Goal: Navigation & Orientation: Find specific page/section

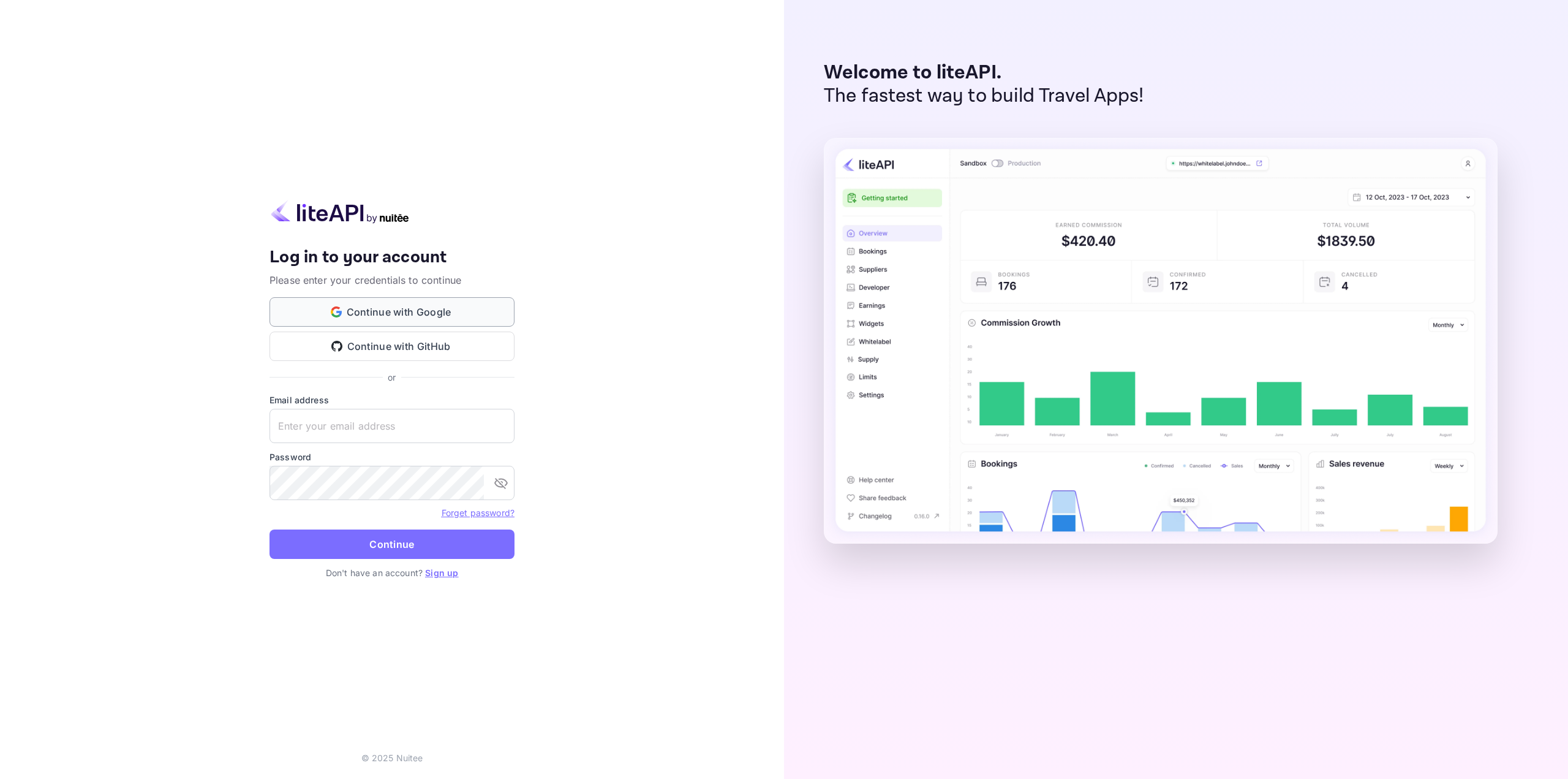
click at [402, 322] on button "Continue with Google" at bounding box center [392, 312] width 245 height 29
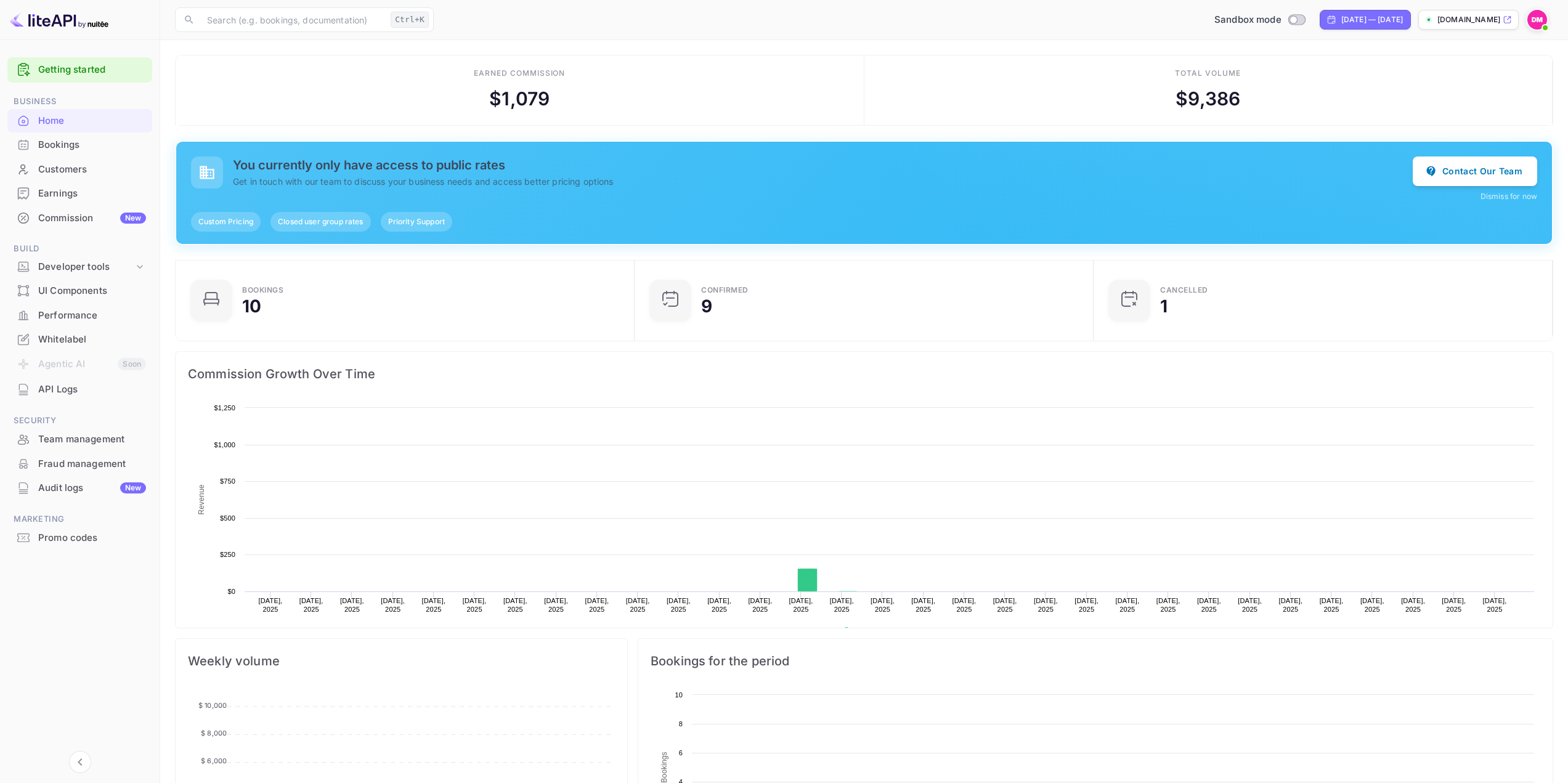
scroll to position [191, 443]
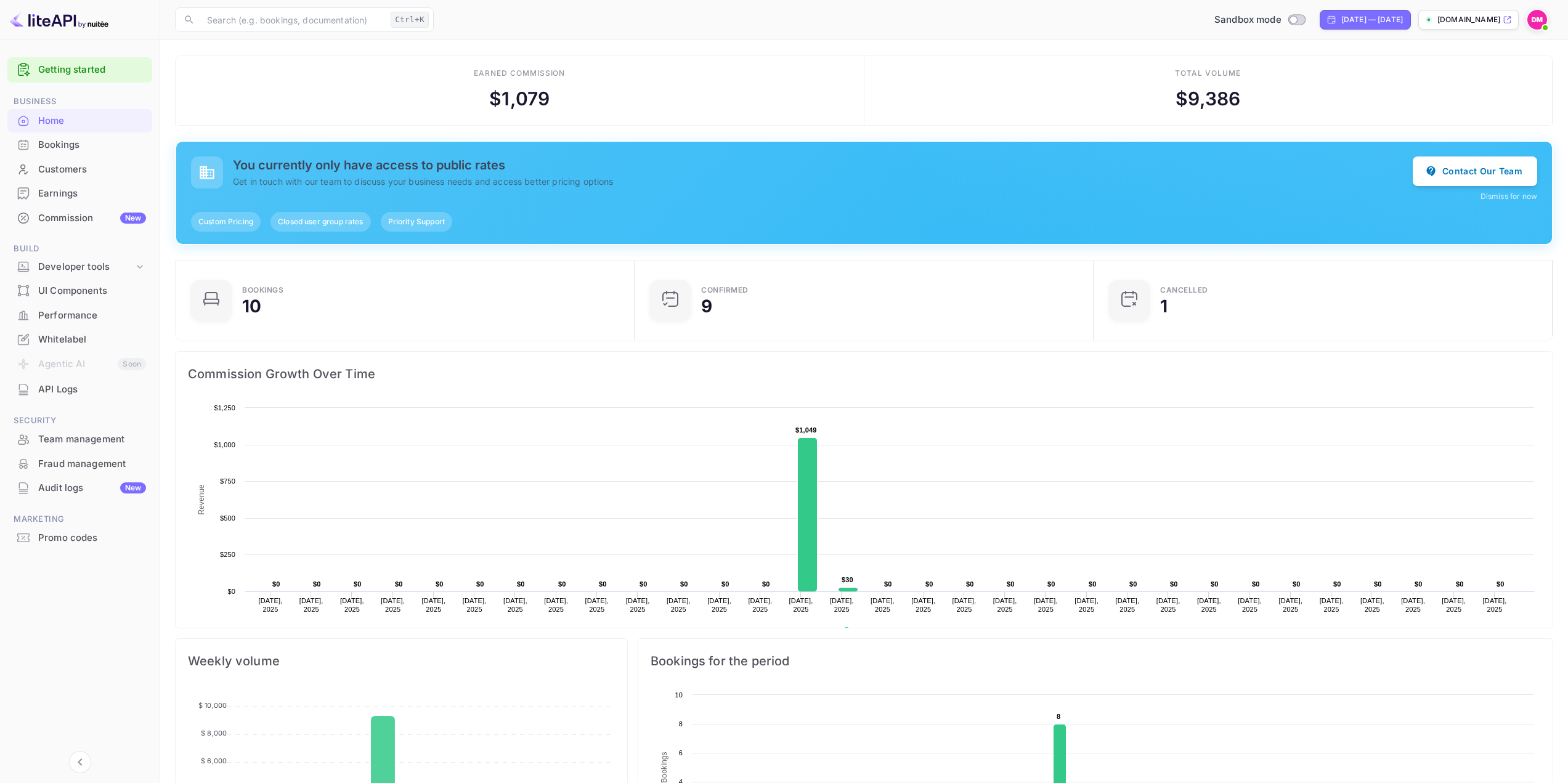
click at [370, 183] on p "Get in touch with our team to discuss your business needs and access better pri…" at bounding box center [823, 181] width 1180 height 13
click at [371, 185] on p "Get in touch with our team to discuss your business needs and access better pri…" at bounding box center [823, 181] width 1180 height 13
click at [417, 195] on div "You currently only have access to public rates Get in touch with our team to di…" at bounding box center [864, 179] width 1346 height 46
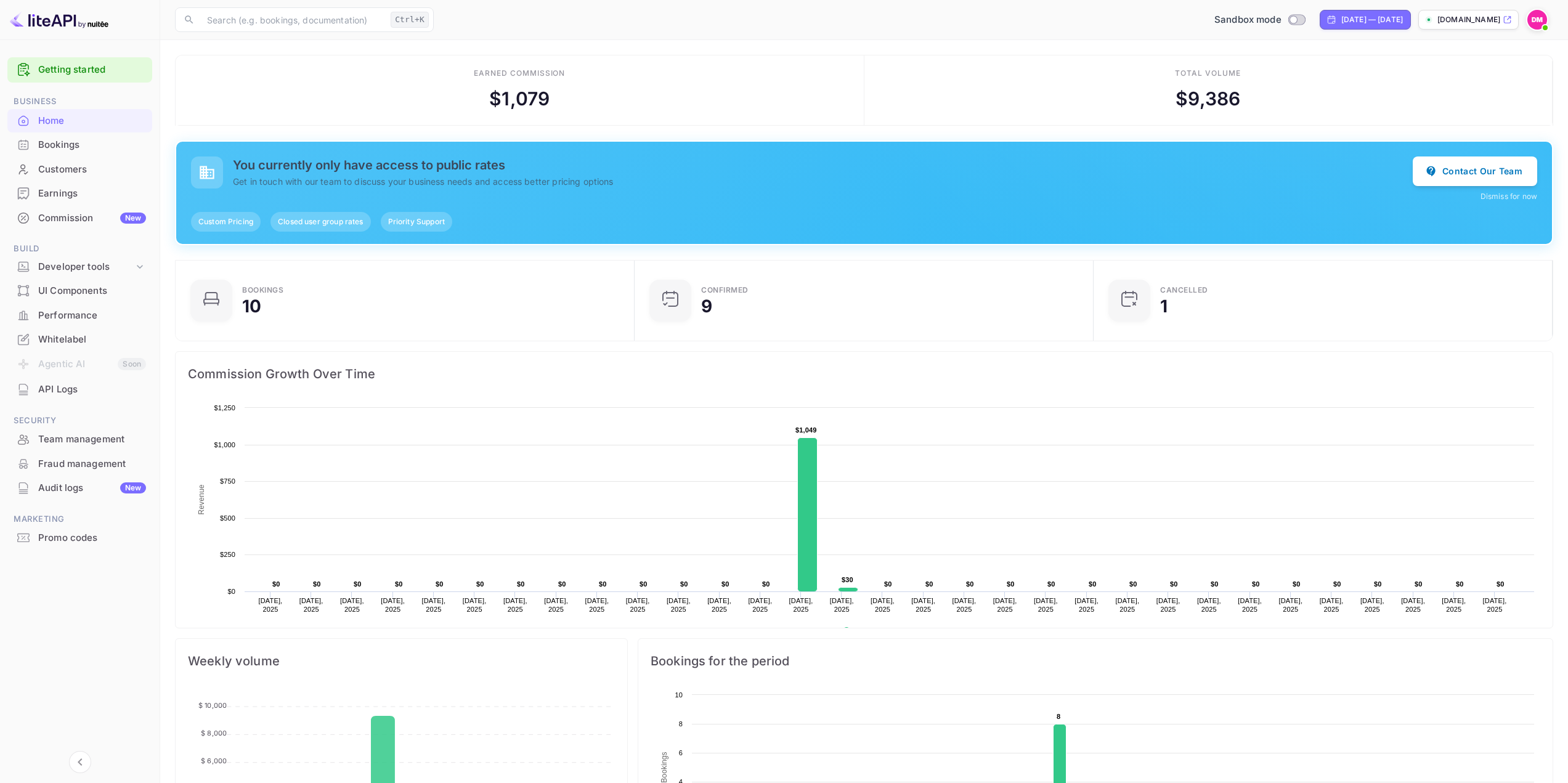
click at [319, 226] on span "Closed user group rates" at bounding box center [320, 222] width 100 height 11
click at [403, 224] on span "Priority Support" at bounding box center [416, 222] width 71 height 11
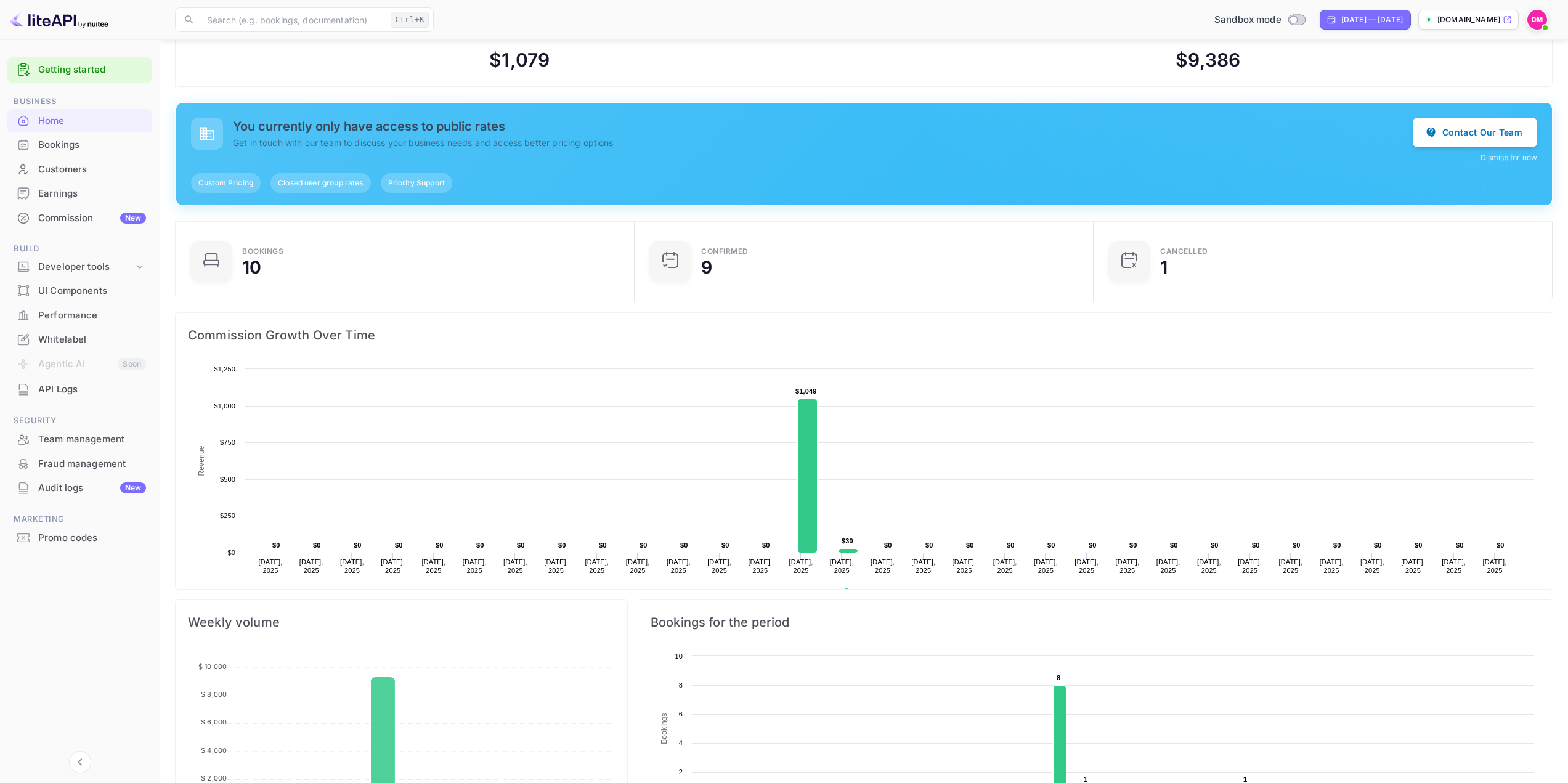
scroll to position [0, 0]
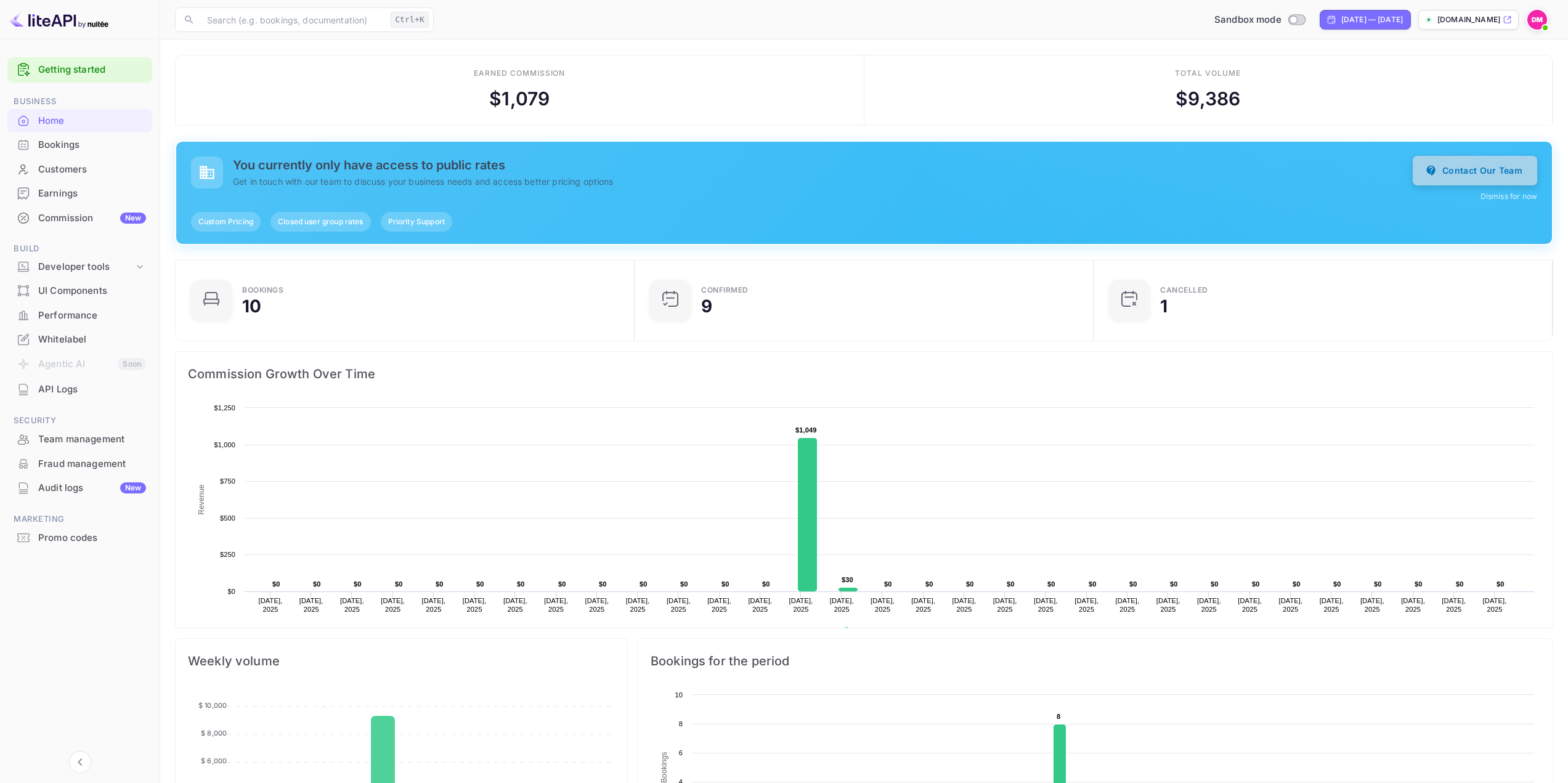
click at [1471, 170] on button "Contact Our Team" at bounding box center [1475, 170] width 124 height 29
click at [95, 219] on div "Commission New" at bounding box center [92, 218] width 108 height 14
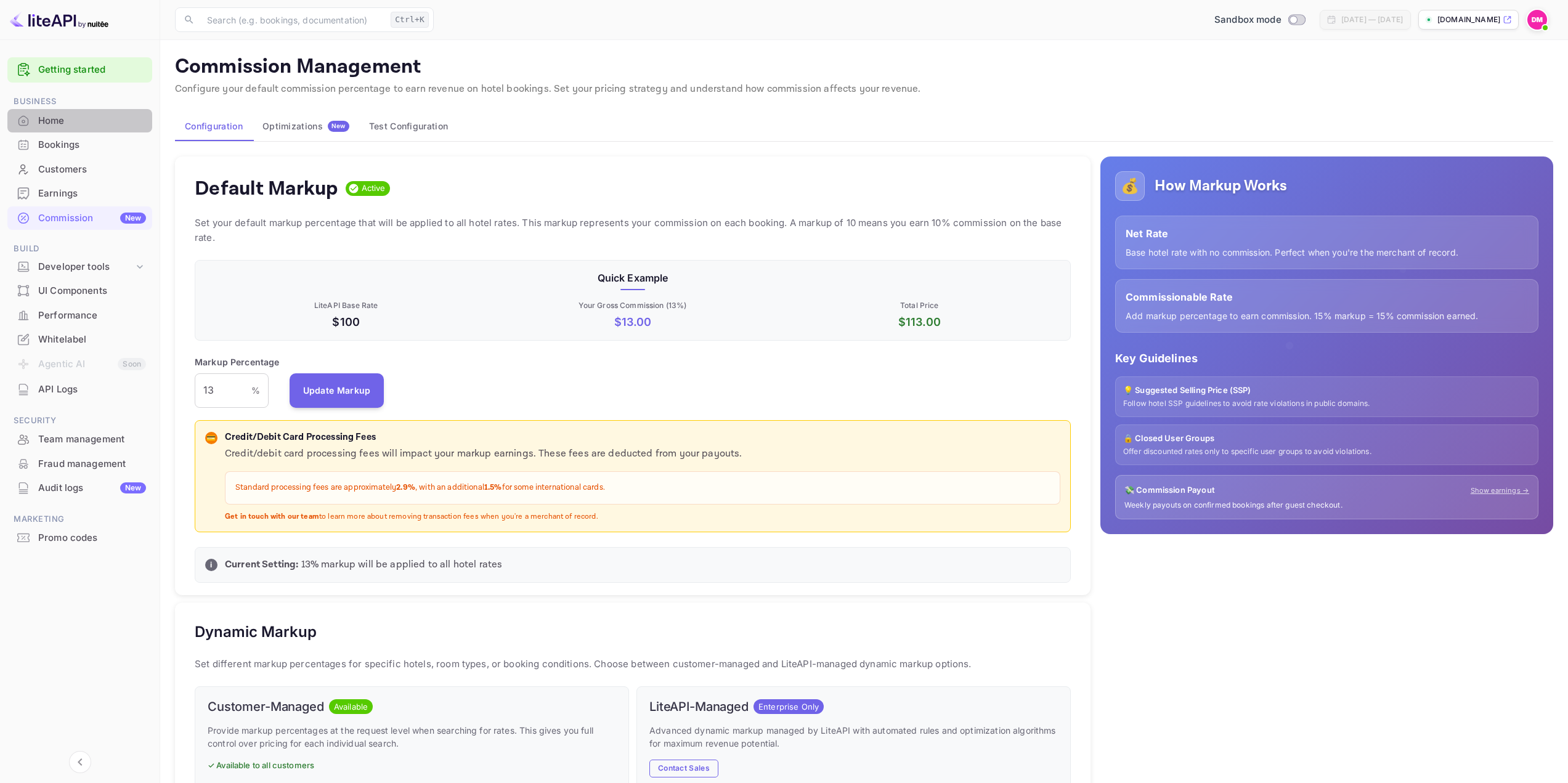
click at [69, 117] on div "Home" at bounding box center [92, 120] width 108 height 14
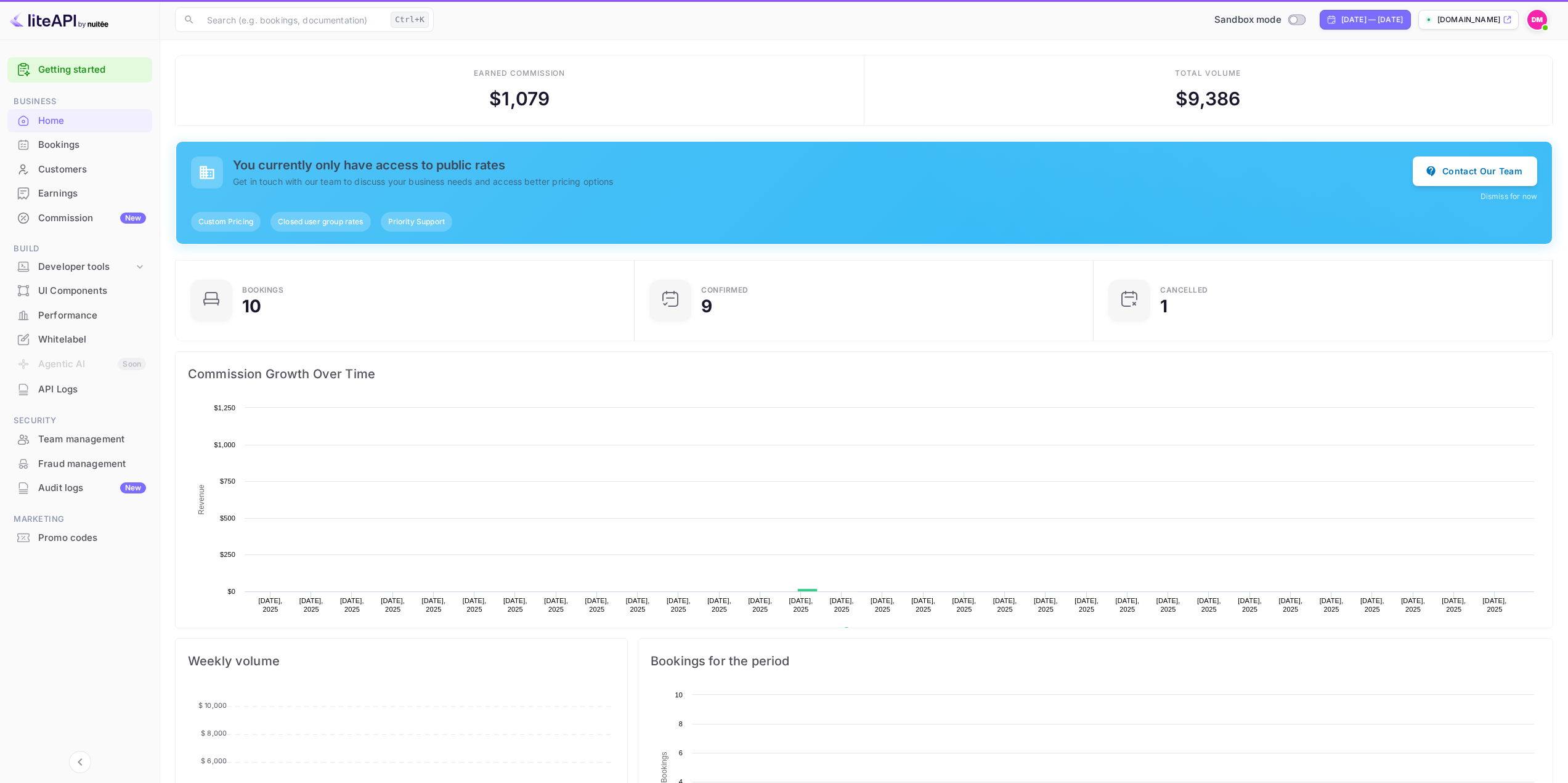
scroll to position [191, 443]
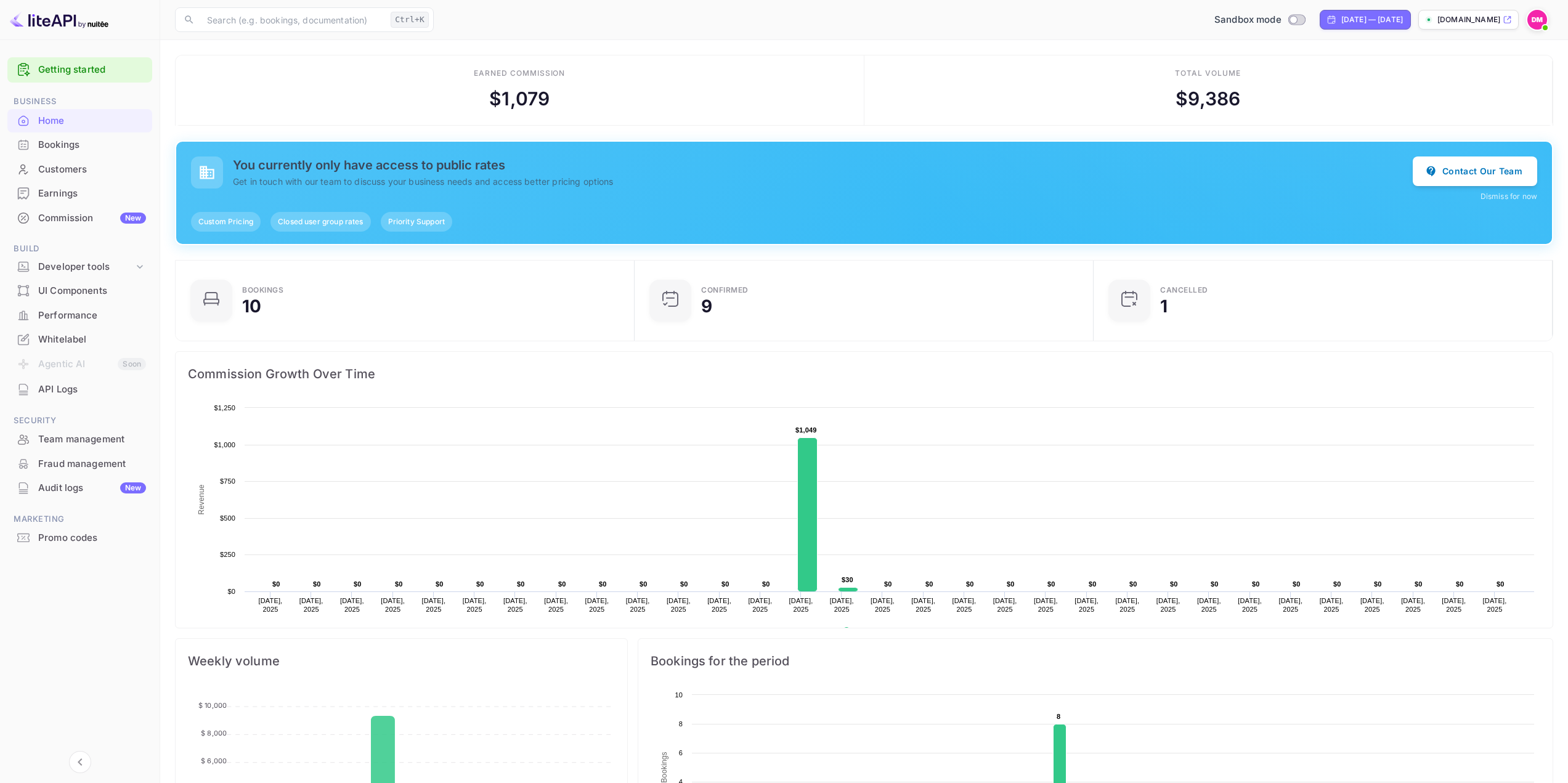
click at [311, 162] on h5 "You currently only have access to public rates" at bounding box center [823, 165] width 1180 height 15
click at [322, 170] on h5 "You currently only have access to public rates" at bounding box center [823, 165] width 1180 height 15
click at [123, 218] on div "New" at bounding box center [133, 218] width 26 height 11
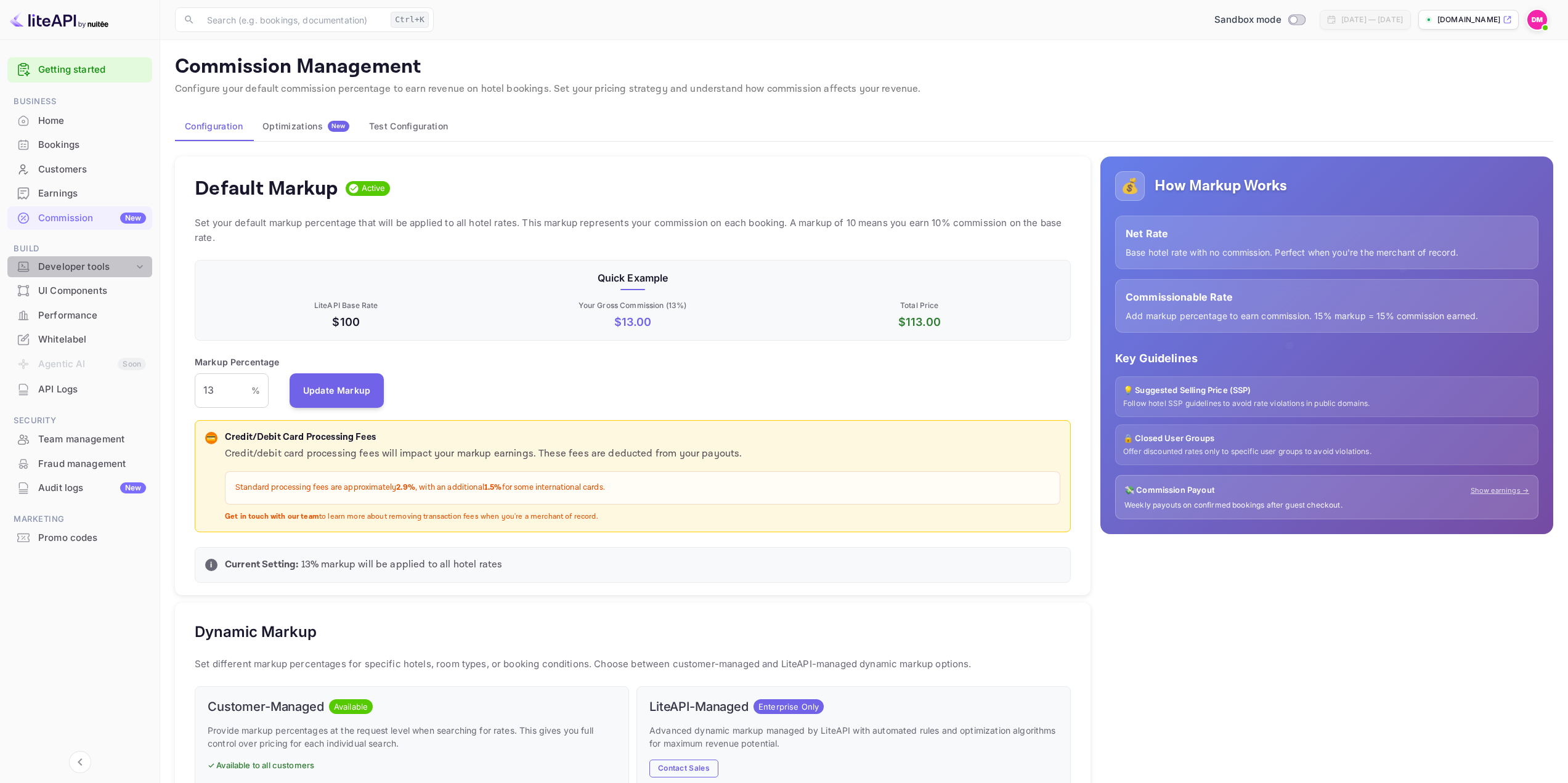
click at [87, 271] on div "Developer tools" at bounding box center [86, 267] width 96 height 14
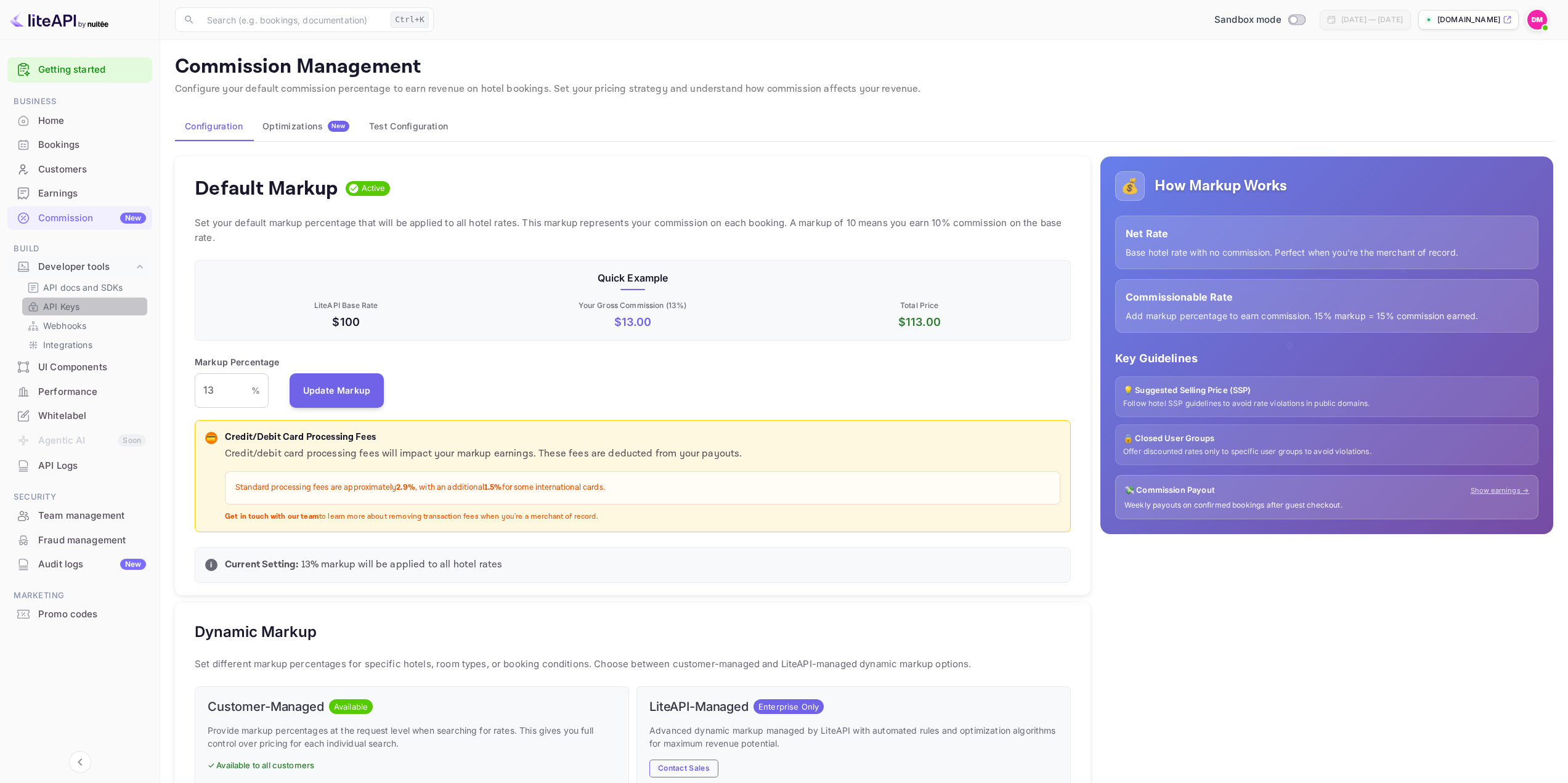
click at [84, 311] on link "API Keys" at bounding box center [85, 306] width 115 height 13
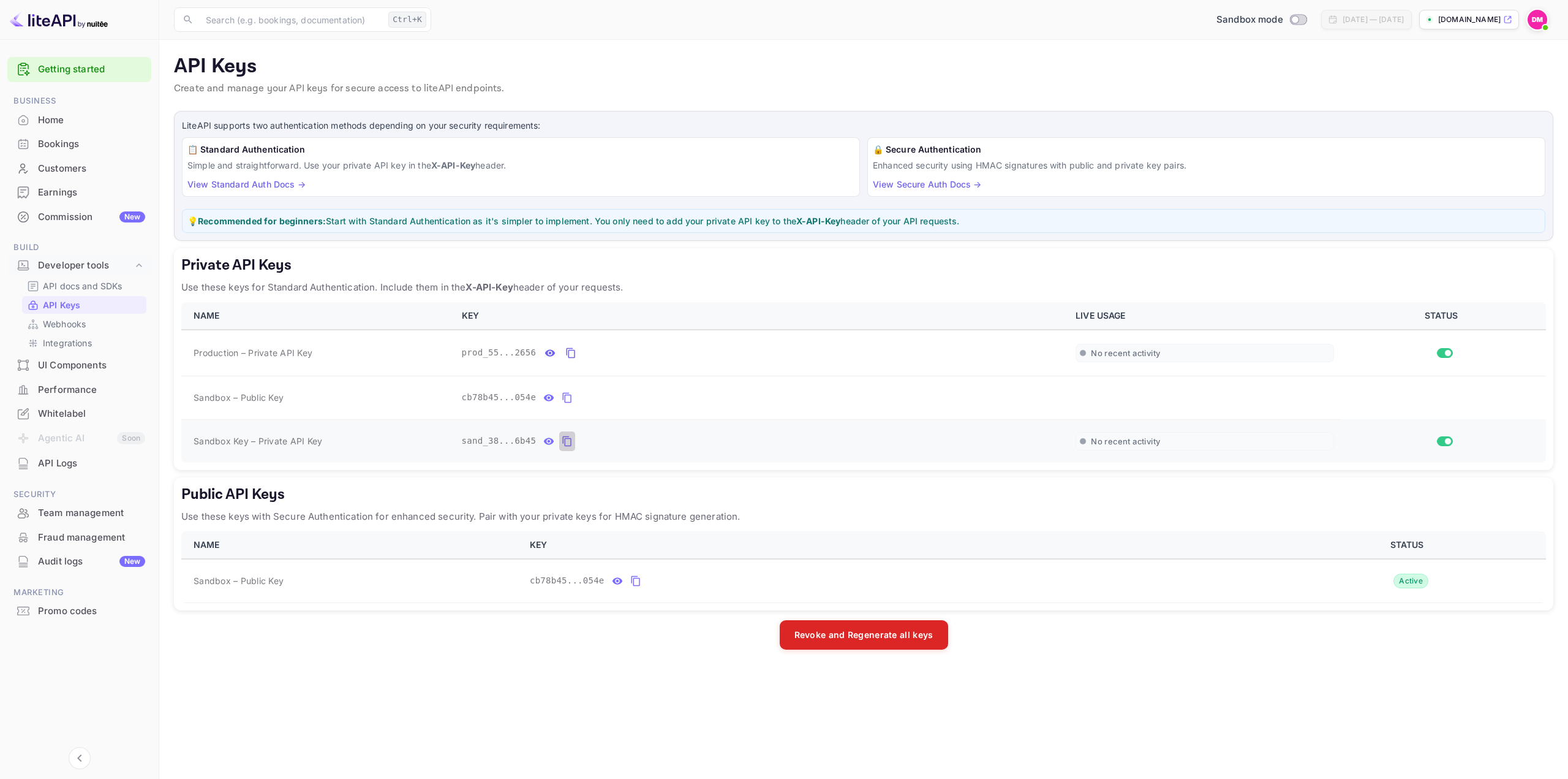
click at [562, 443] on icon "private api keys table" at bounding box center [567, 441] width 11 height 15
click at [99, 283] on p "API docs and SDKs" at bounding box center [83, 285] width 79 height 13
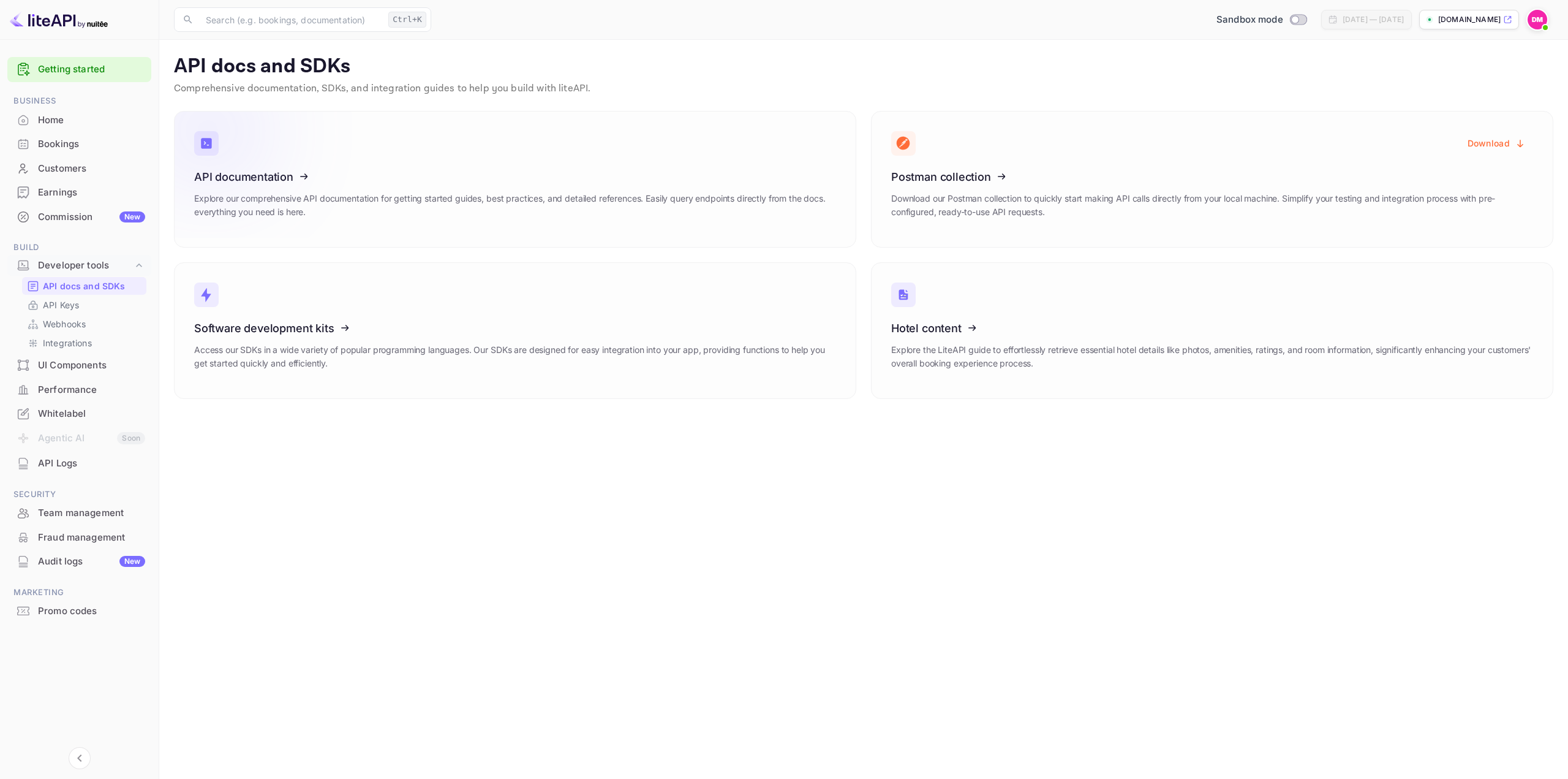
click at [276, 165] on icon at bounding box center [270, 174] width 191 height 126
click at [91, 304] on link "API Keys" at bounding box center [84, 304] width 114 height 13
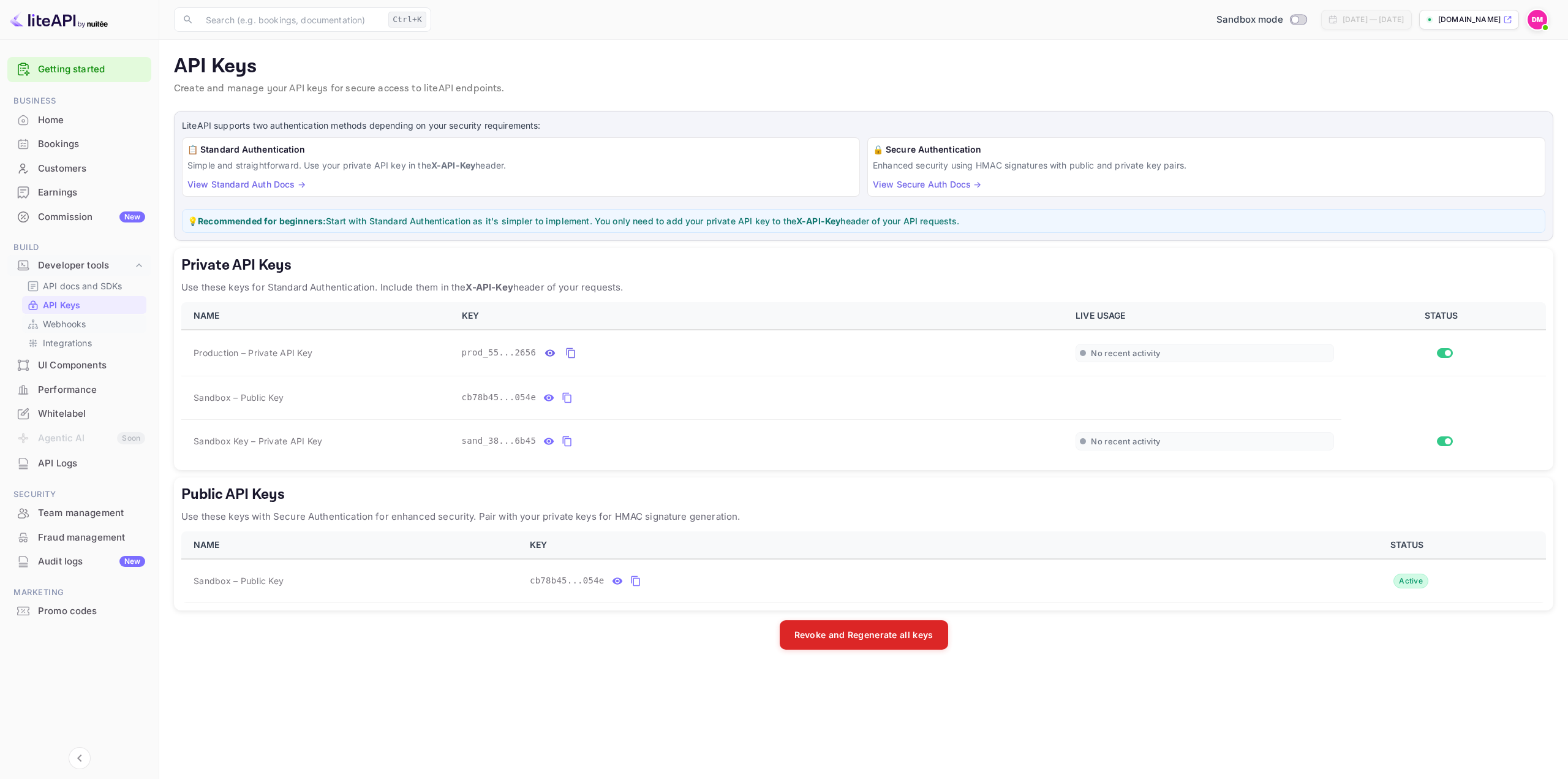
click at [58, 316] on div "Webhooks" at bounding box center [84, 324] width 124 height 18
click at [81, 340] on p "Integrations" at bounding box center [67, 342] width 49 height 13
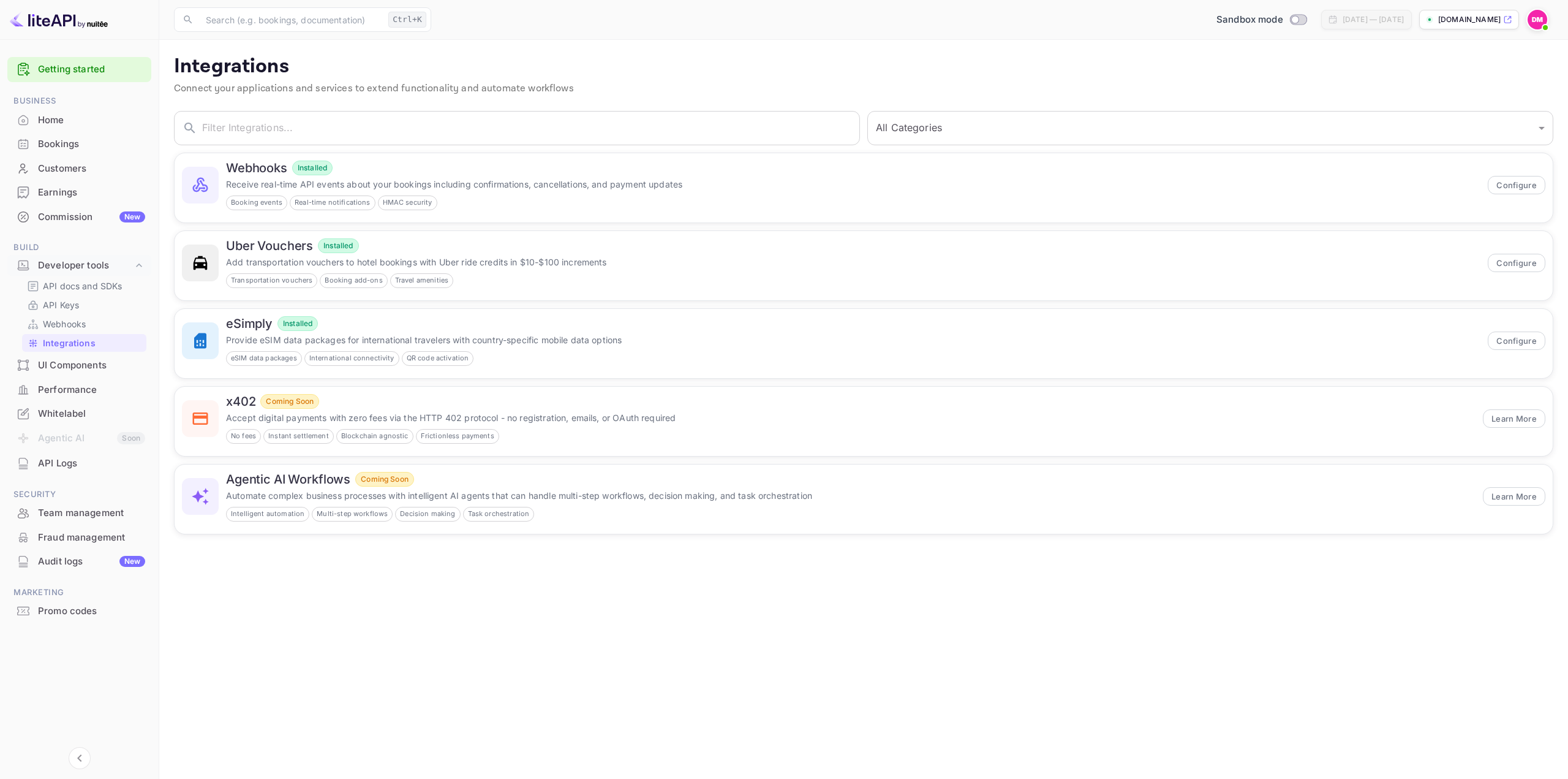
click at [74, 214] on div "Commission New" at bounding box center [91, 217] width 107 height 14
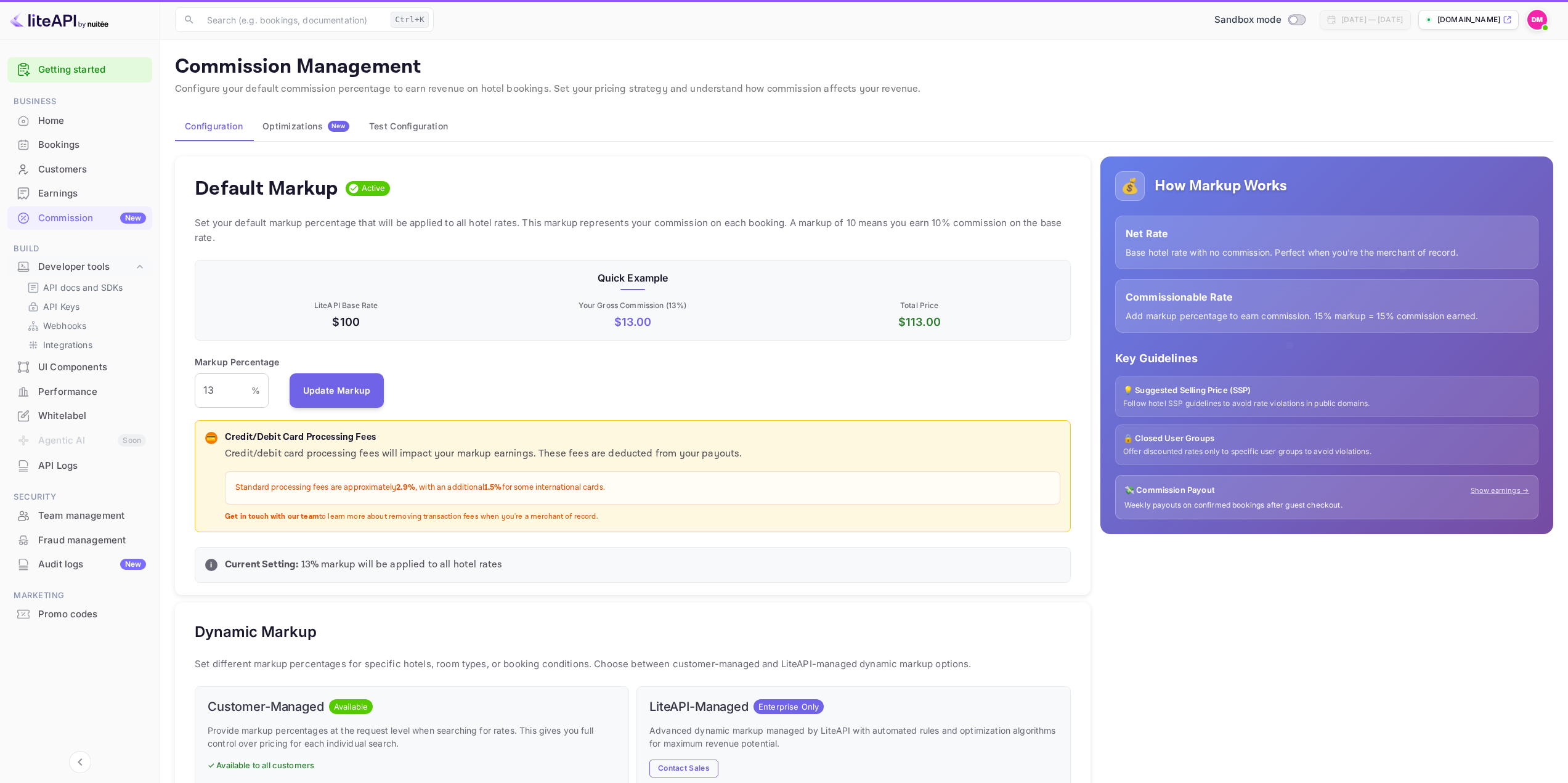
scroll to position [210, 867]
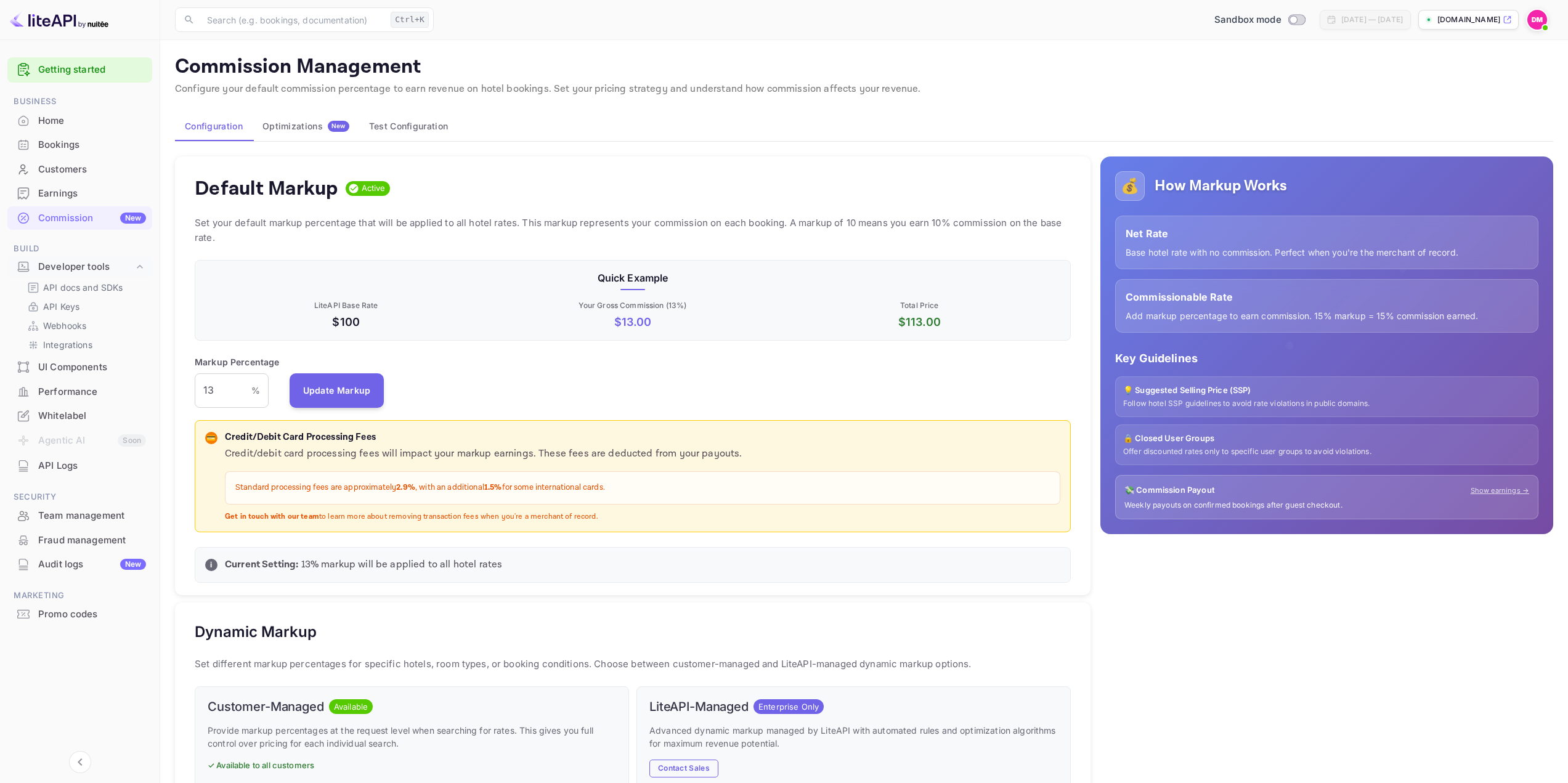
click at [65, 122] on div "Home" at bounding box center [92, 120] width 108 height 14
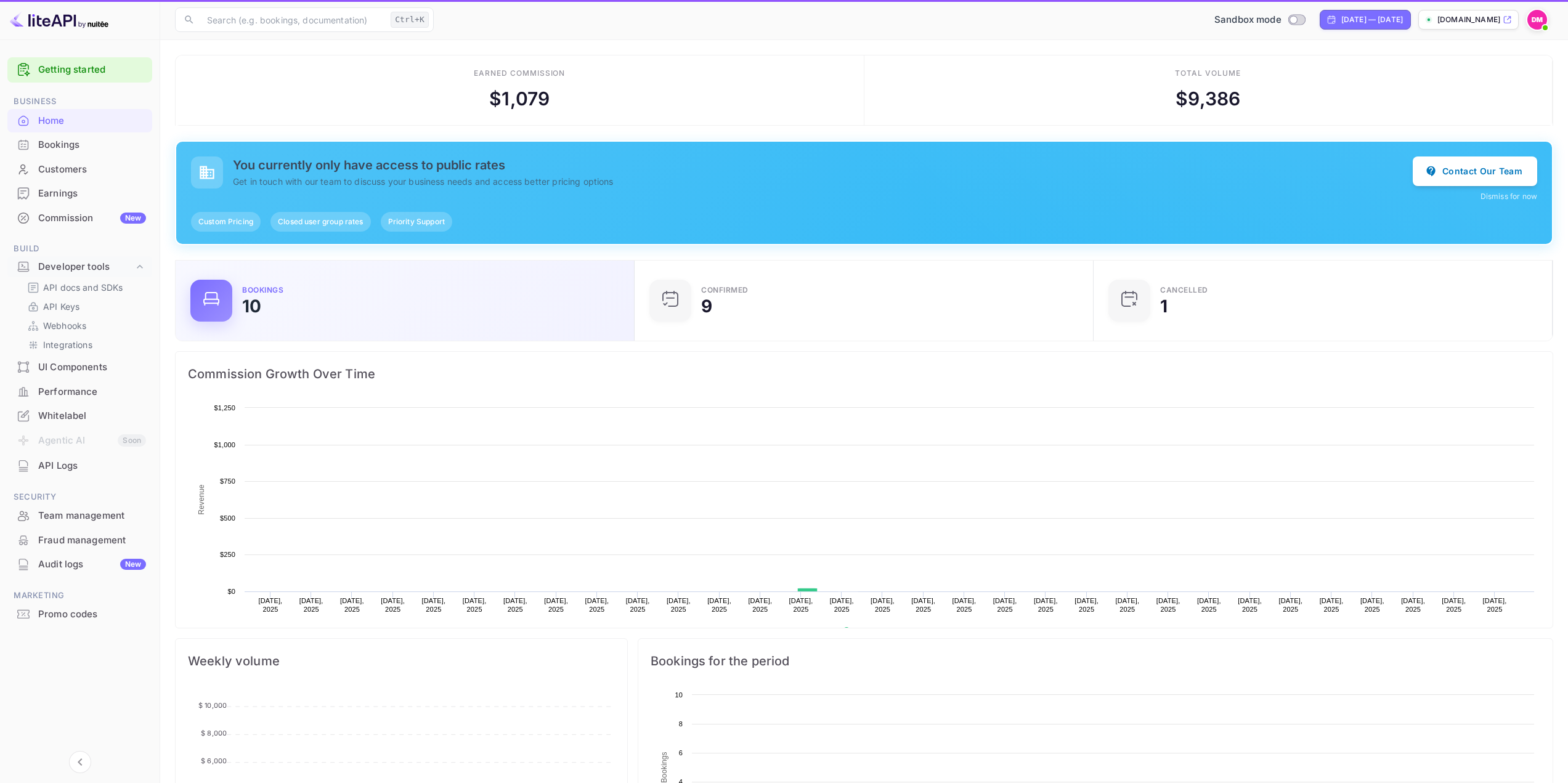
scroll to position [191, 443]
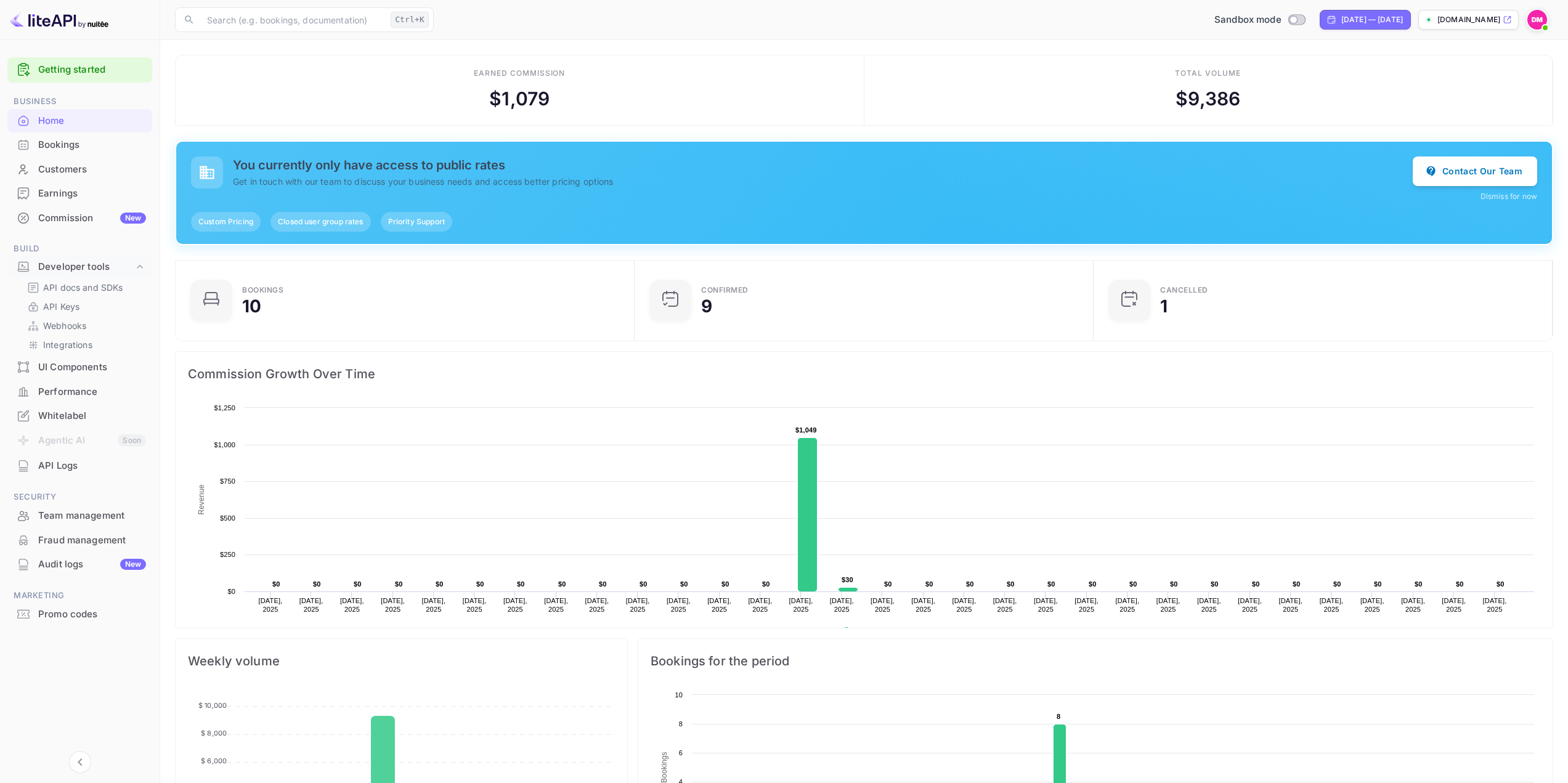
click at [315, 220] on span "Closed user group rates" at bounding box center [320, 222] width 100 height 11
click at [345, 221] on span "Closed user group rates" at bounding box center [320, 222] width 100 height 11
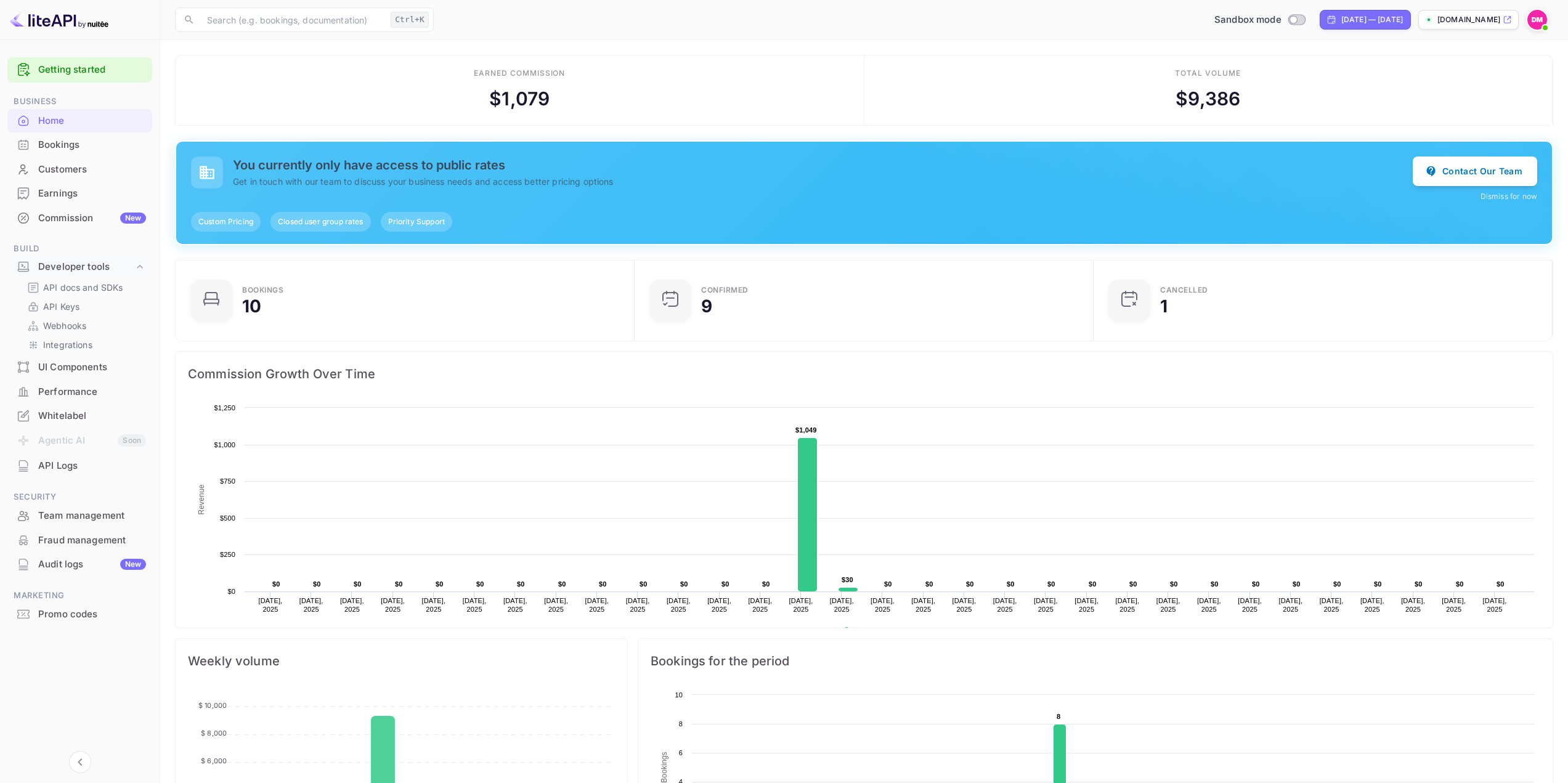
click at [39, 222] on div "Commission New" at bounding box center [92, 218] width 108 height 14
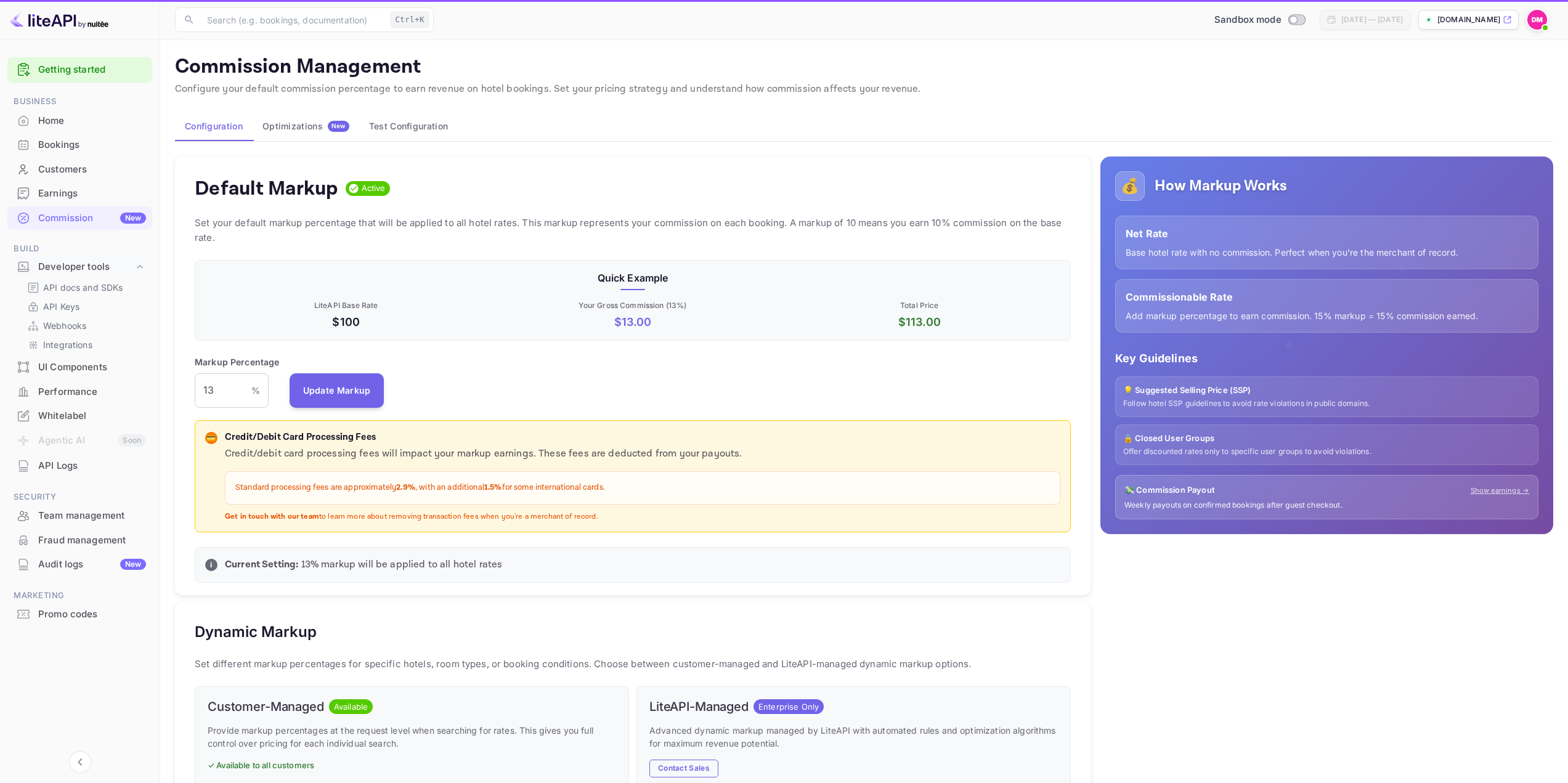
scroll to position [210, 867]
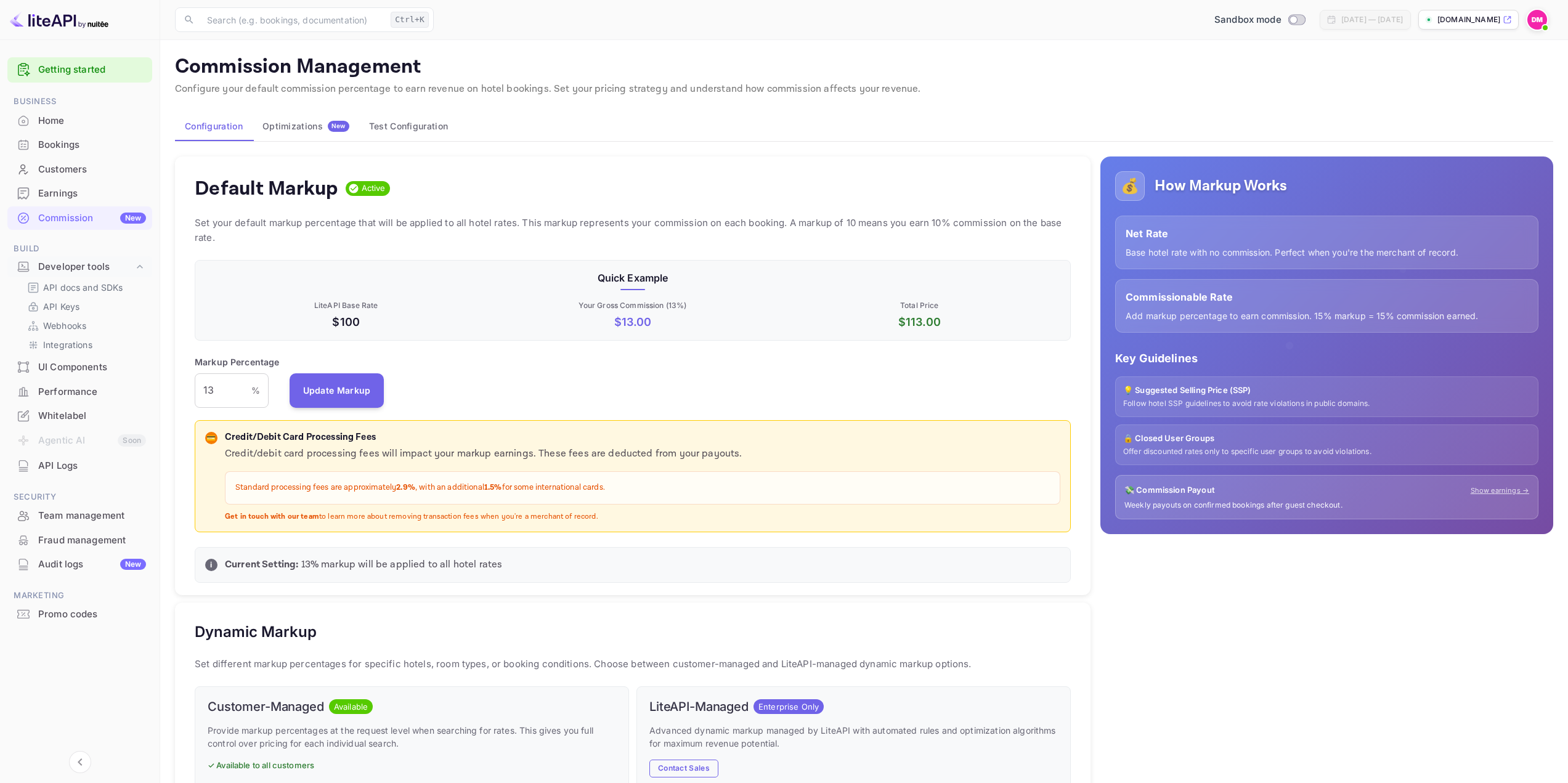
click at [30, 115] on div at bounding box center [23, 120] width 20 height 13
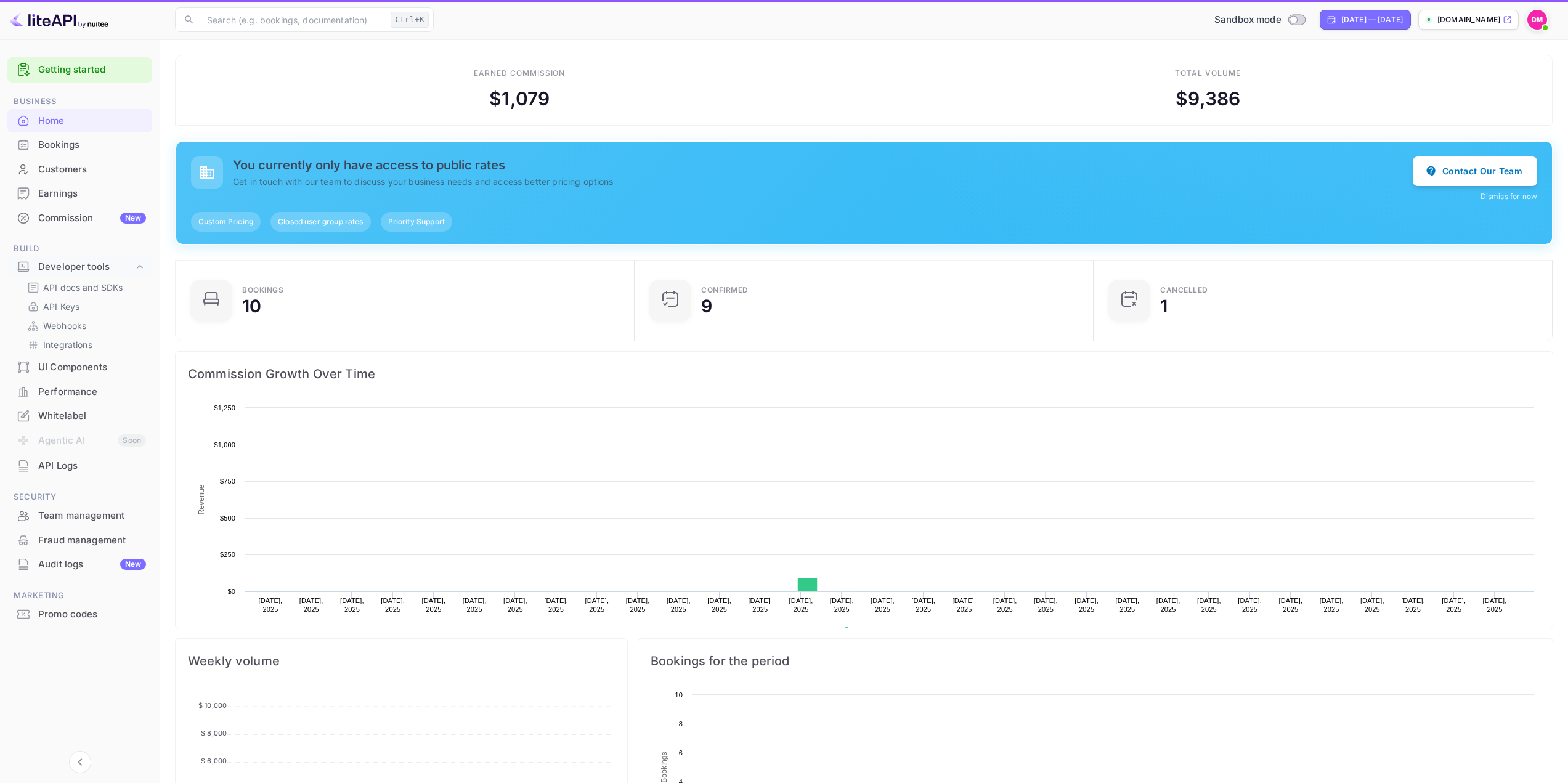
scroll to position [191, 443]
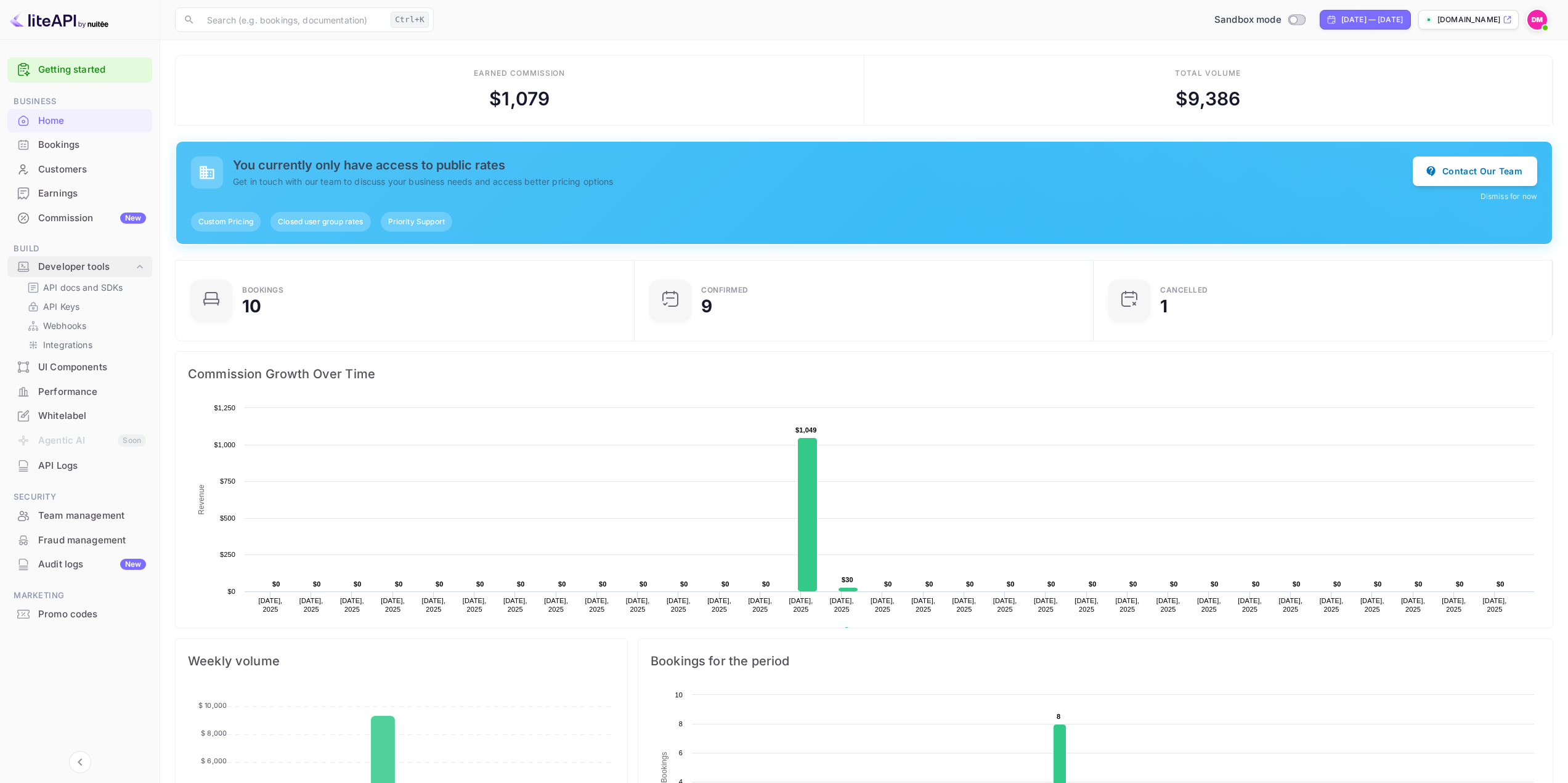
click at [58, 272] on div "Developer tools" at bounding box center [86, 267] width 96 height 14
click at [58, 274] on div "Developer tools" at bounding box center [80, 267] width 145 height 21
click at [71, 287] on p "API docs and SDKs" at bounding box center [83, 287] width 80 height 13
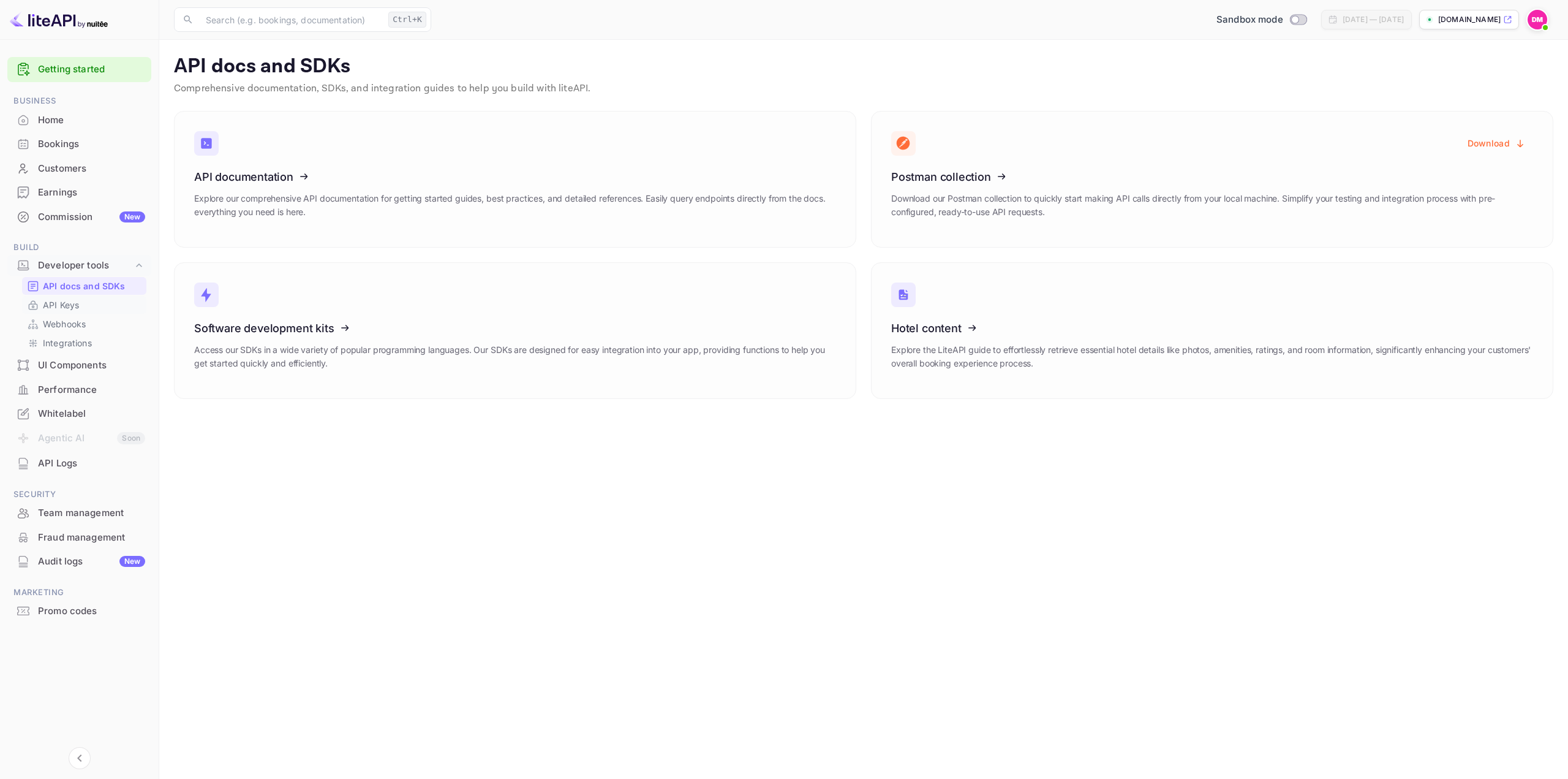
click at [66, 304] on p "API Keys" at bounding box center [61, 304] width 36 height 13
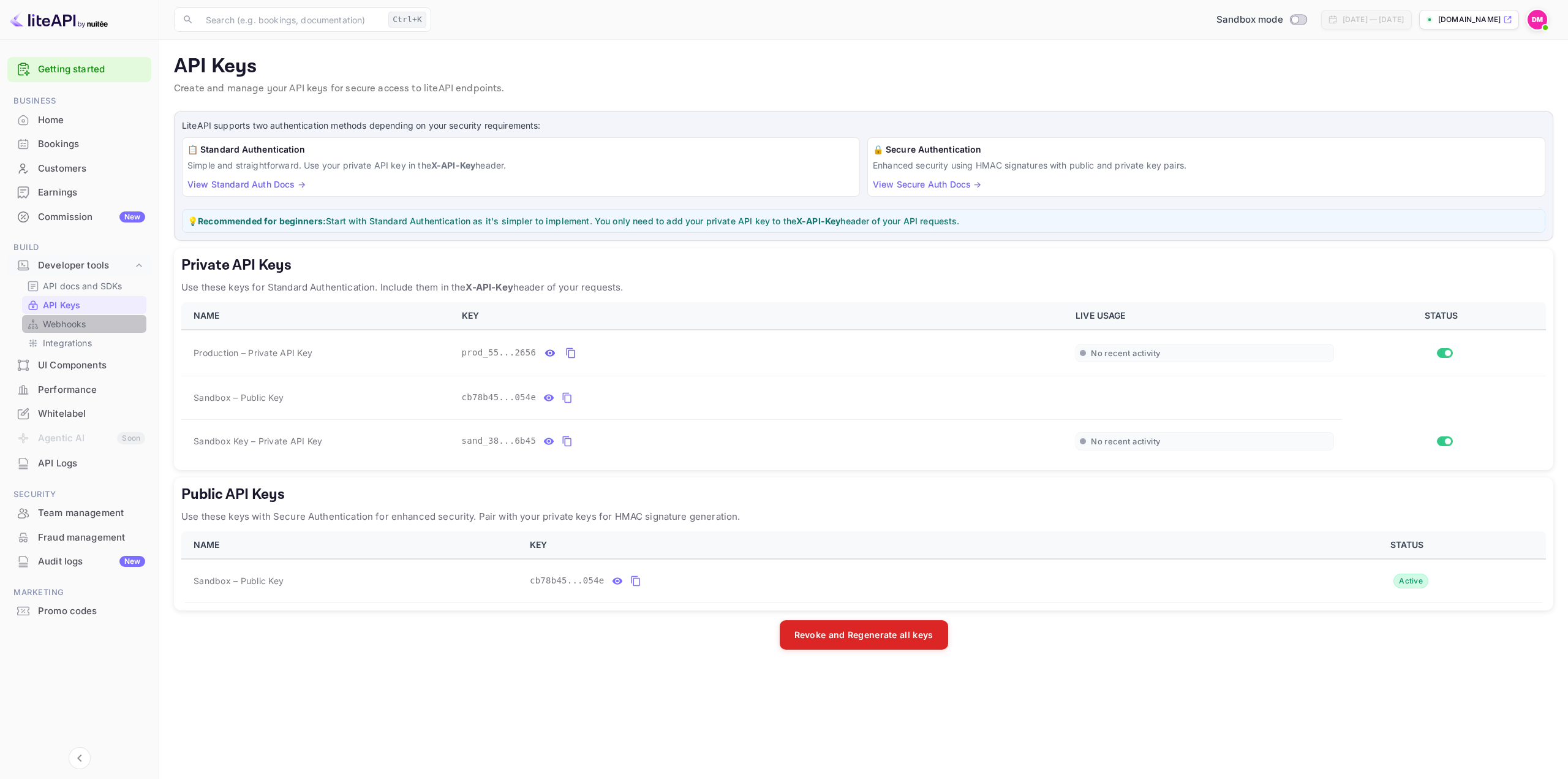
click at [75, 325] on p "Webhooks" at bounding box center [64, 324] width 43 height 13
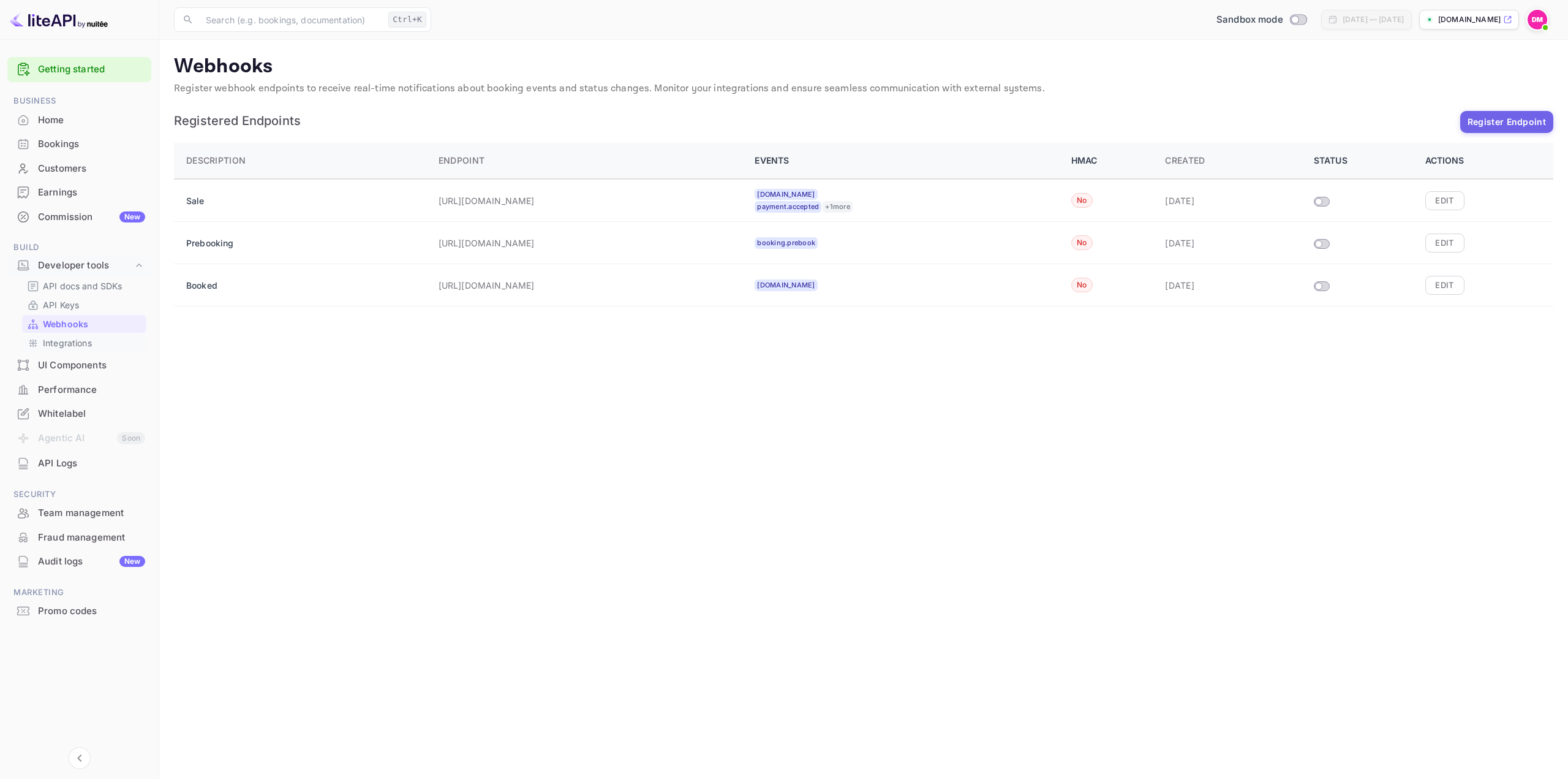
click at [75, 347] on p "Integrations" at bounding box center [67, 342] width 49 height 13
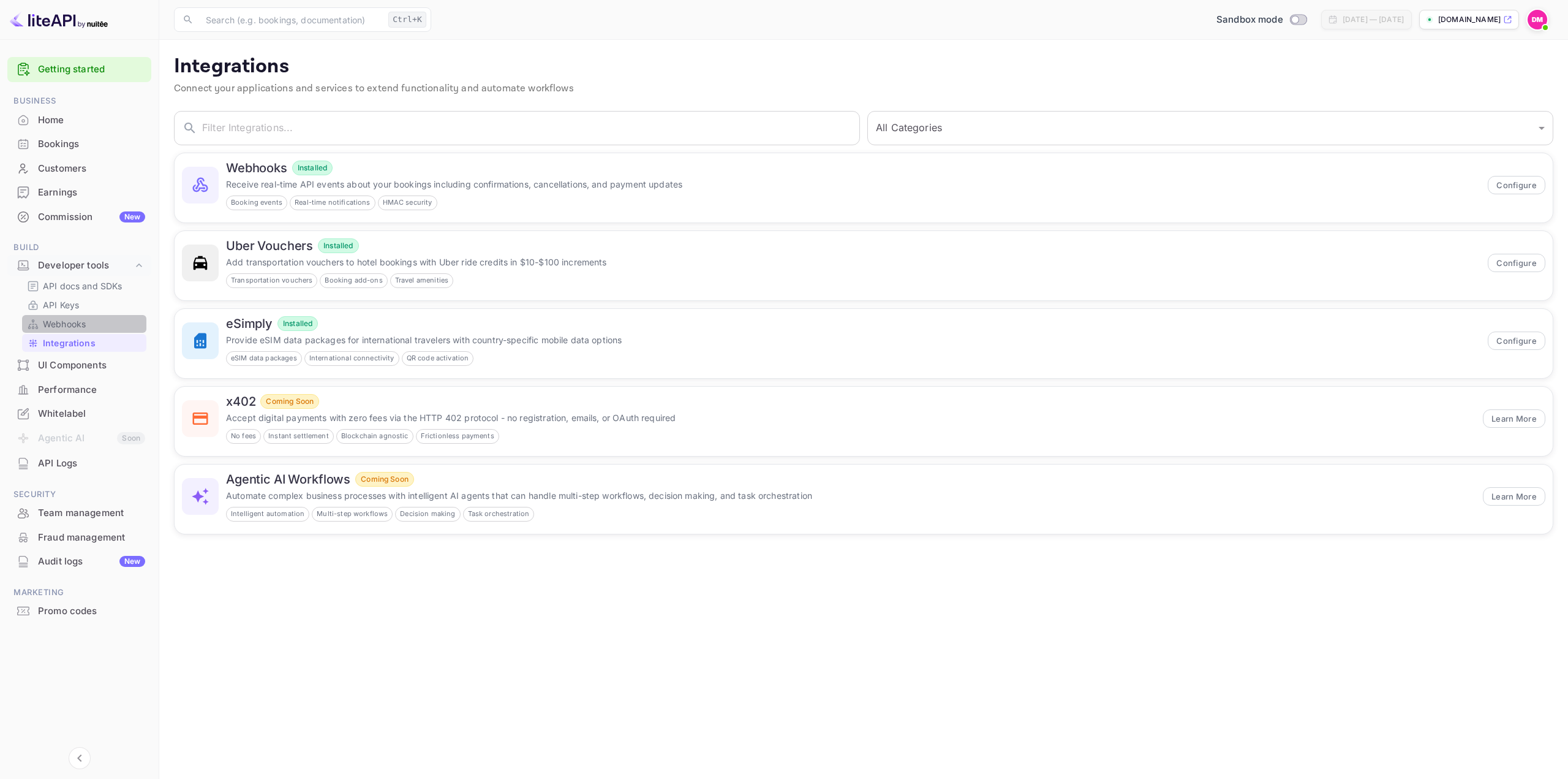
click at [74, 328] on p "Webhooks" at bounding box center [64, 324] width 43 height 13
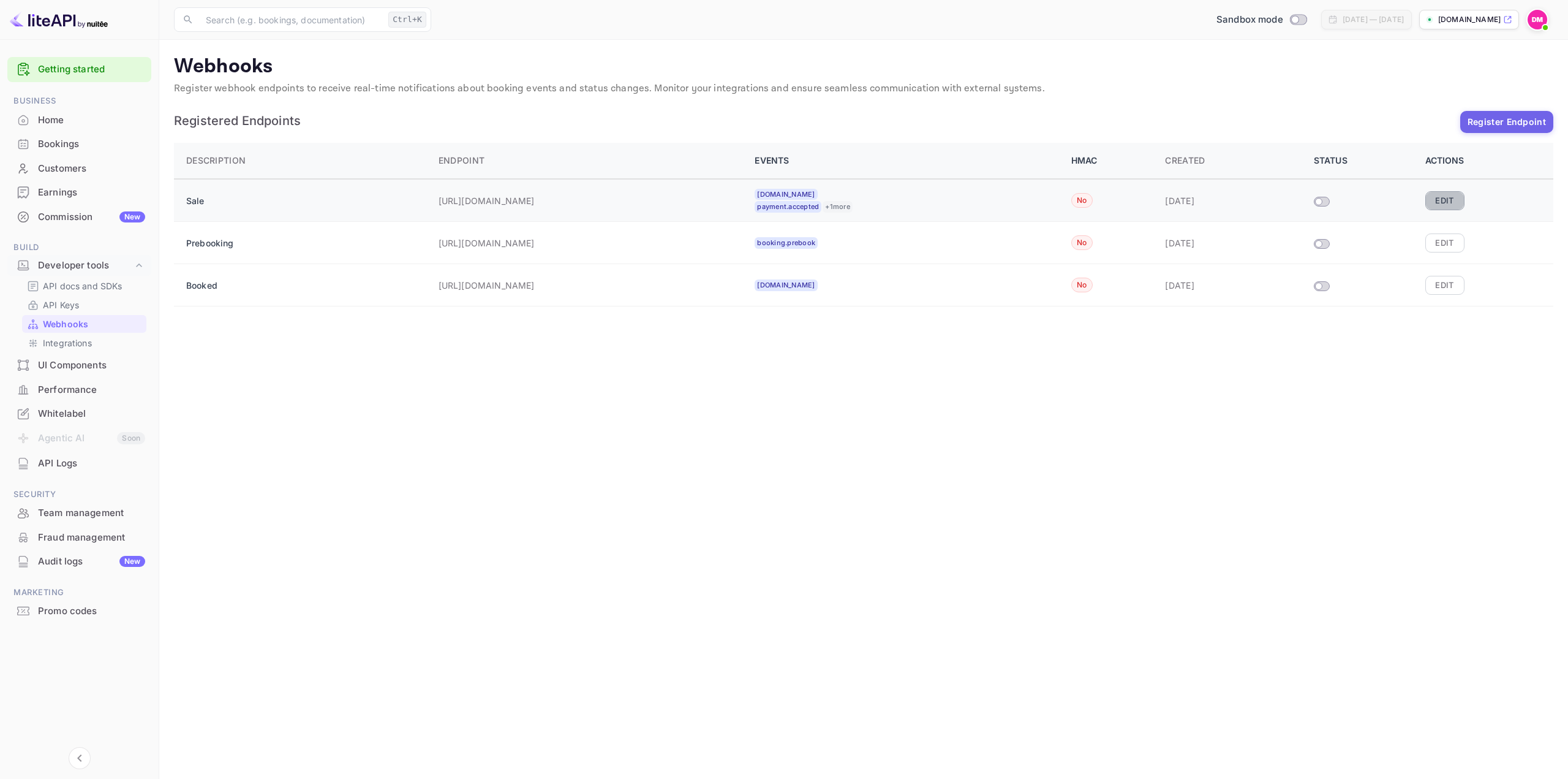
click at [1443, 204] on button "Edit" at bounding box center [1444, 201] width 39 height 19
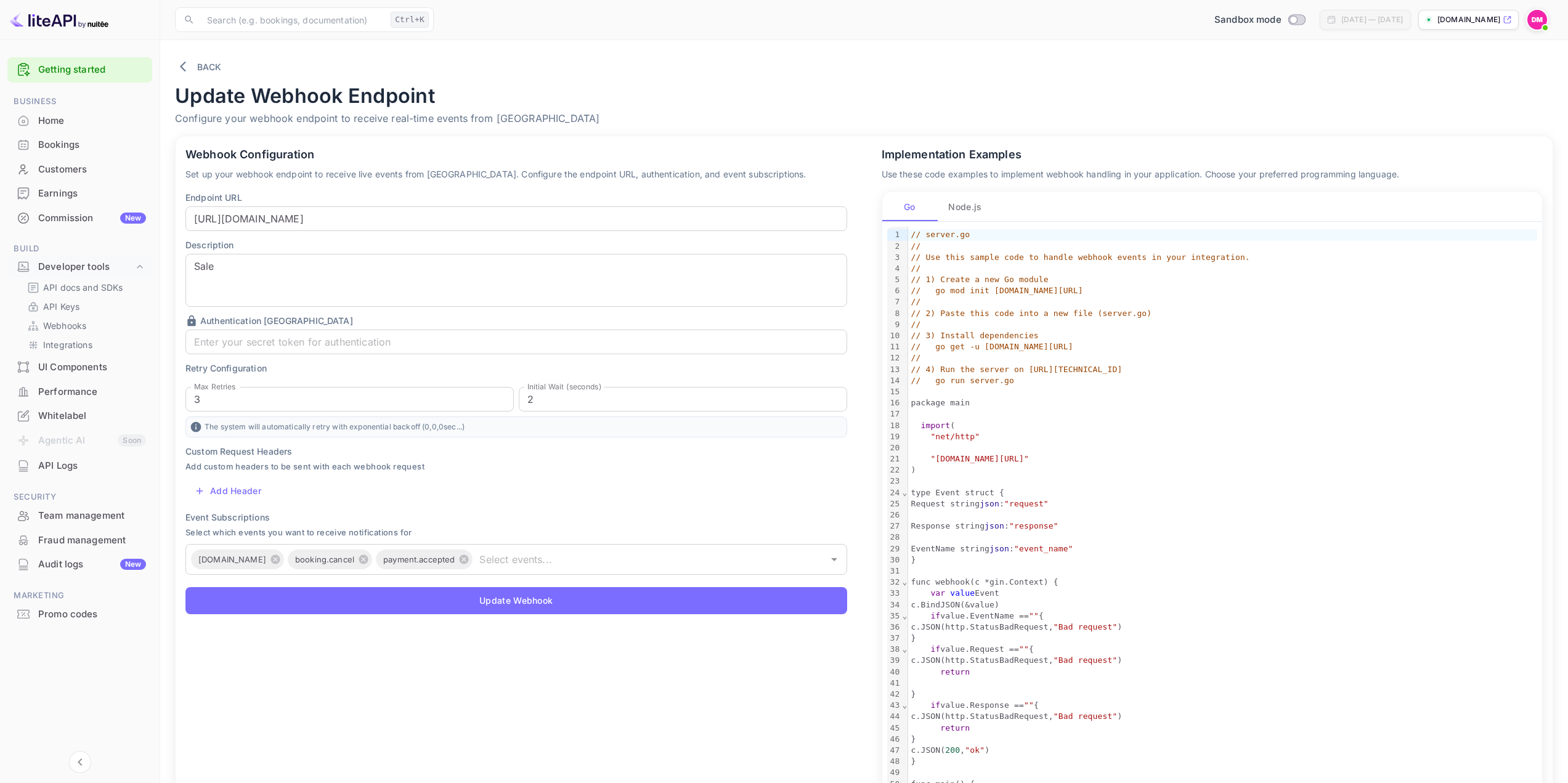
click at [80, 297] on div "API docs and SDKs API Keys Webhooks Integrations" at bounding box center [80, 315] width 145 height 75
click at [64, 312] on p "API Keys" at bounding box center [61, 306] width 37 height 13
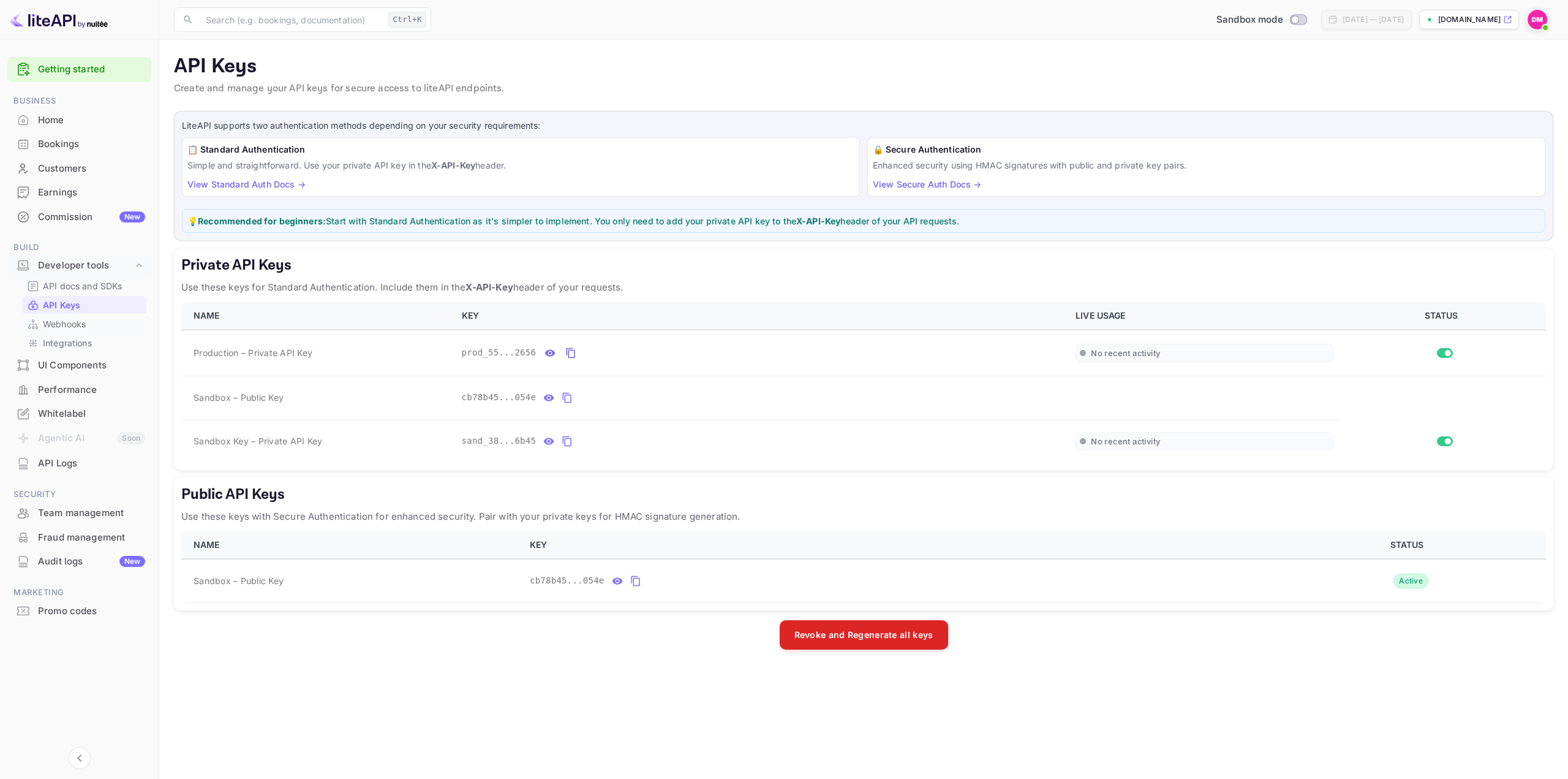
click at [73, 324] on p "Webhooks" at bounding box center [64, 324] width 43 height 13
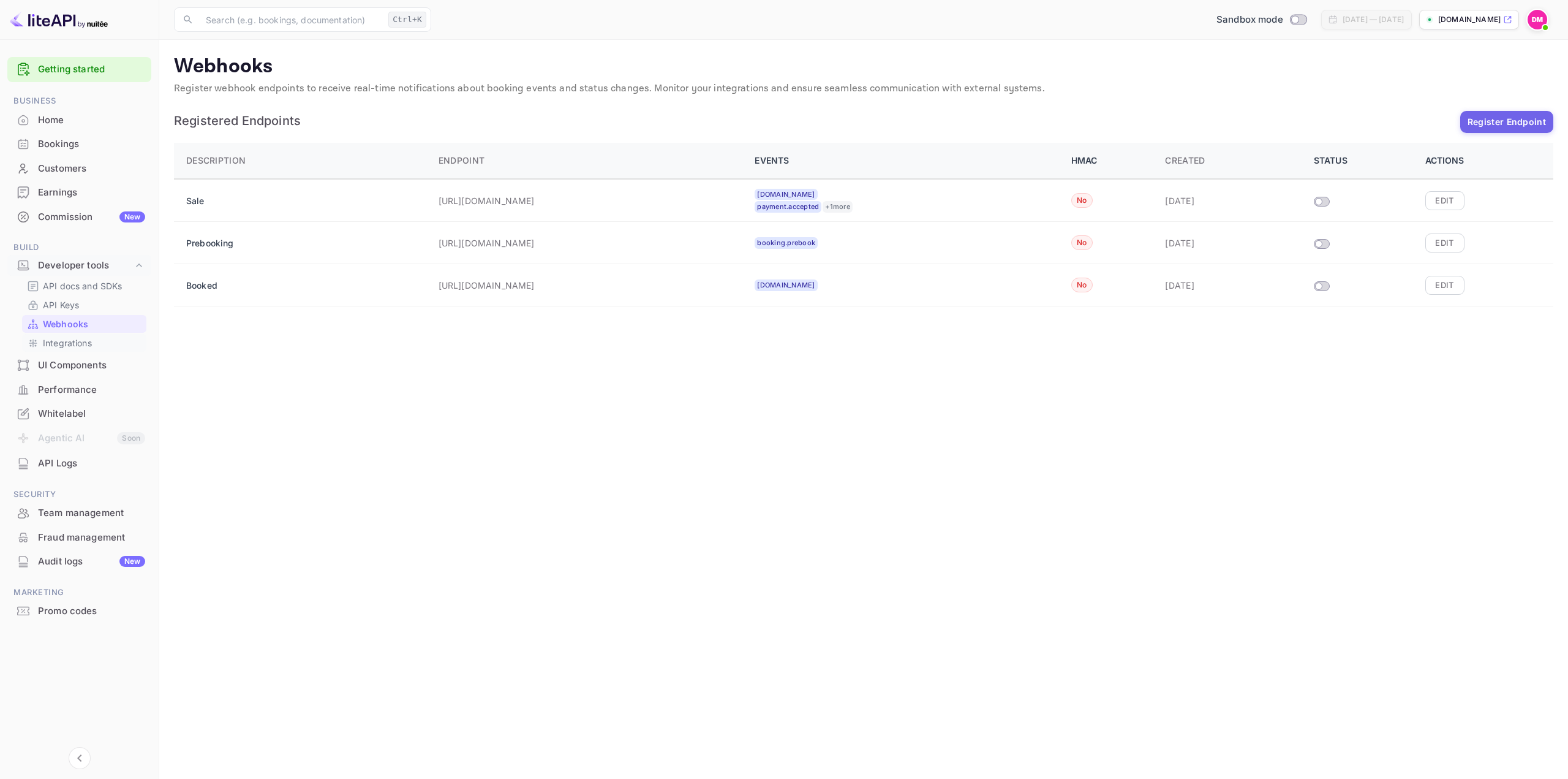
click at [84, 340] on p "Integrations" at bounding box center [67, 342] width 49 height 13
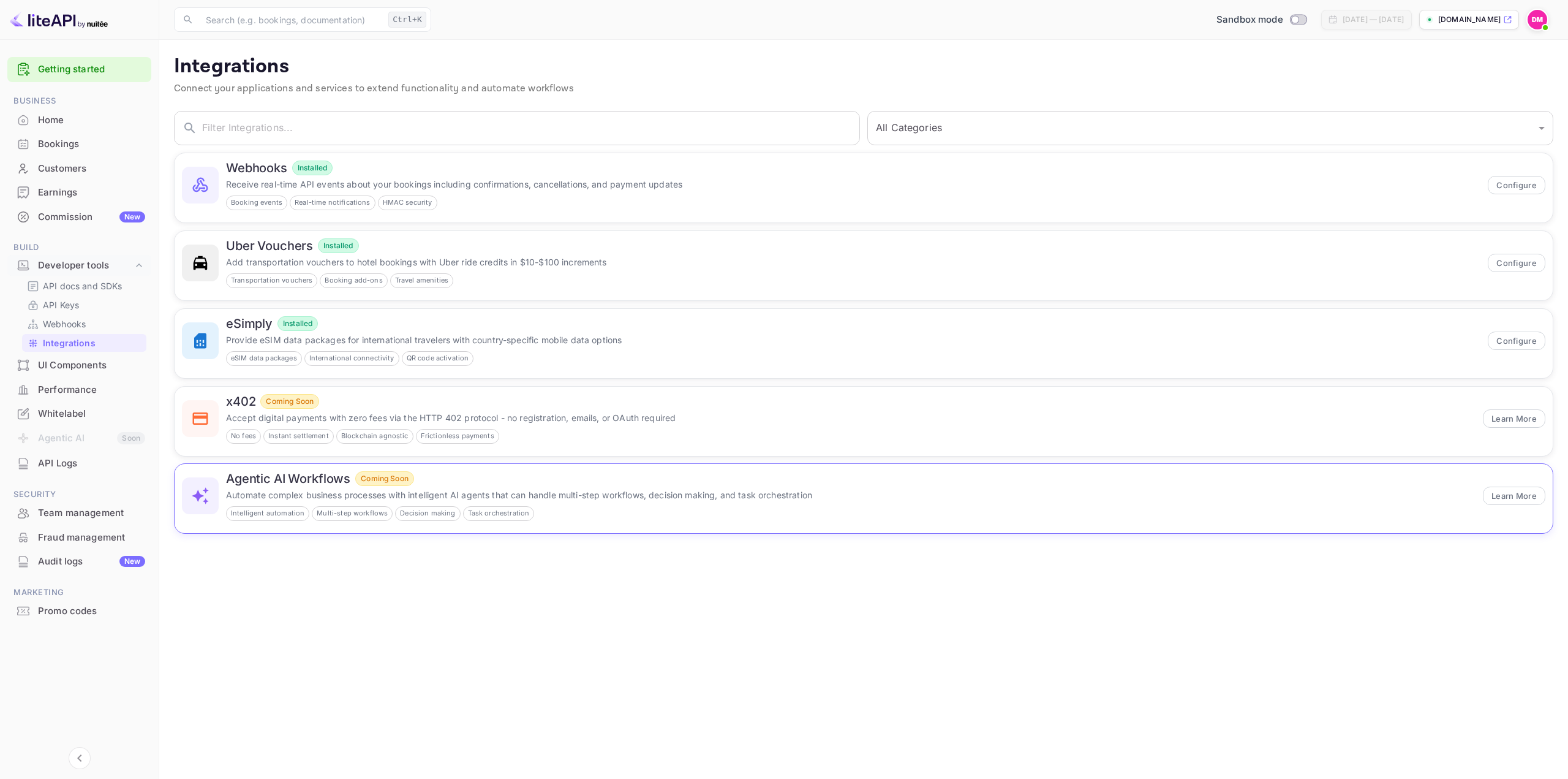
click at [584, 506] on div "Intelligent automation Multi-step workflows Decision making Task orchestration" at bounding box center [851, 514] width 1250 height 15
click at [1524, 495] on button "Learn More" at bounding box center [1514, 496] width 62 height 19
click at [70, 280] on p "API docs and SDKs" at bounding box center [83, 285] width 79 height 13
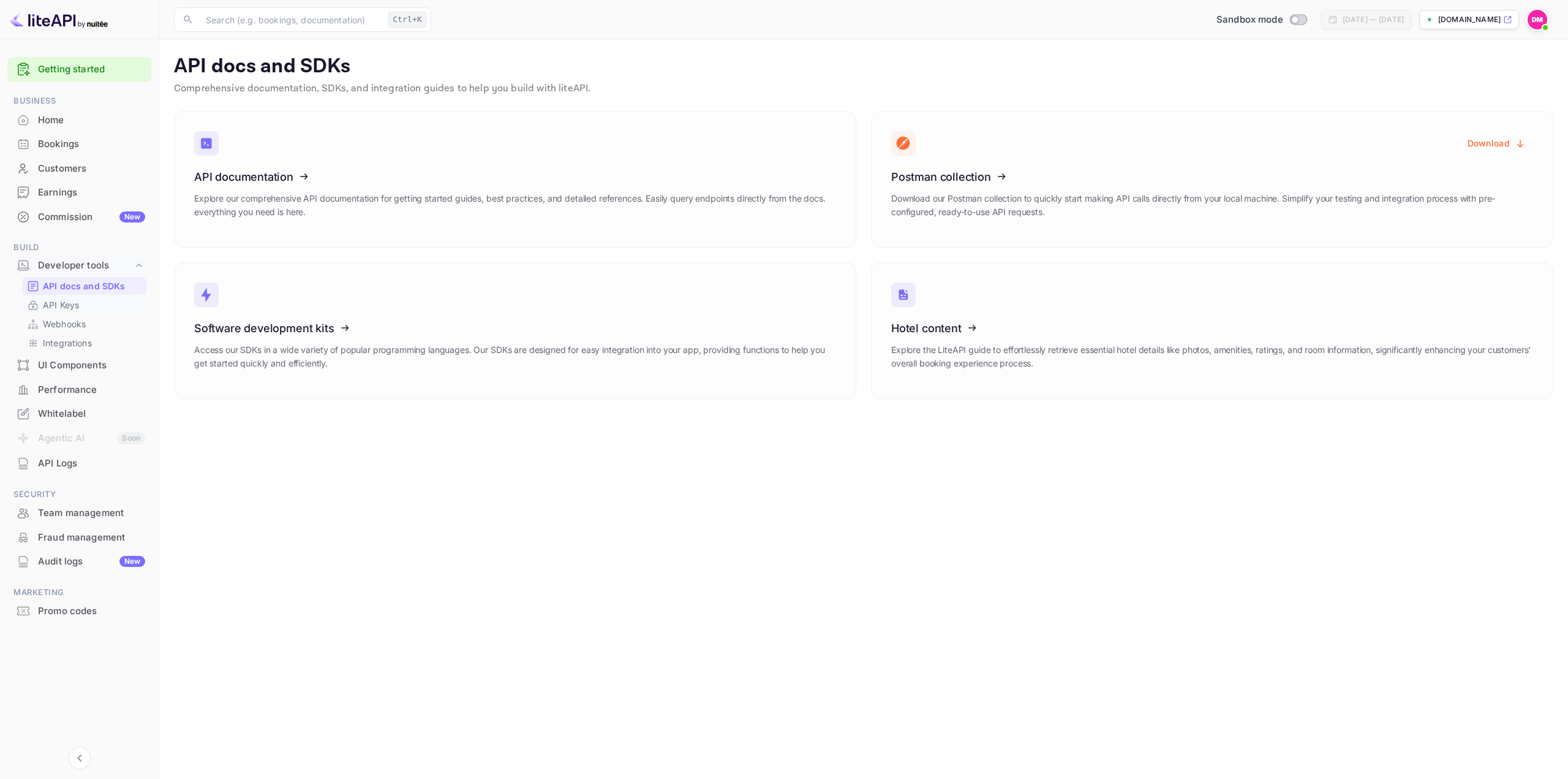
click at [77, 312] on div "API Keys" at bounding box center [84, 304] width 124 height 18
click at [70, 279] on p "API docs and SDKs" at bounding box center [84, 285] width 83 height 13
click at [95, 220] on div "Commission New" at bounding box center [91, 217] width 107 height 14
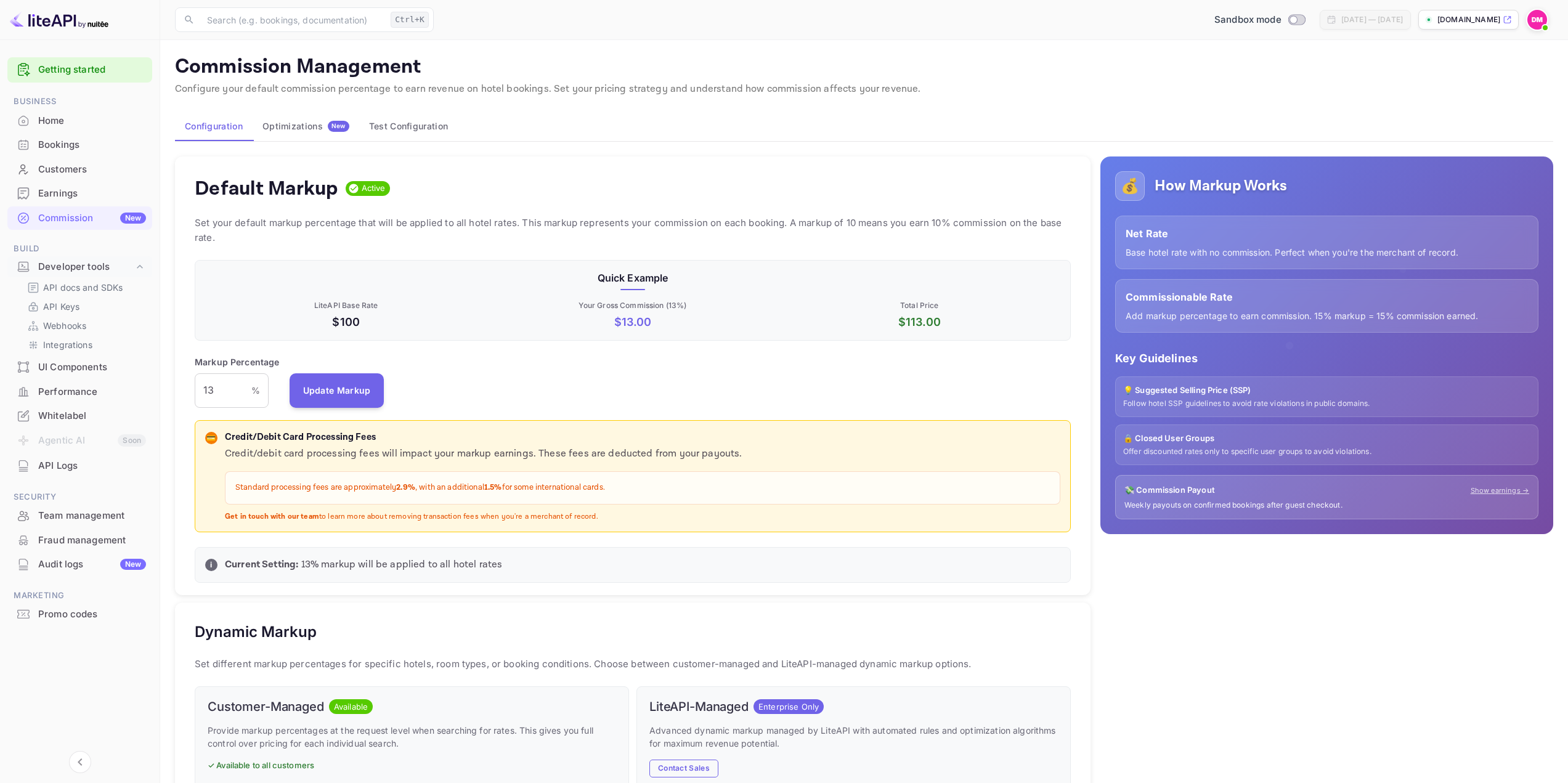
scroll to position [210, 867]
click at [82, 119] on div "Home" at bounding box center [92, 120] width 108 height 14
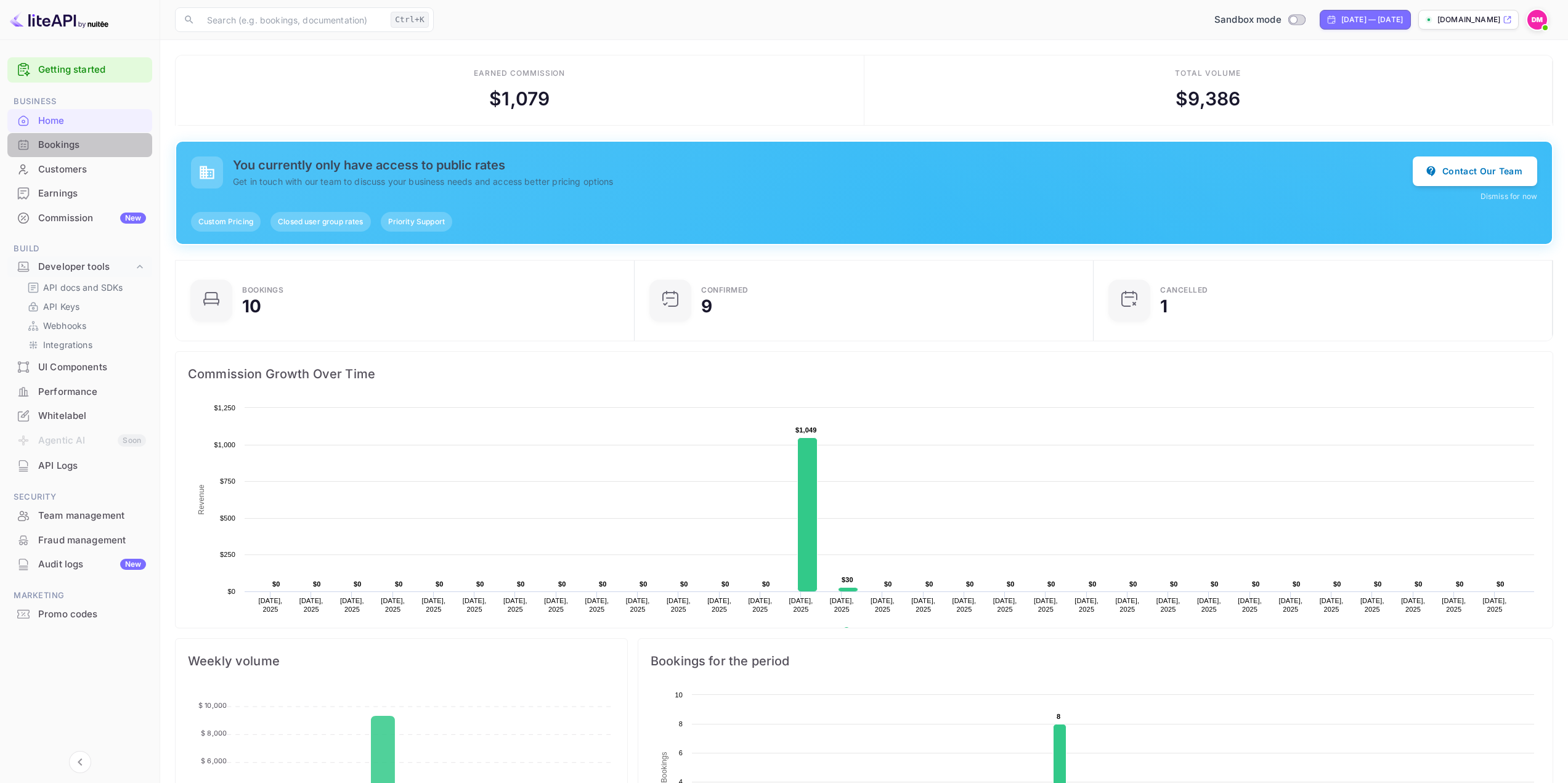
click at [72, 142] on div "Bookings" at bounding box center [92, 144] width 108 height 14
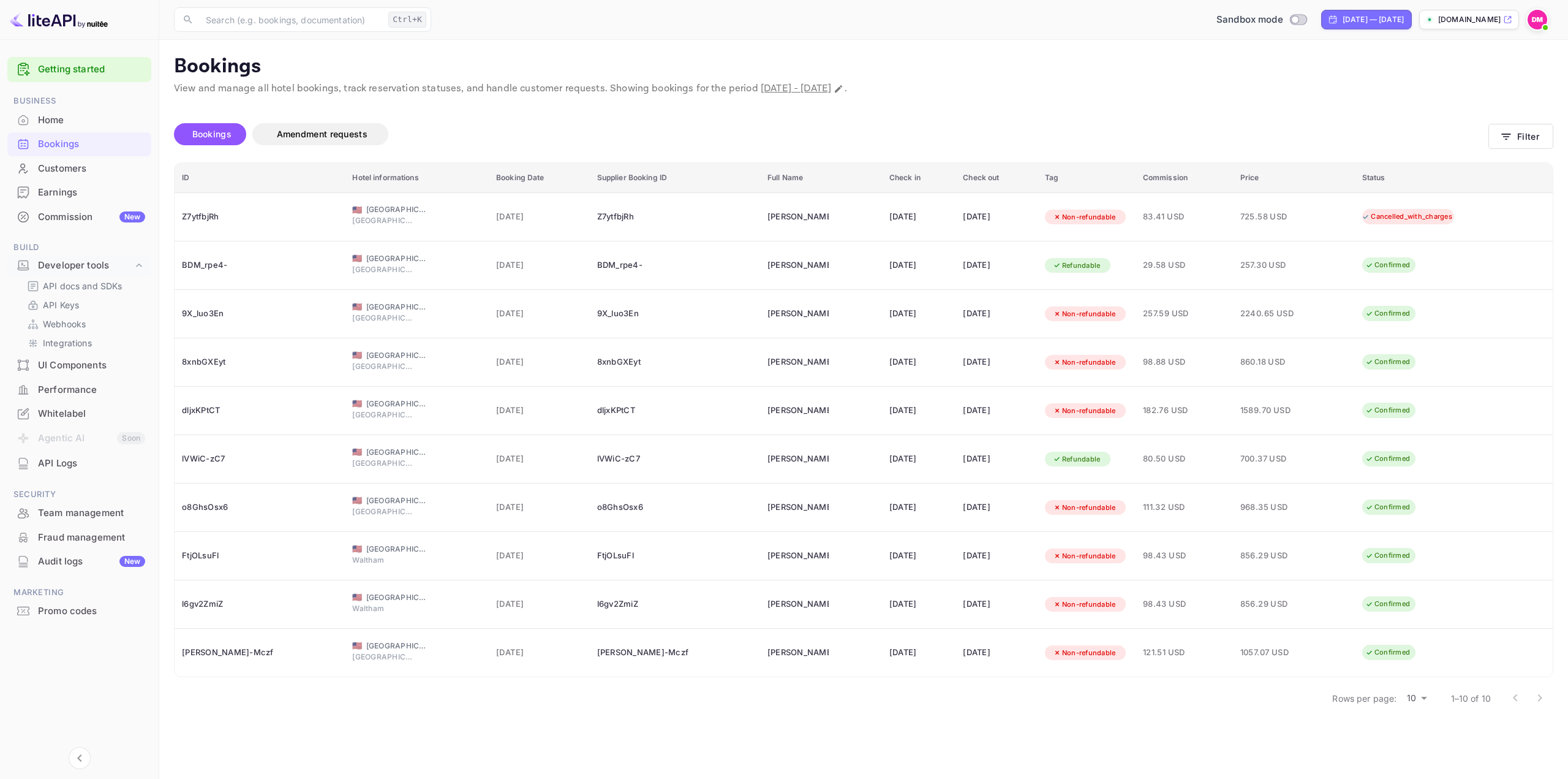
click at [45, 121] on div "Home" at bounding box center [91, 120] width 107 height 14
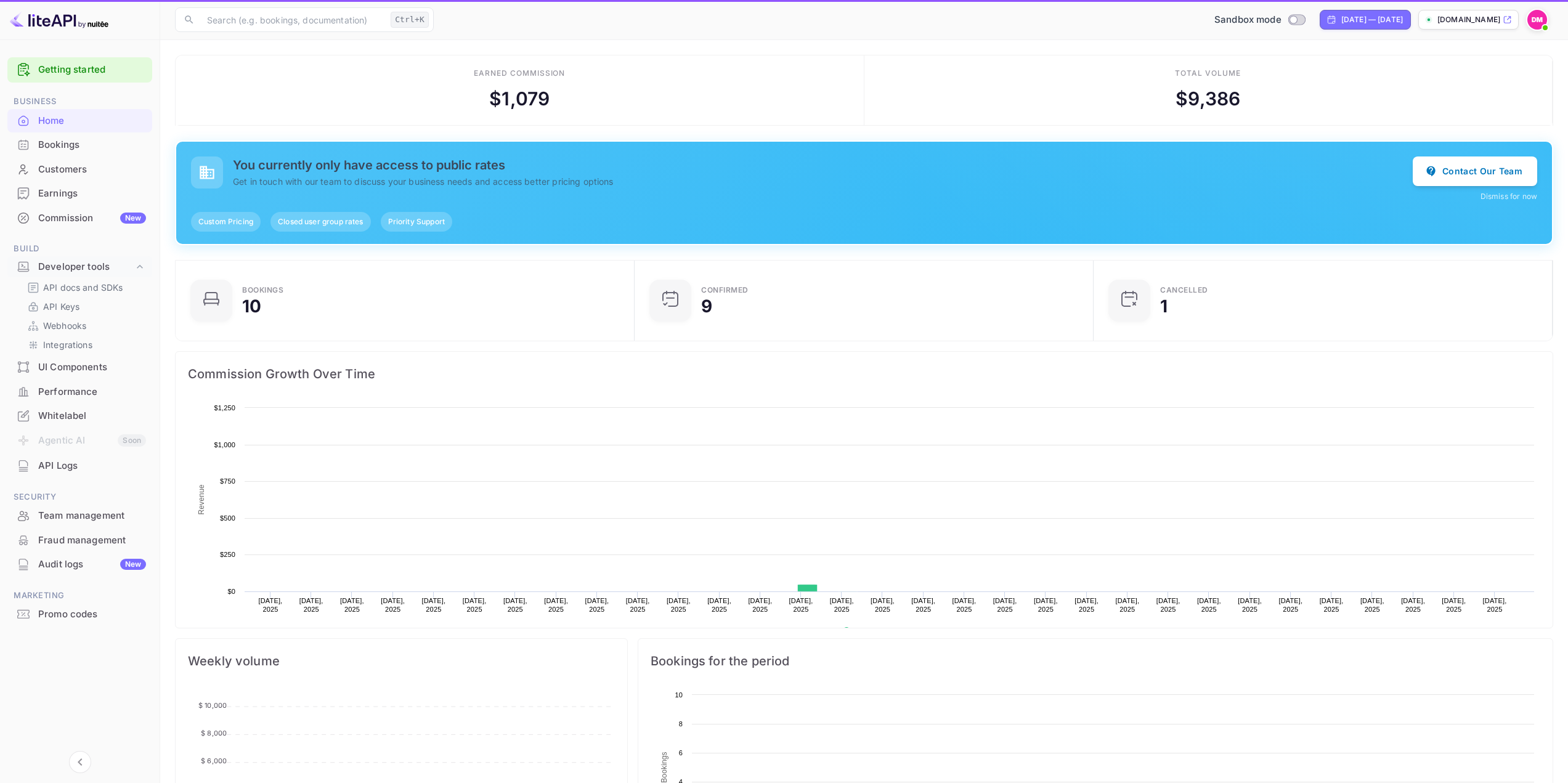
scroll to position [191, 443]
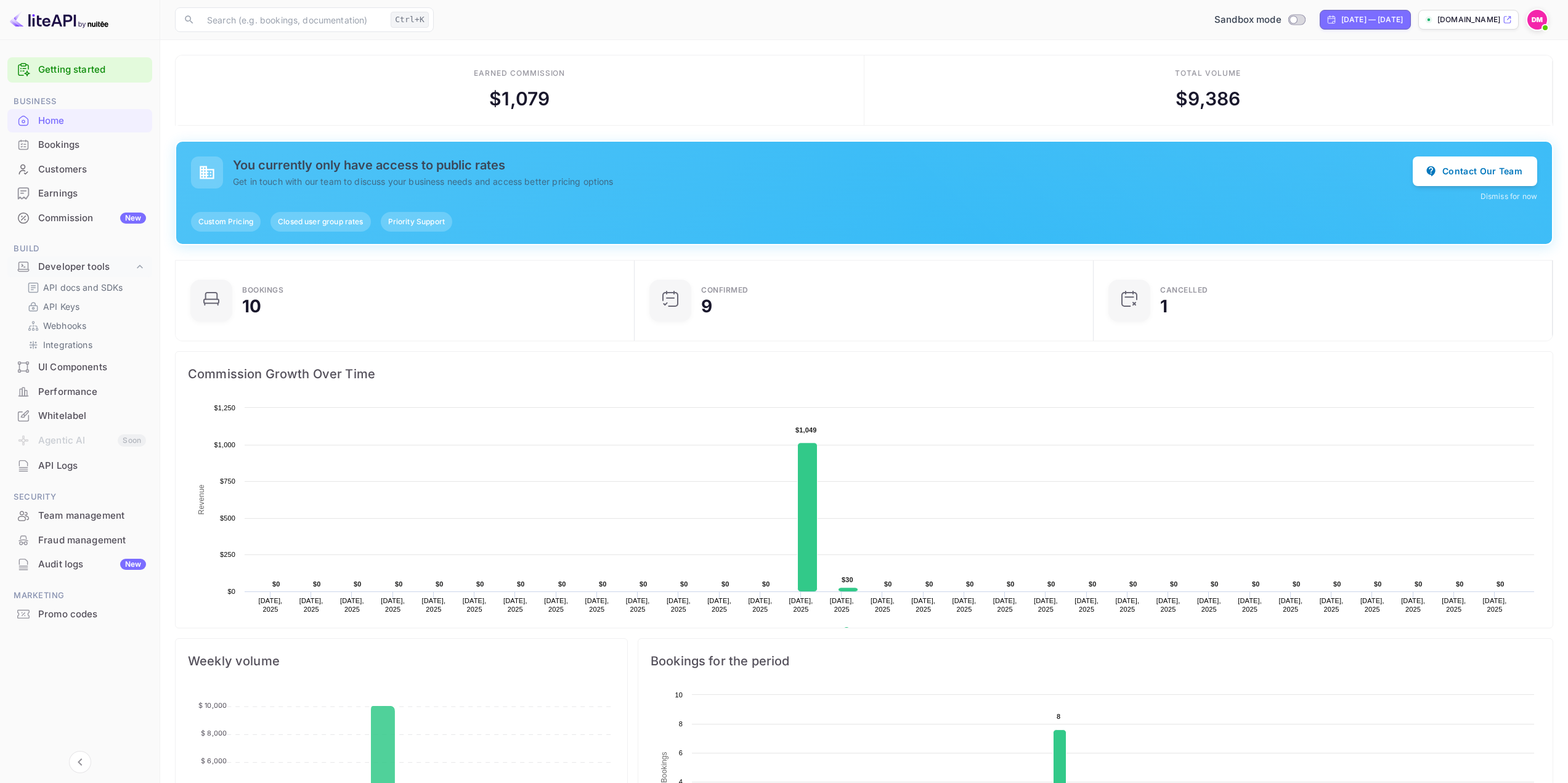
click at [290, 169] on h5 "You currently only have access to public rates" at bounding box center [823, 165] width 1180 height 15
click at [325, 183] on p "Get in touch with our team to discuss your business needs and access better pri…" at bounding box center [823, 181] width 1180 height 13
click at [316, 163] on h5 "You currently only have access to public rates" at bounding box center [823, 165] width 1180 height 15
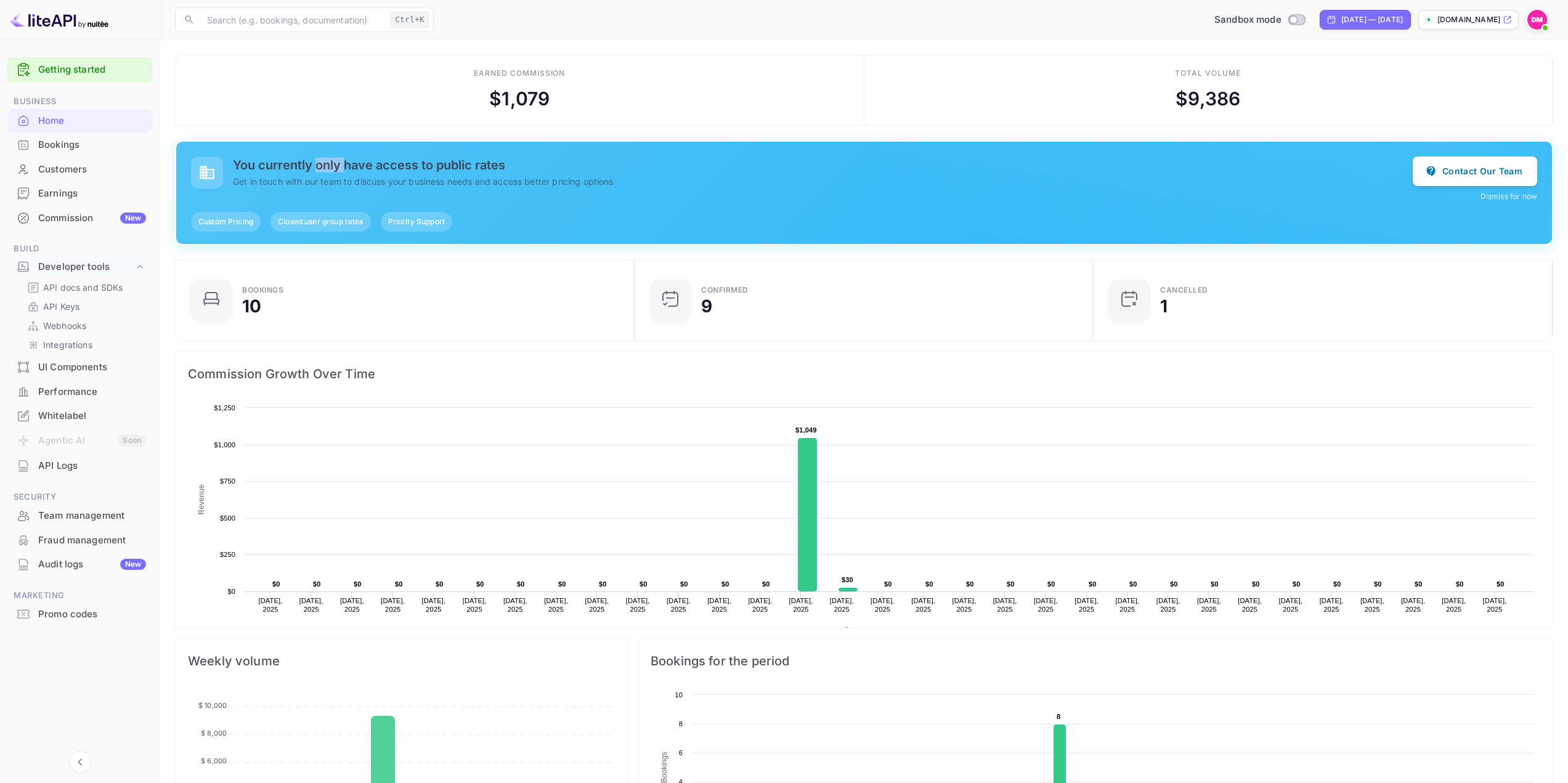
click at [316, 163] on h5 "You currently only have access to public rates" at bounding box center [823, 165] width 1180 height 15
click at [344, 182] on p "Get in touch with our team to discuss your business needs and access better pri…" at bounding box center [823, 181] width 1180 height 13
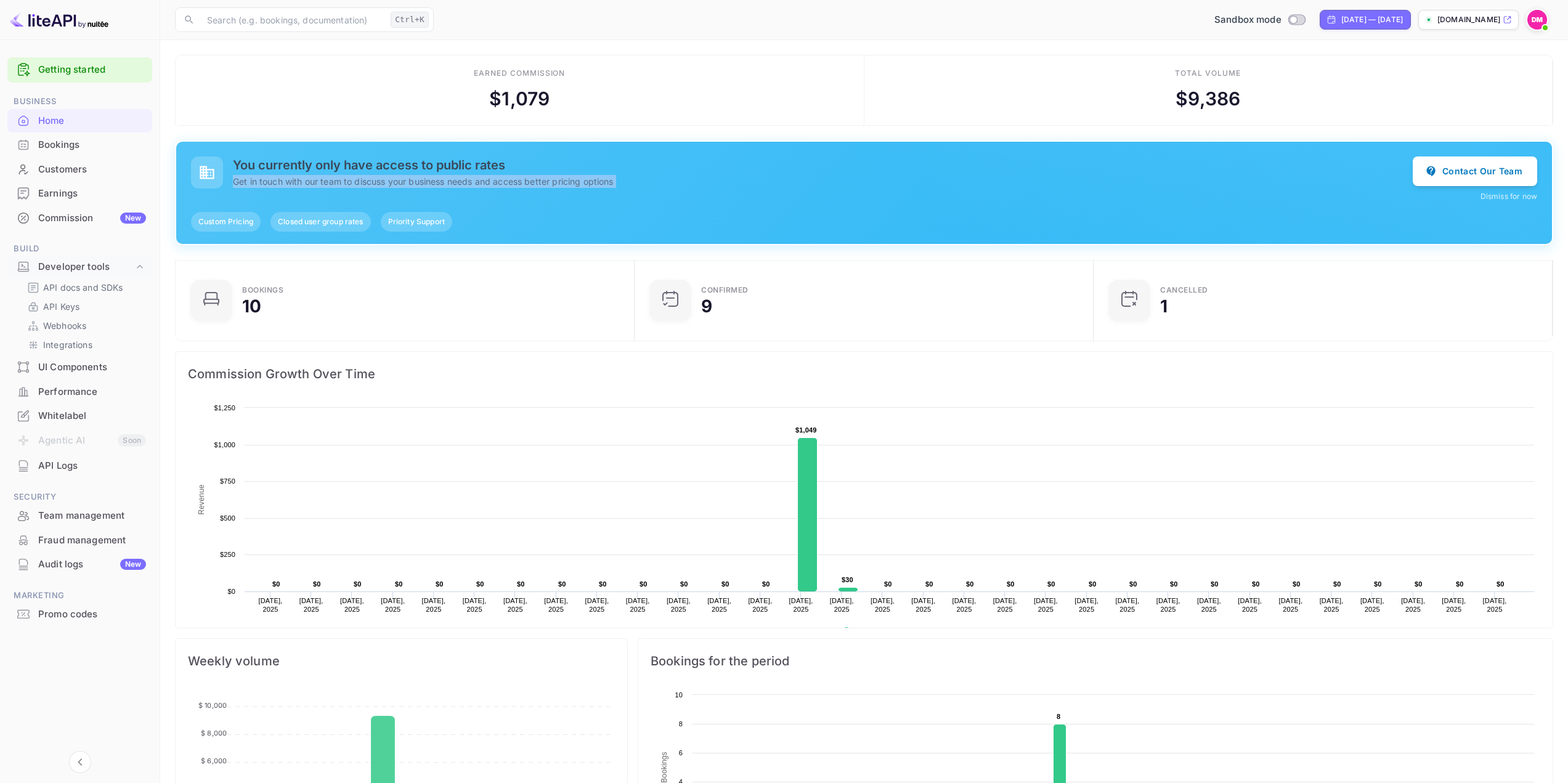
click at [517, 175] on p "Get in touch with our team to discuss your business needs and access better pri…" at bounding box center [823, 181] width 1180 height 13
click at [527, 184] on p "Get in touch with our team to discuss your business needs and access better pri…" at bounding box center [823, 181] width 1180 height 13
click at [63, 306] on p "API Keys" at bounding box center [61, 306] width 37 height 13
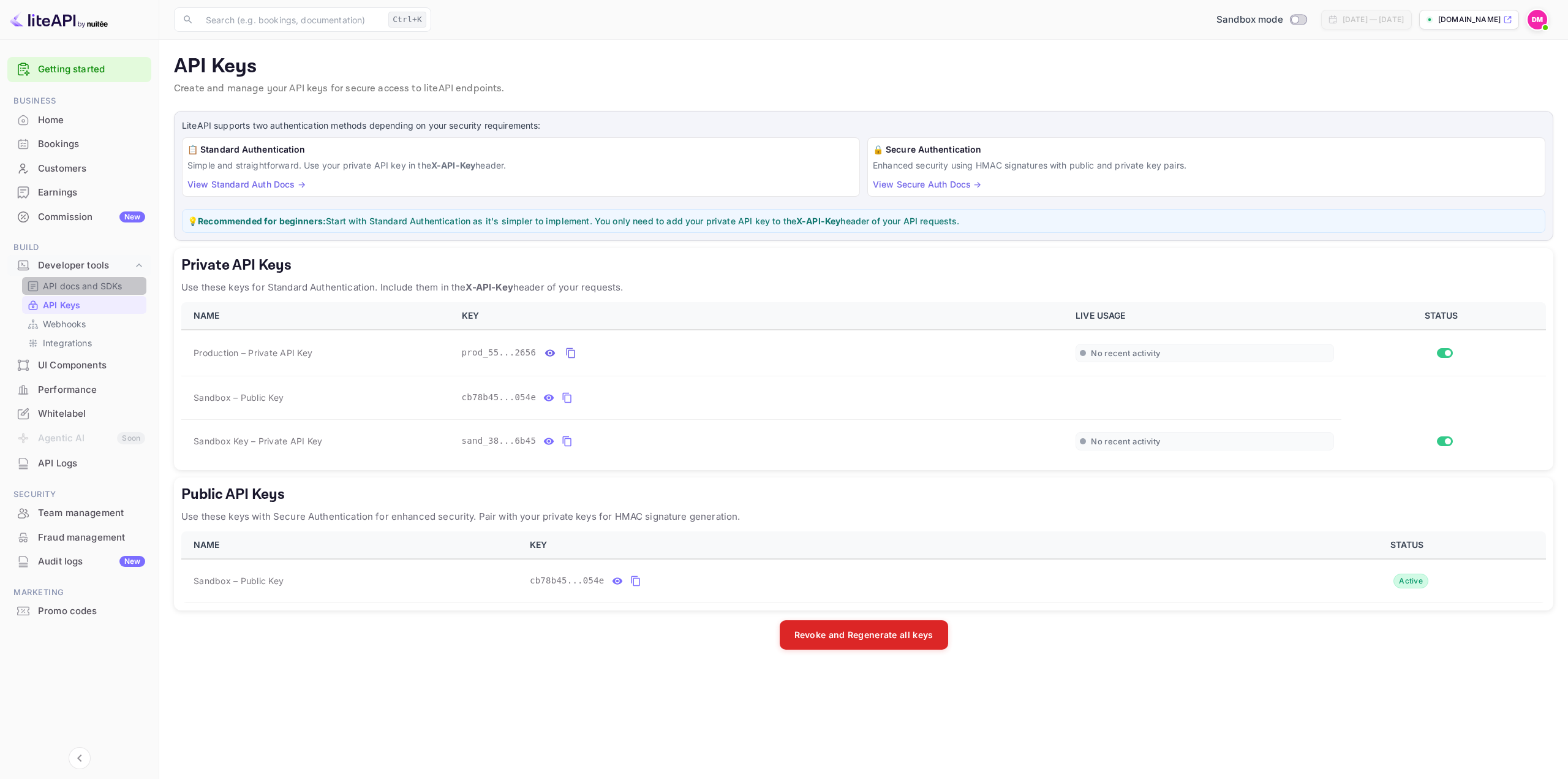
click at [89, 291] on p "API docs and SDKs" at bounding box center [83, 285] width 79 height 13
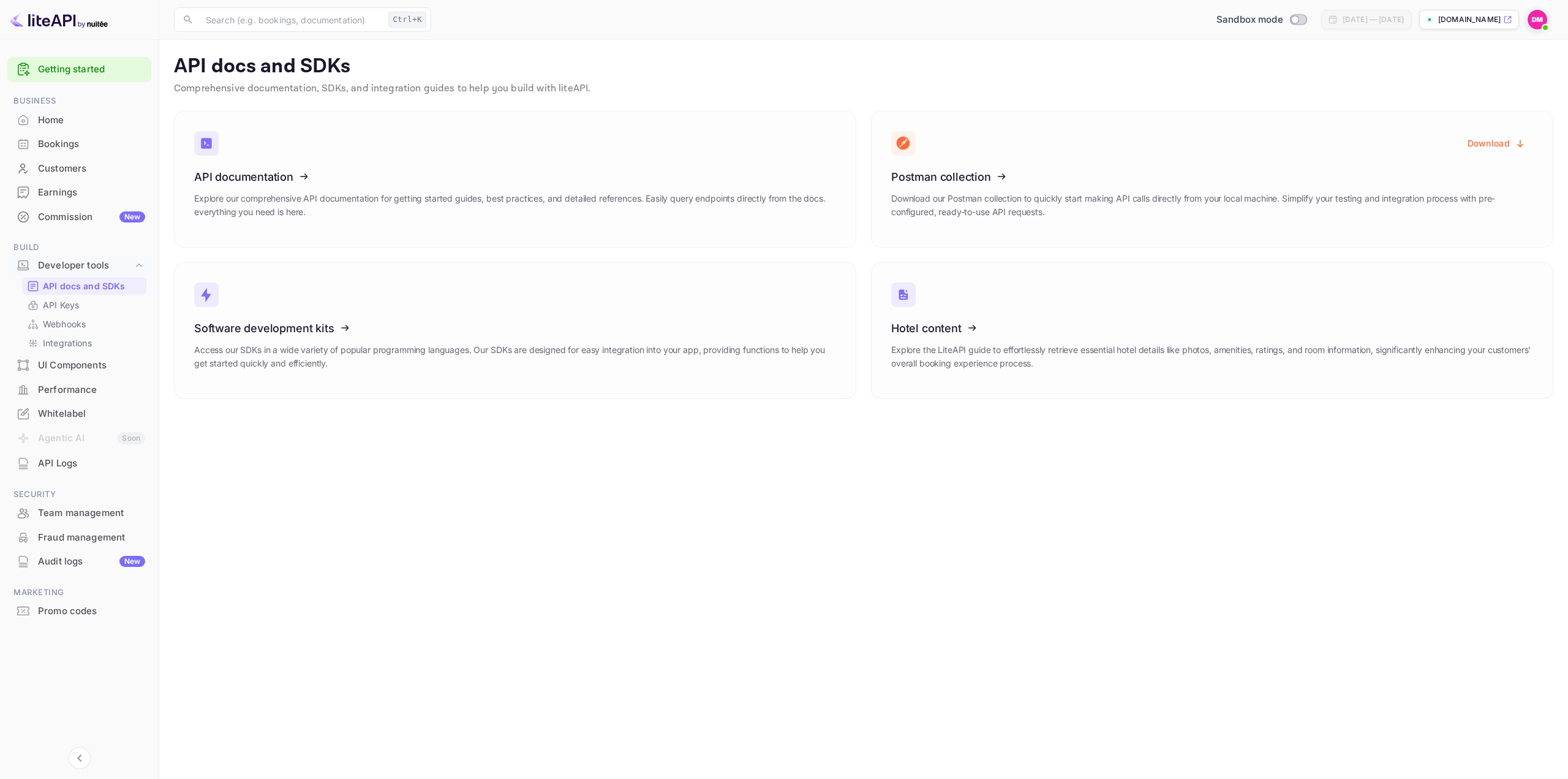
click at [83, 128] on div "Home" at bounding box center [79, 120] width 144 height 24
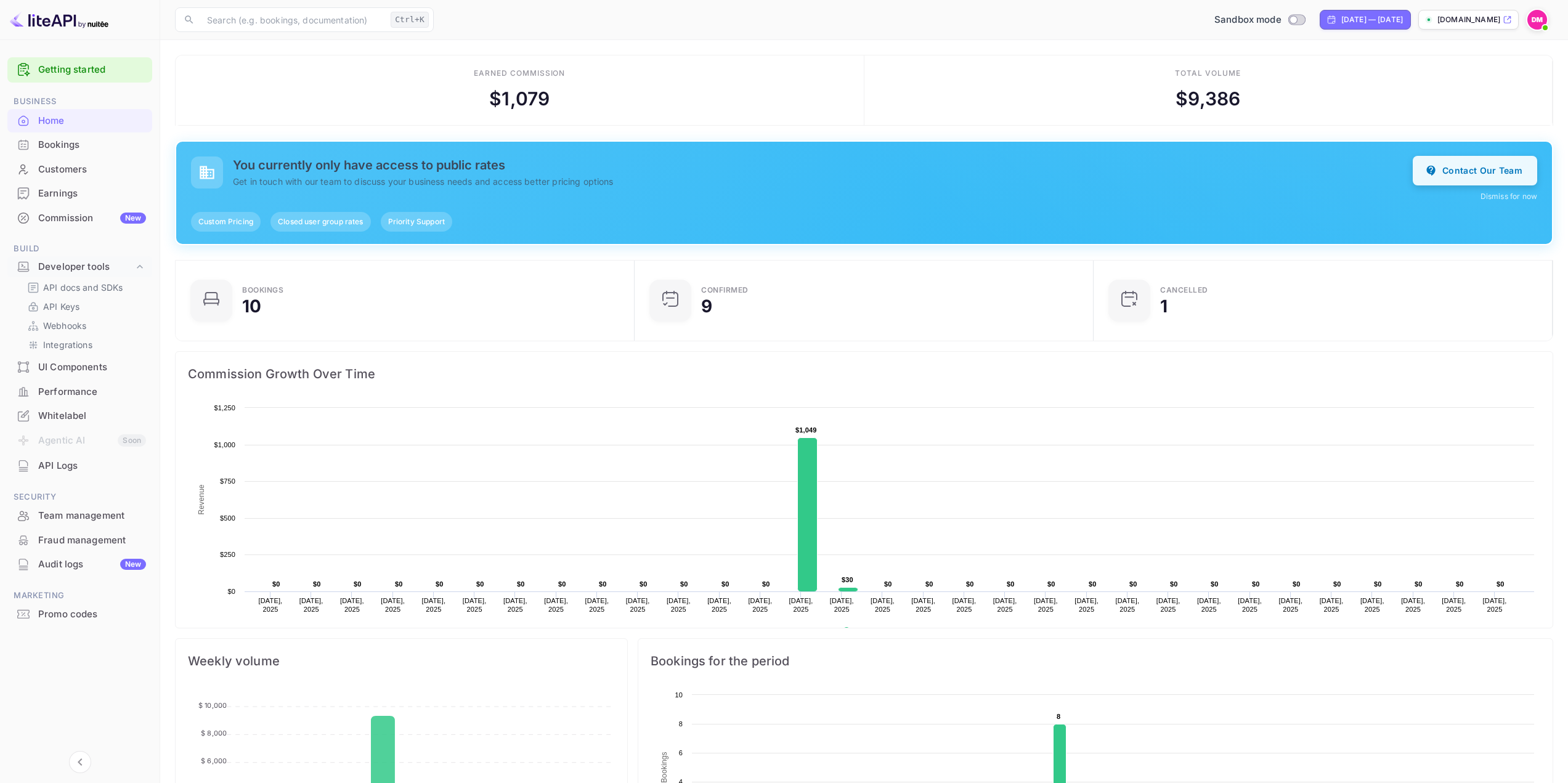
click at [1483, 171] on button "Contact Our Team" at bounding box center [1475, 170] width 124 height 29
click at [280, 168] on h5 "You currently only have access to public rates" at bounding box center [823, 165] width 1180 height 15
click at [291, 181] on p "Get in touch with our team to discuss your business needs and access better pri…" at bounding box center [823, 181] width 1180 height 13
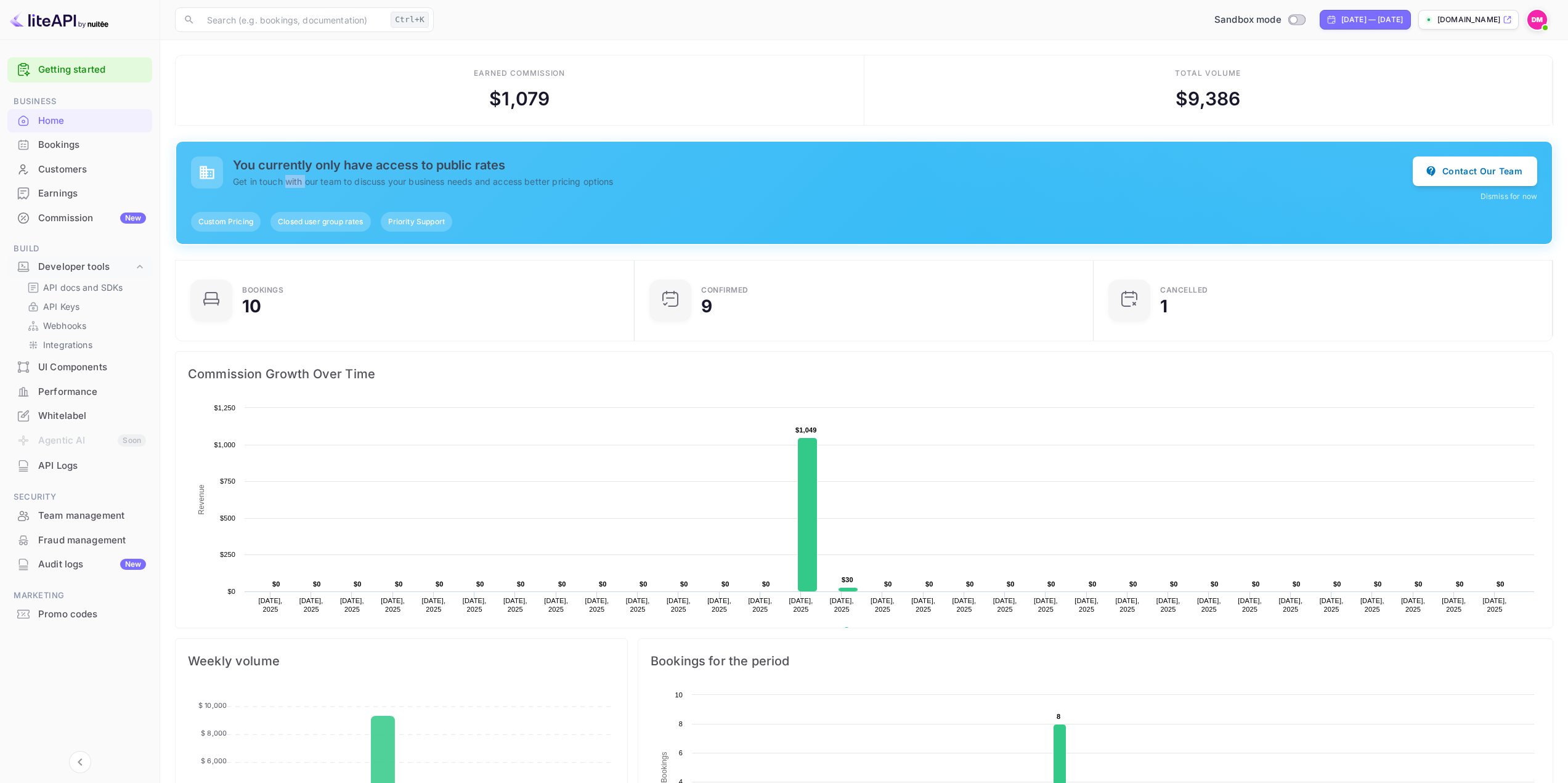
click at [291, 181] on p "Get in touch with our team to discuss your business needs and access better pri…" at bounding box center [823, 181] width 1180 height 13
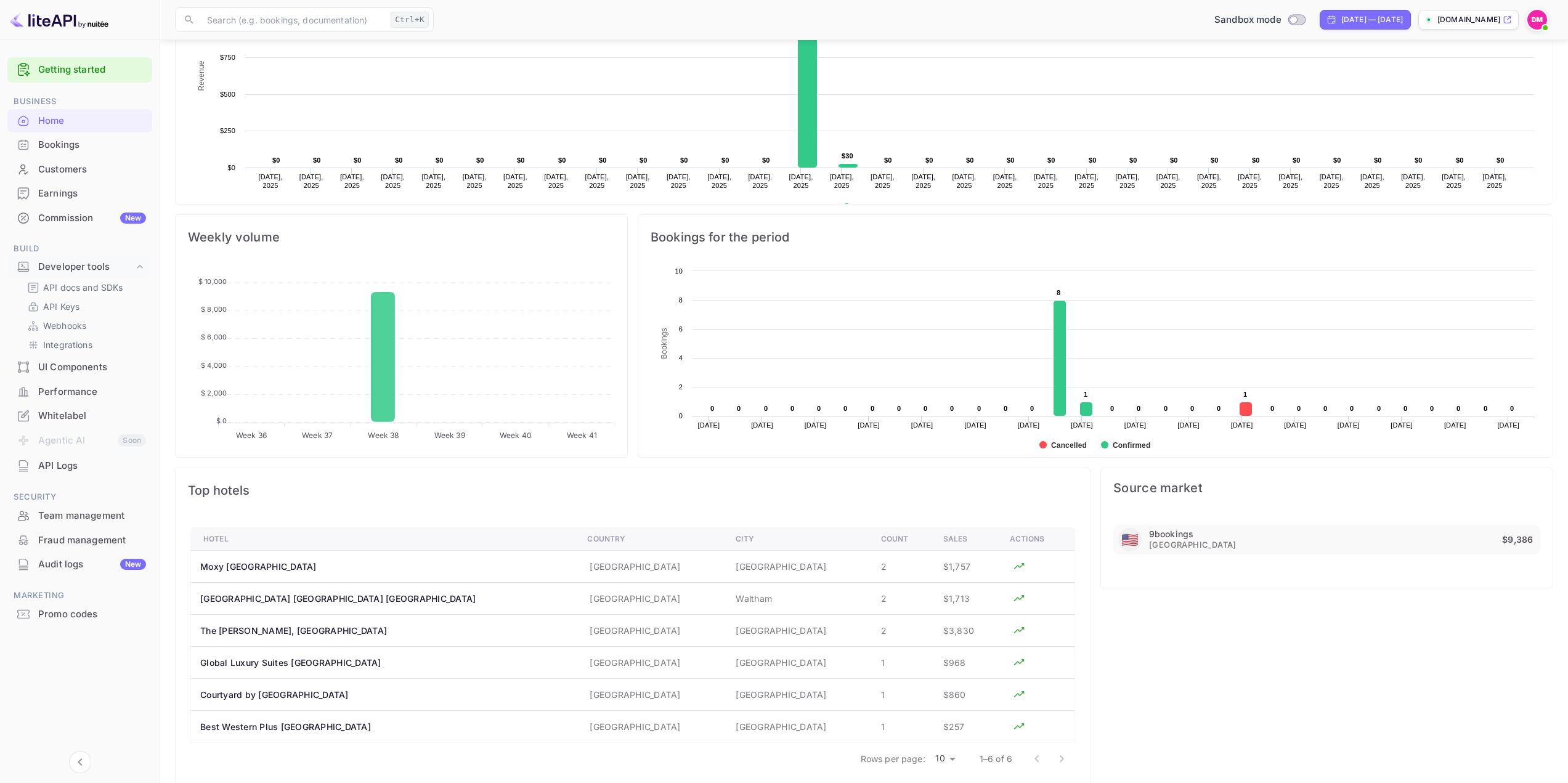
scroll to position [446, 0]
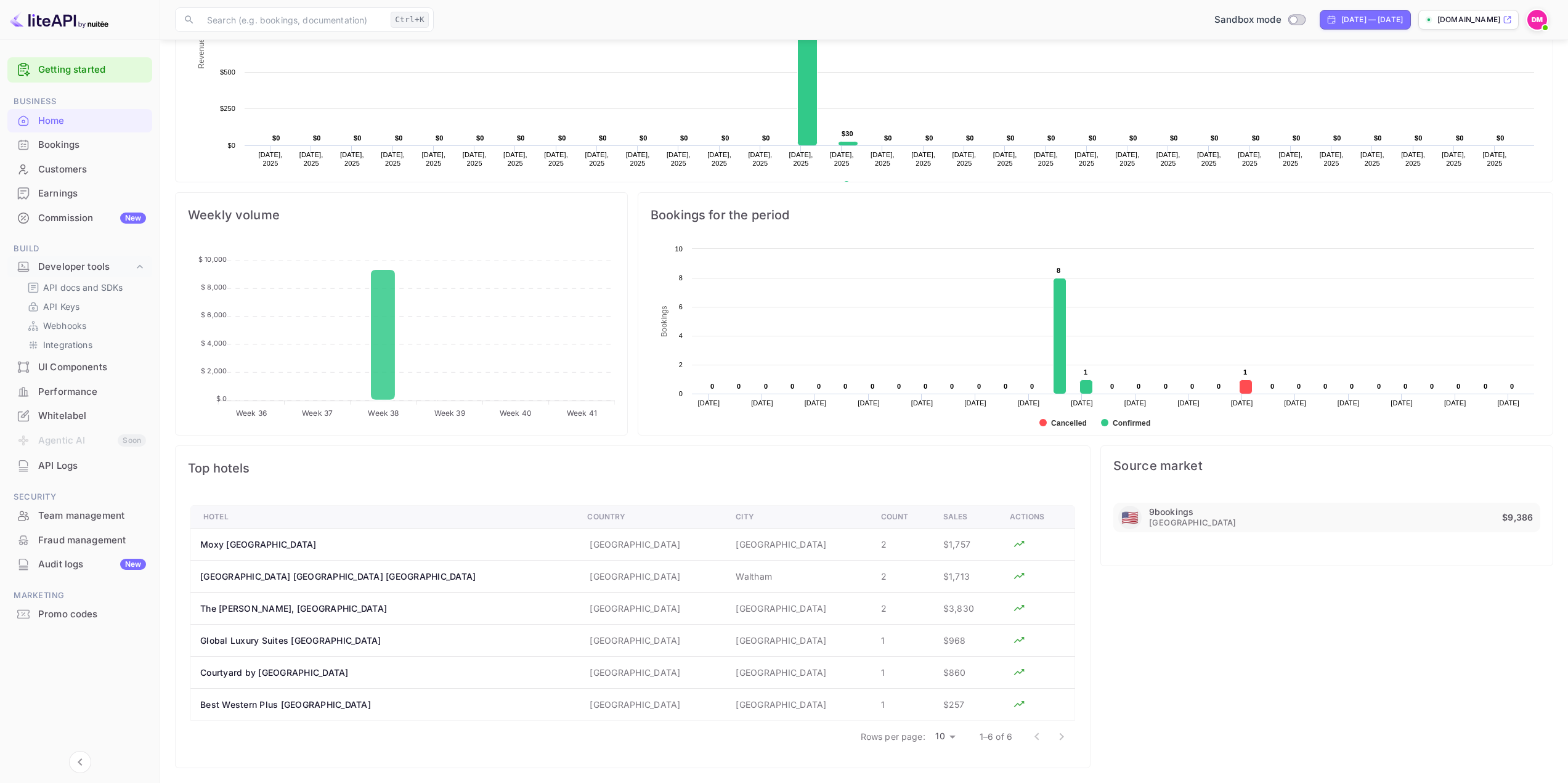
click at [385, 446] on div "Top hotels" at bounding box center [633, 468] width 914 height 45
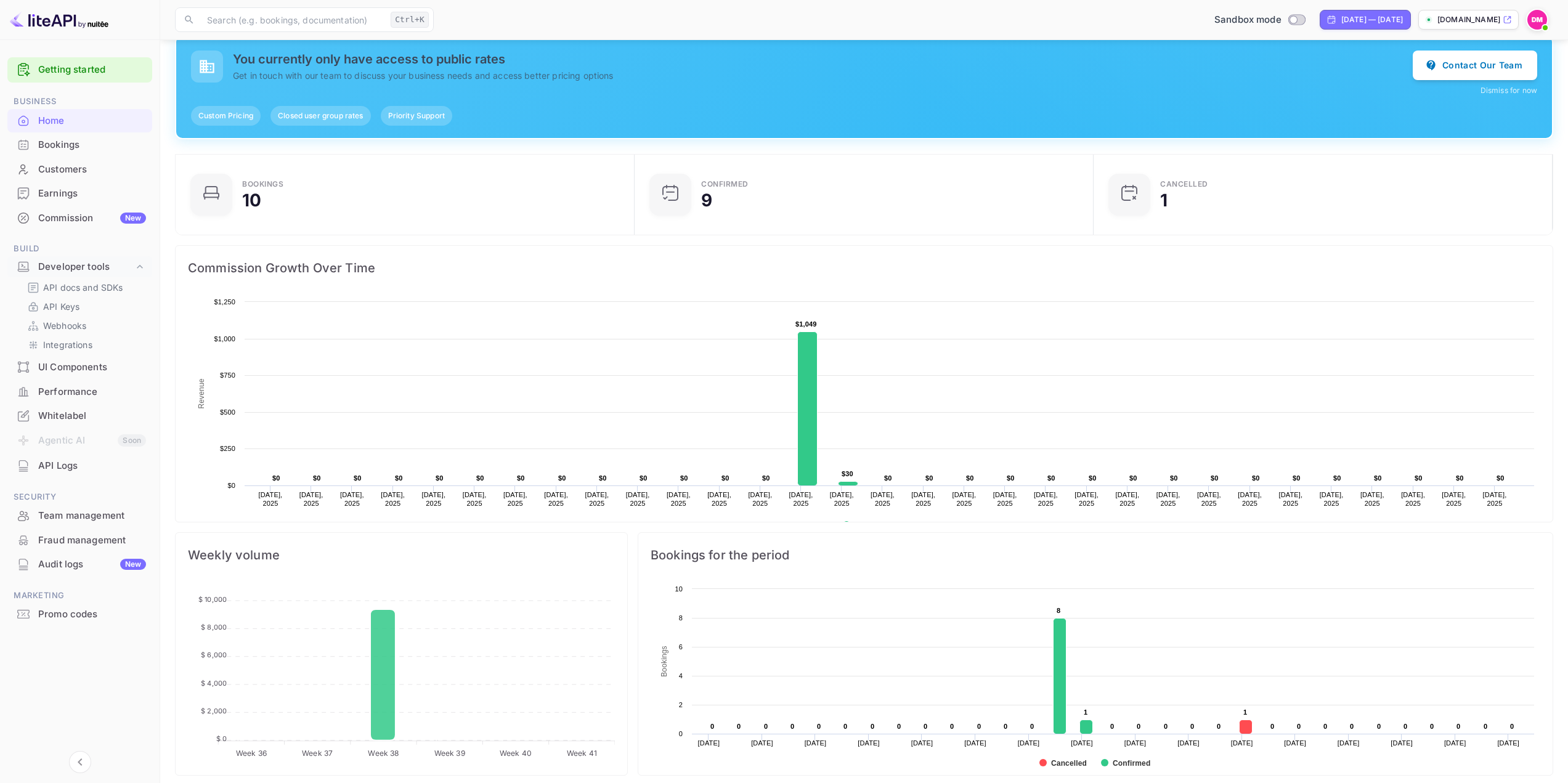
scroll to position [0, 0]
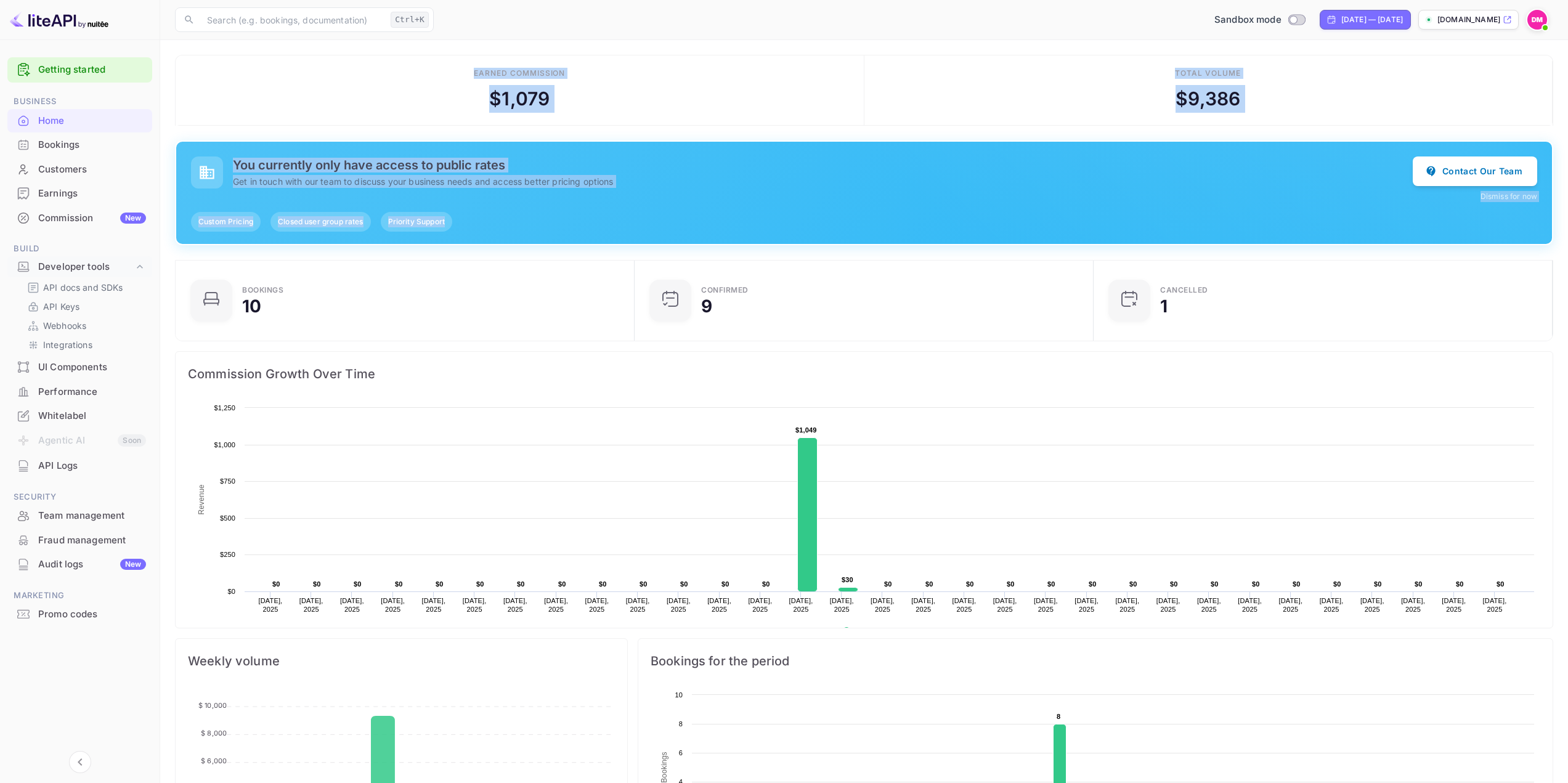
drag, startPoint x: 166, startPoint y: 132, endPoint x: 537, endPoint y: 232, distance: 384.2
click at [537, 232] on main "Earned commission $ 1,079 Total volume $ 9,386 You currently only have access t…" at bounding box center [864, 634] width 1408 height 1189
click at [535, 222] on div "Custom Pricing Closed user group rates Priority Support" at bounding box center [864, 222] width 1346 height 20
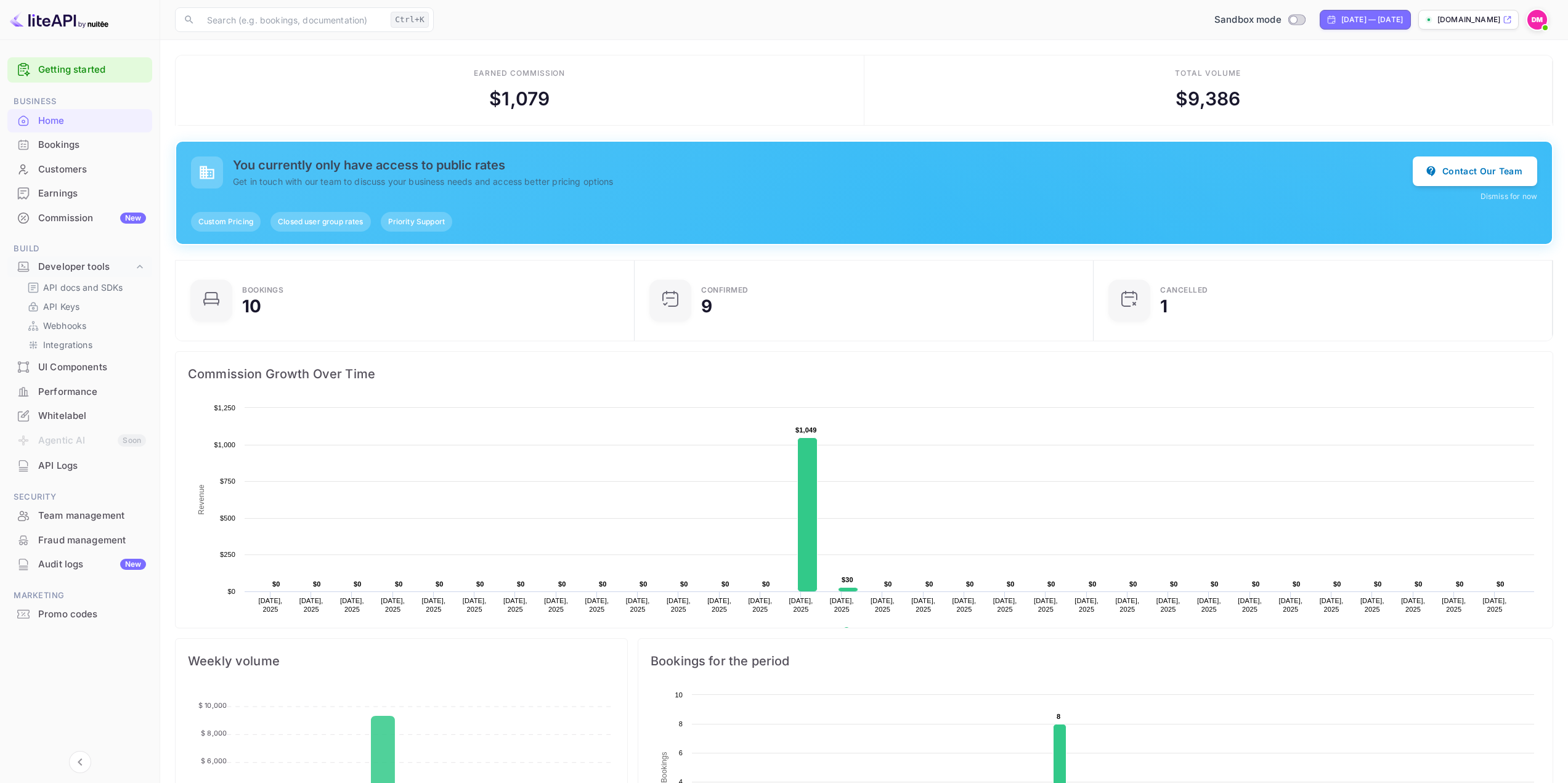
click at [228, 226] on span "Custom Pricing" at bounding box center [226, 222] width 70 height 11
click at [319, 172] on div "You currently only have access to public rates Get in touch with our team to di…" at bounding box center [823, 172] width 1180 height 30
click at [322, 178] on p "Get in touch with our team to discuss your business needs and access better pri…" at bounding box center [823, 181] width 1180 height 13
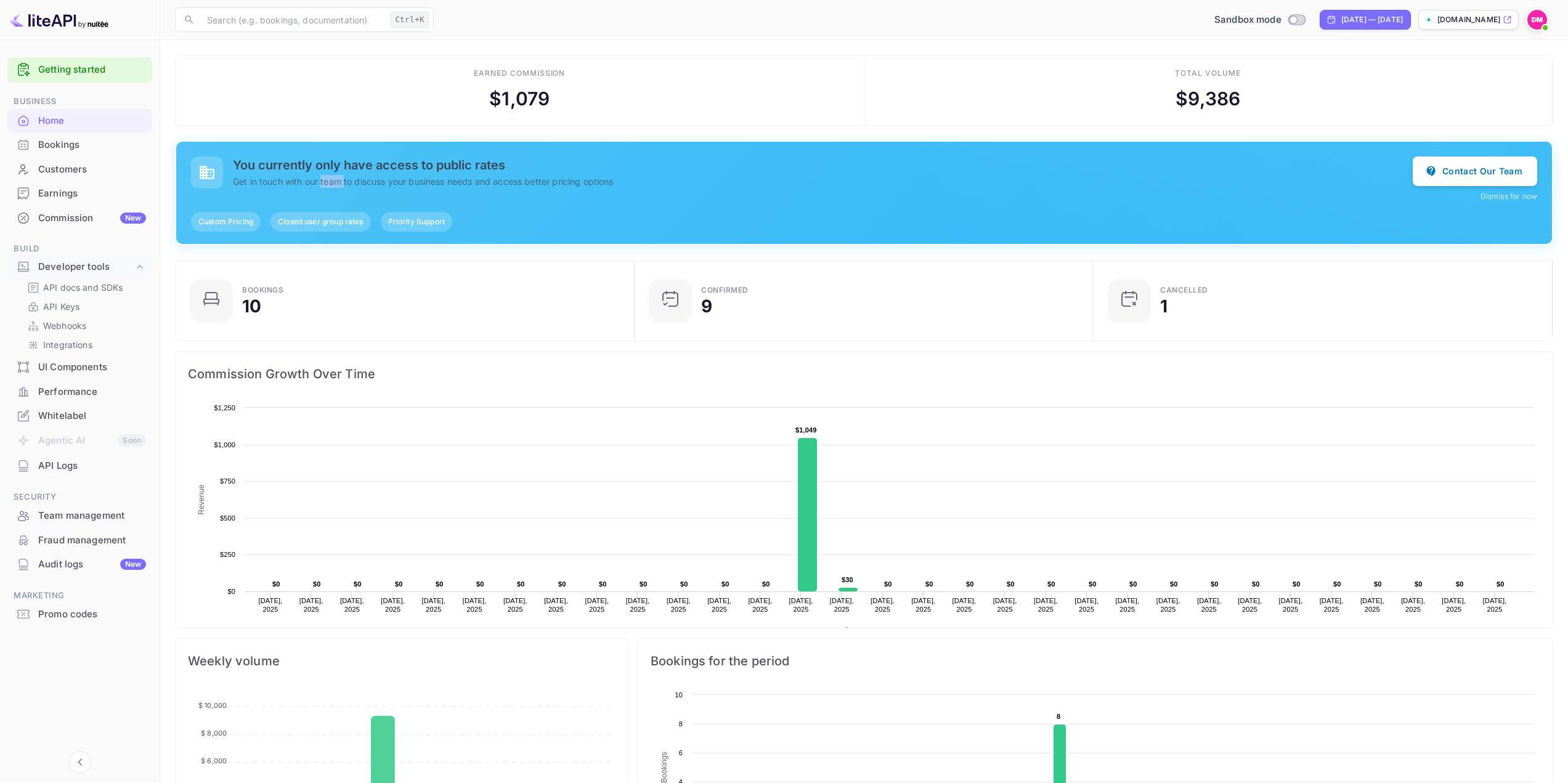
click at [322, 178] on p "Get in touch with our team to discuss your business needs and access better pri…" at bounding box center [823, 181] width 1180 height 13
click at [328, 234] on div "You currently only have access to public rates Get in touch with our team to di…" at bounding box center [864, 193] width 1376 height 102
click at [277, 175] on p "Get in touch with our team to discuss your business needs and access better pri…" at bounding box center [823, 181] width 1180 height 13
click at [283, 165] on h5 "You currently only have access to public rates" at bounding box center [823, 165] width 1180 height 15
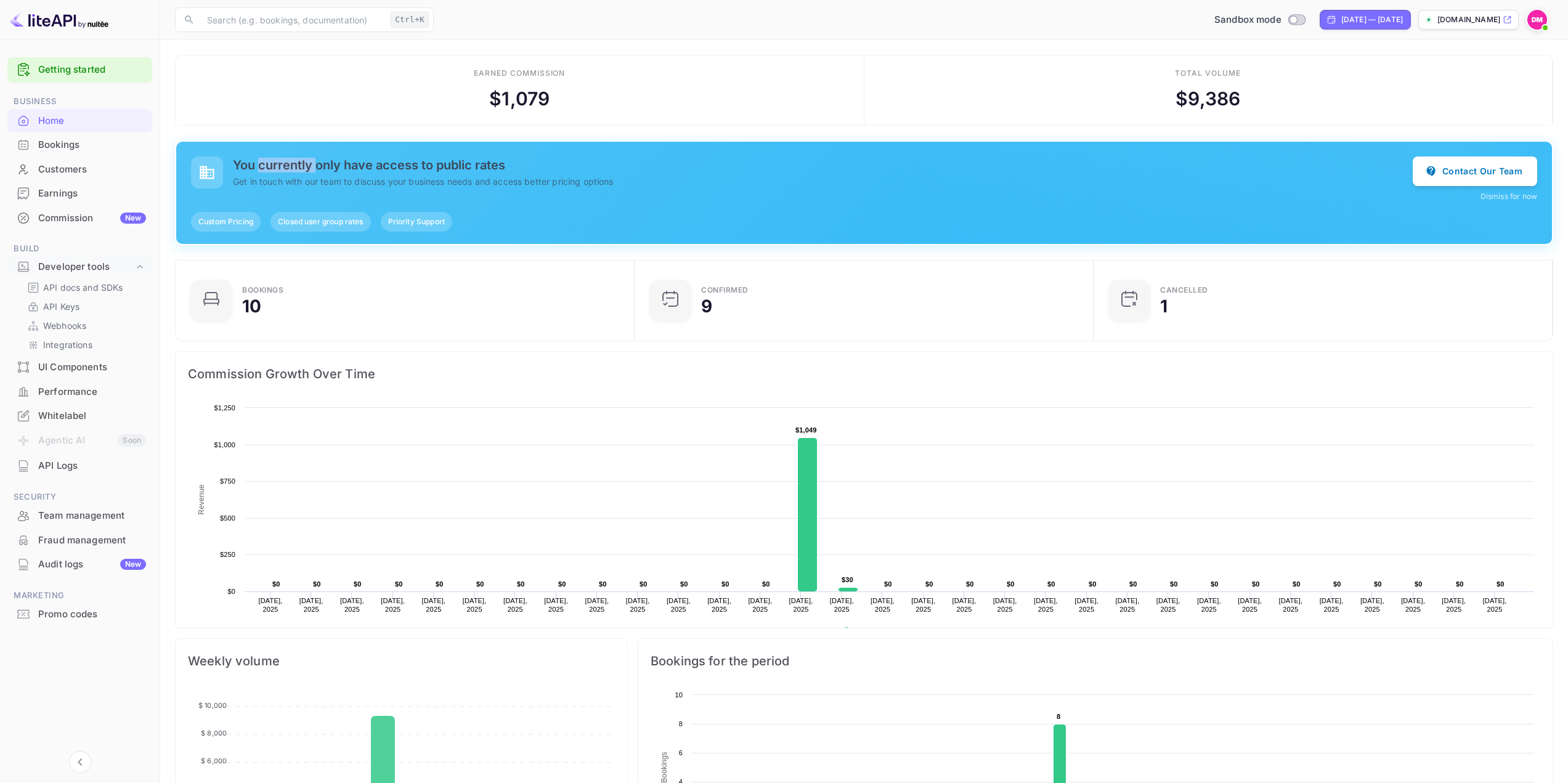
click at [283, 165] on h5 "You currently only have access to public rates" at bounding box center [823, 165] width 1180 height 15
click at [295, 186] on p "Get in touch with our team to discuss your business needs and access better pri…" at bounding box center [823, 181] width 1180 height 13
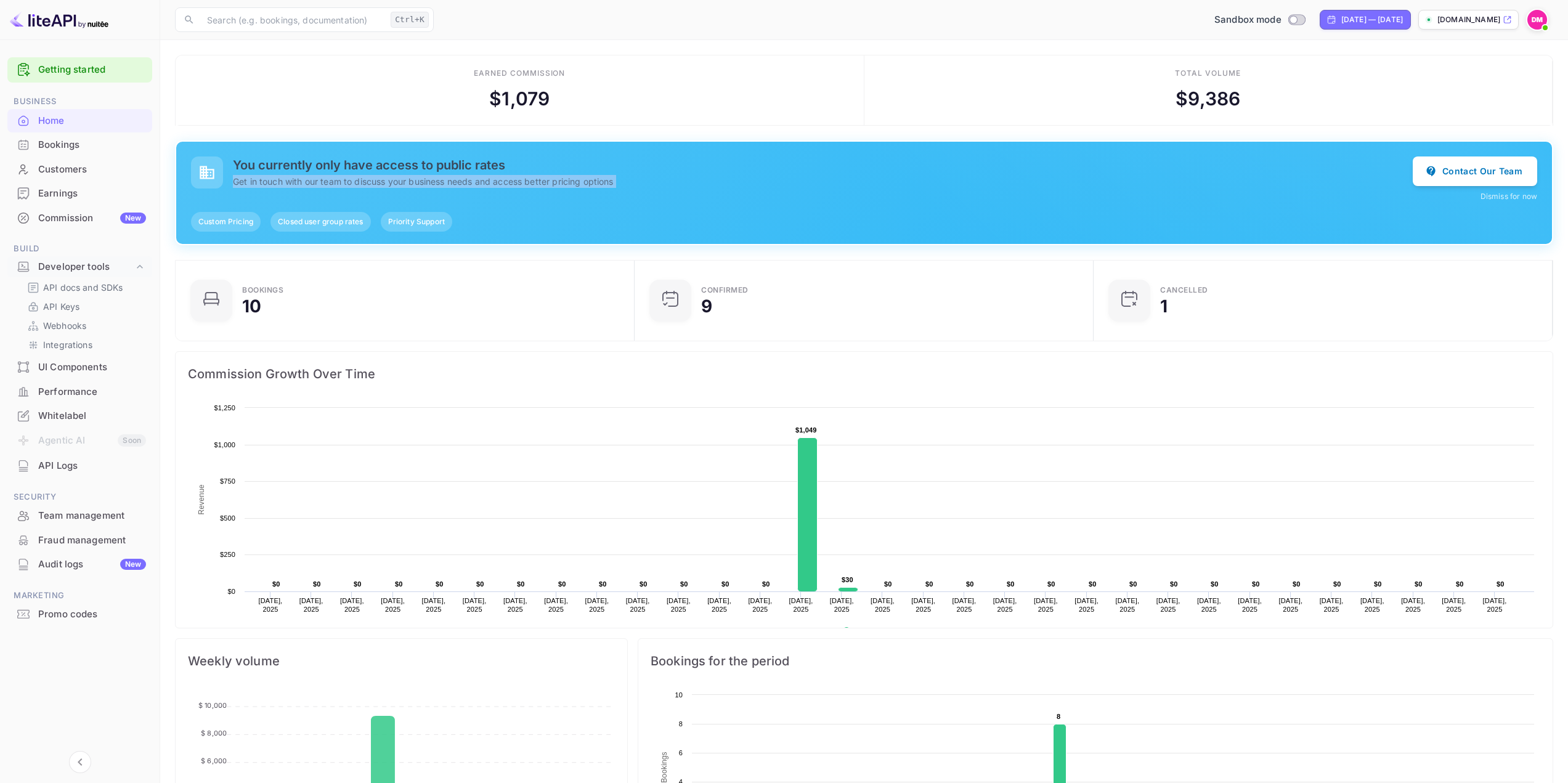
click at [310, 187] on p "Get in touch with our team to discuss your business needs and access better pri…" at bounding box center [823, 181] width 1180 height 13
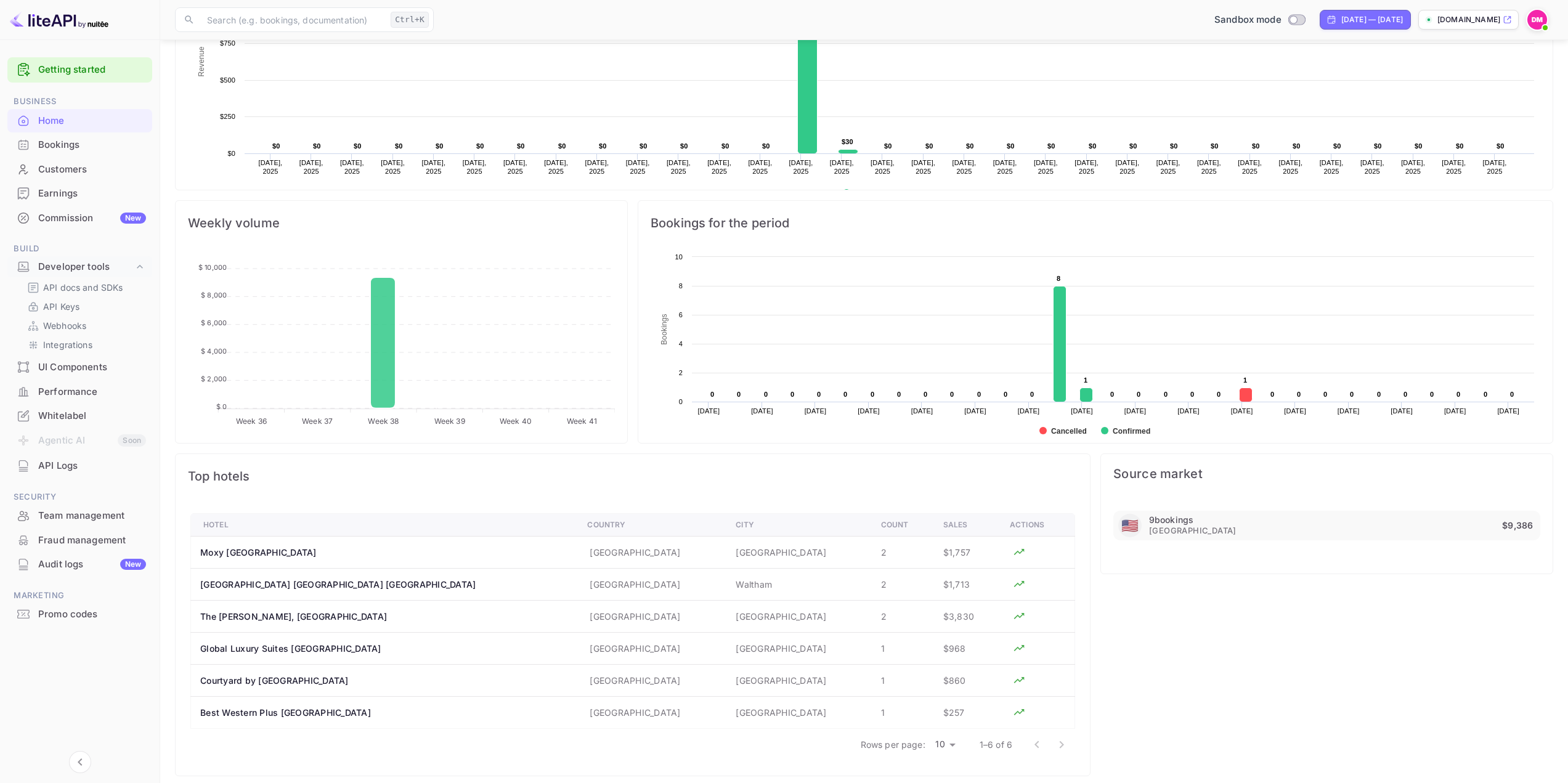
scroll to position [446, 0]
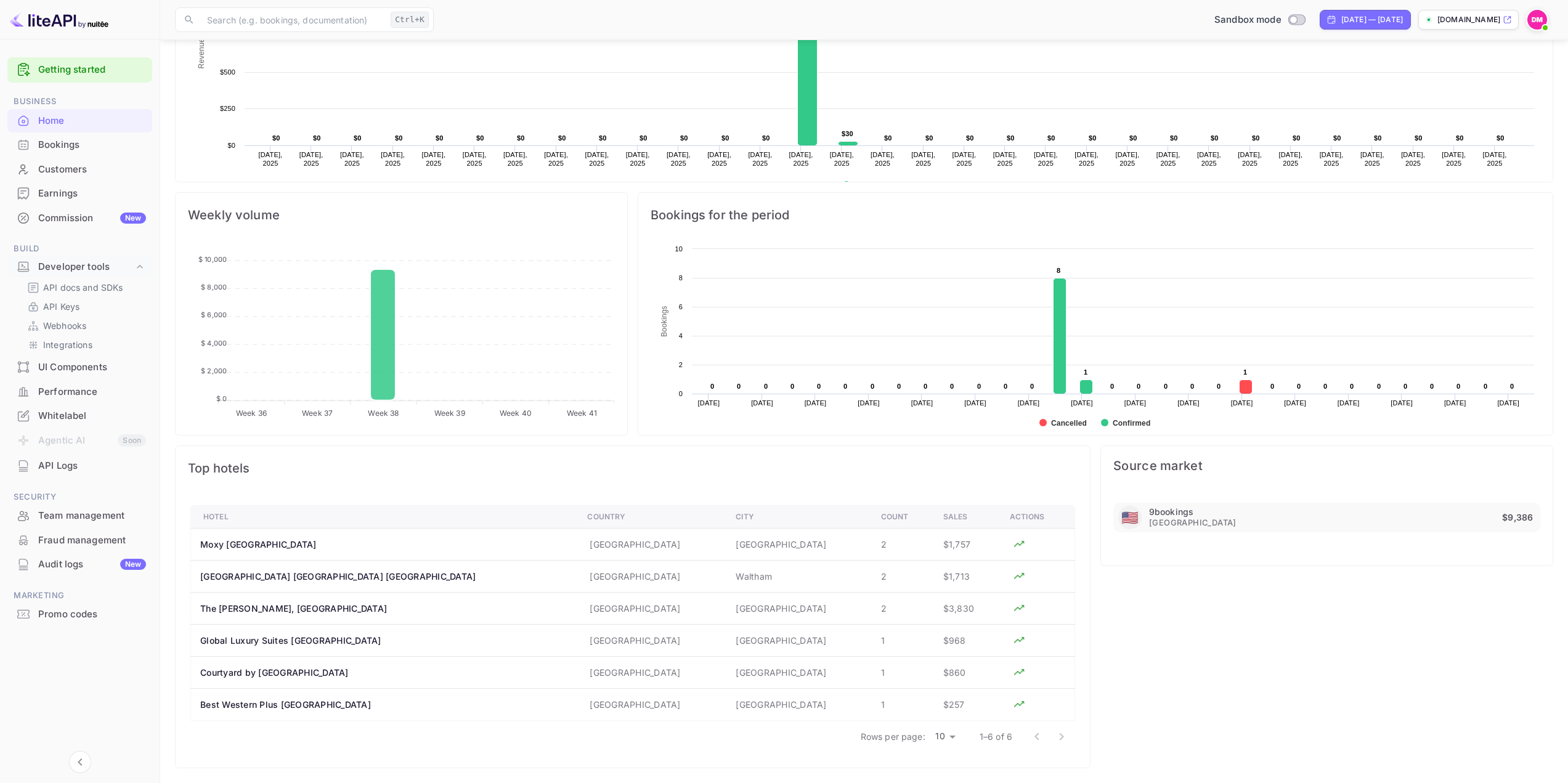
drag, startPoint x: 632, startPoint y: 454, endPoint x: 618, endPoint y: 309, distance: 145.7
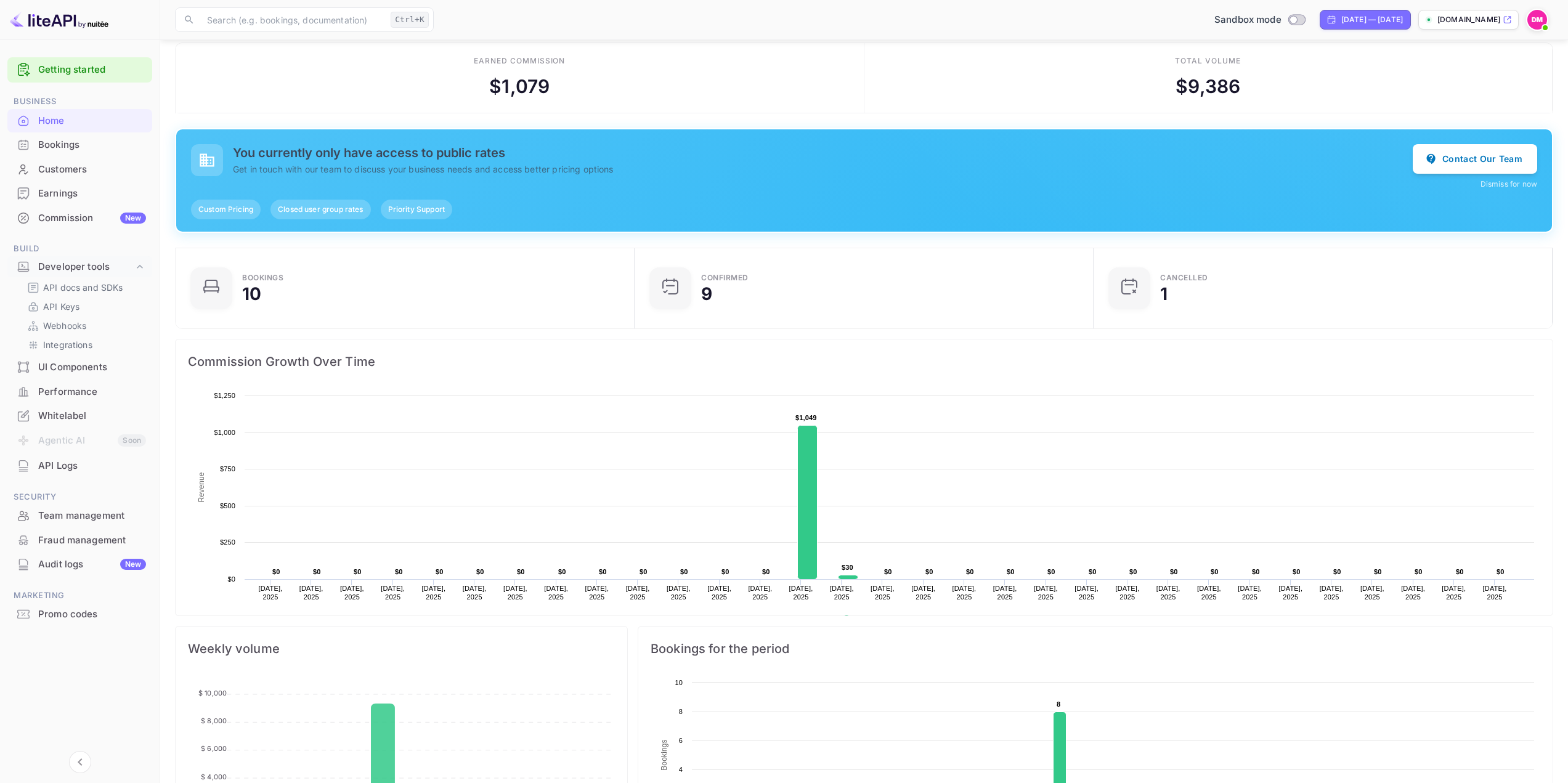
scroll to position [0, 0]
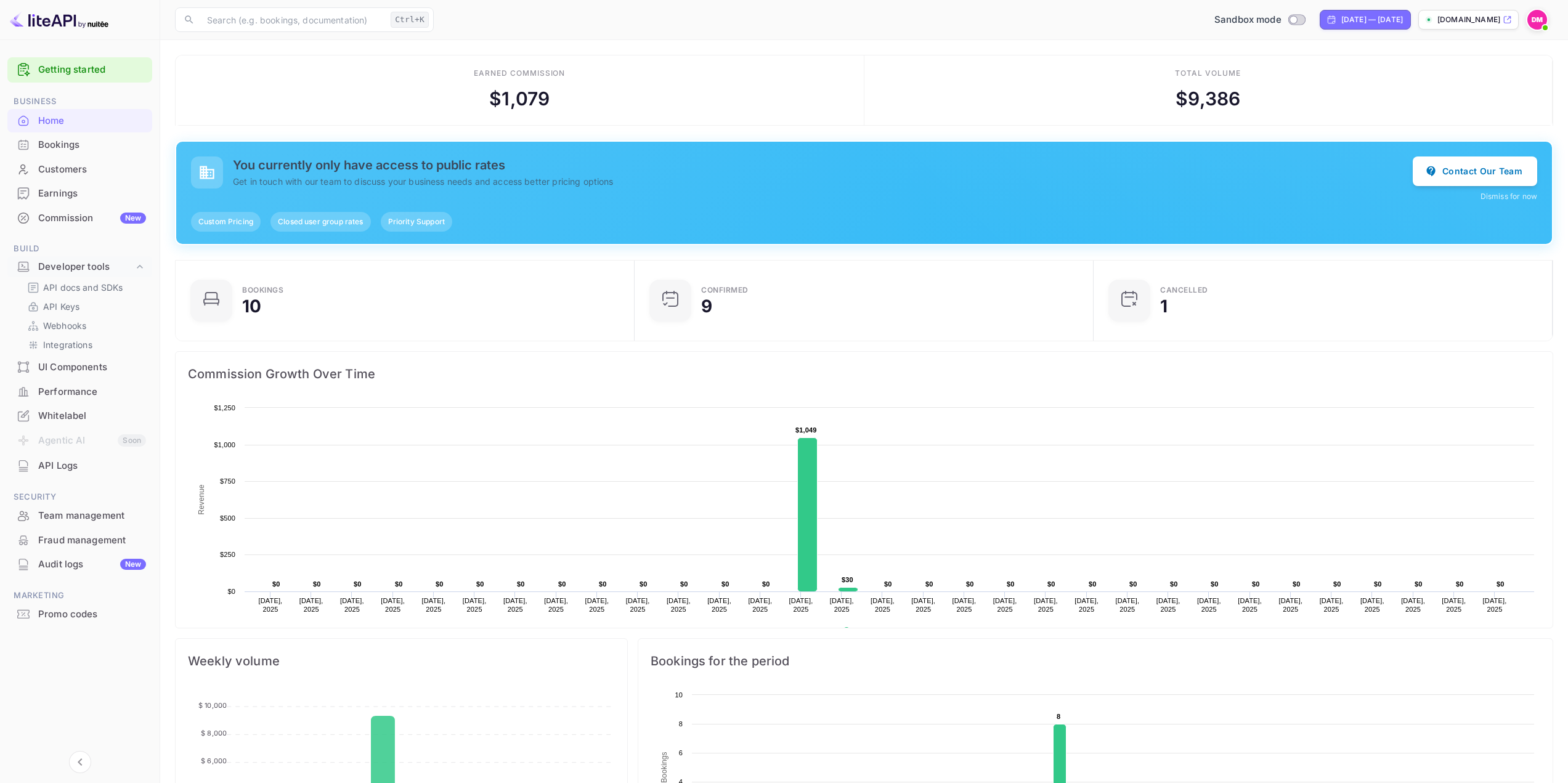
click at [73, 214] on div "Commission New" at bounding box center [92, 218] width 108 height 14
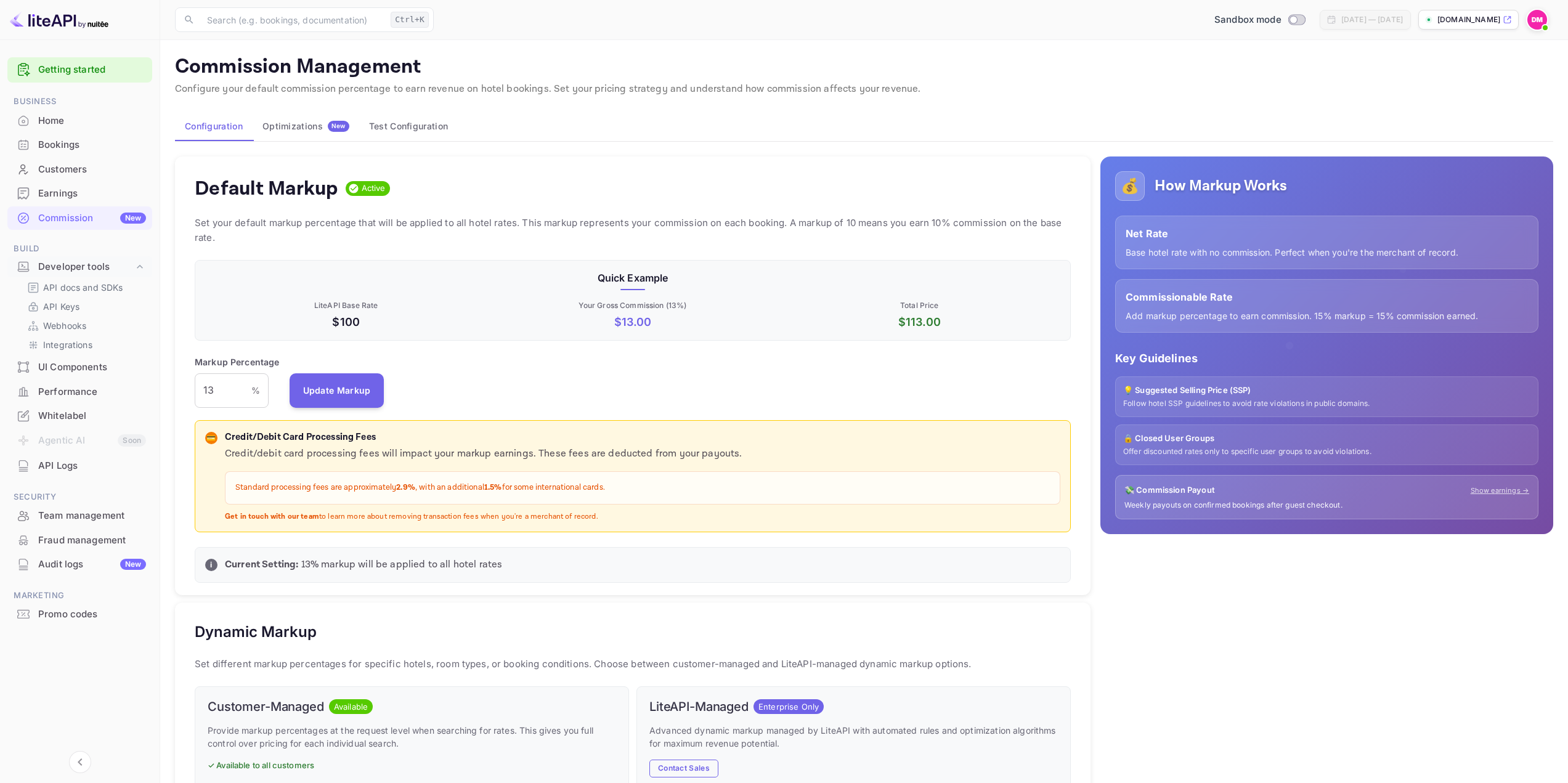
click at [306, 134] on button "Optimizations New" at bounding box center [306, 126] width 106 height 29
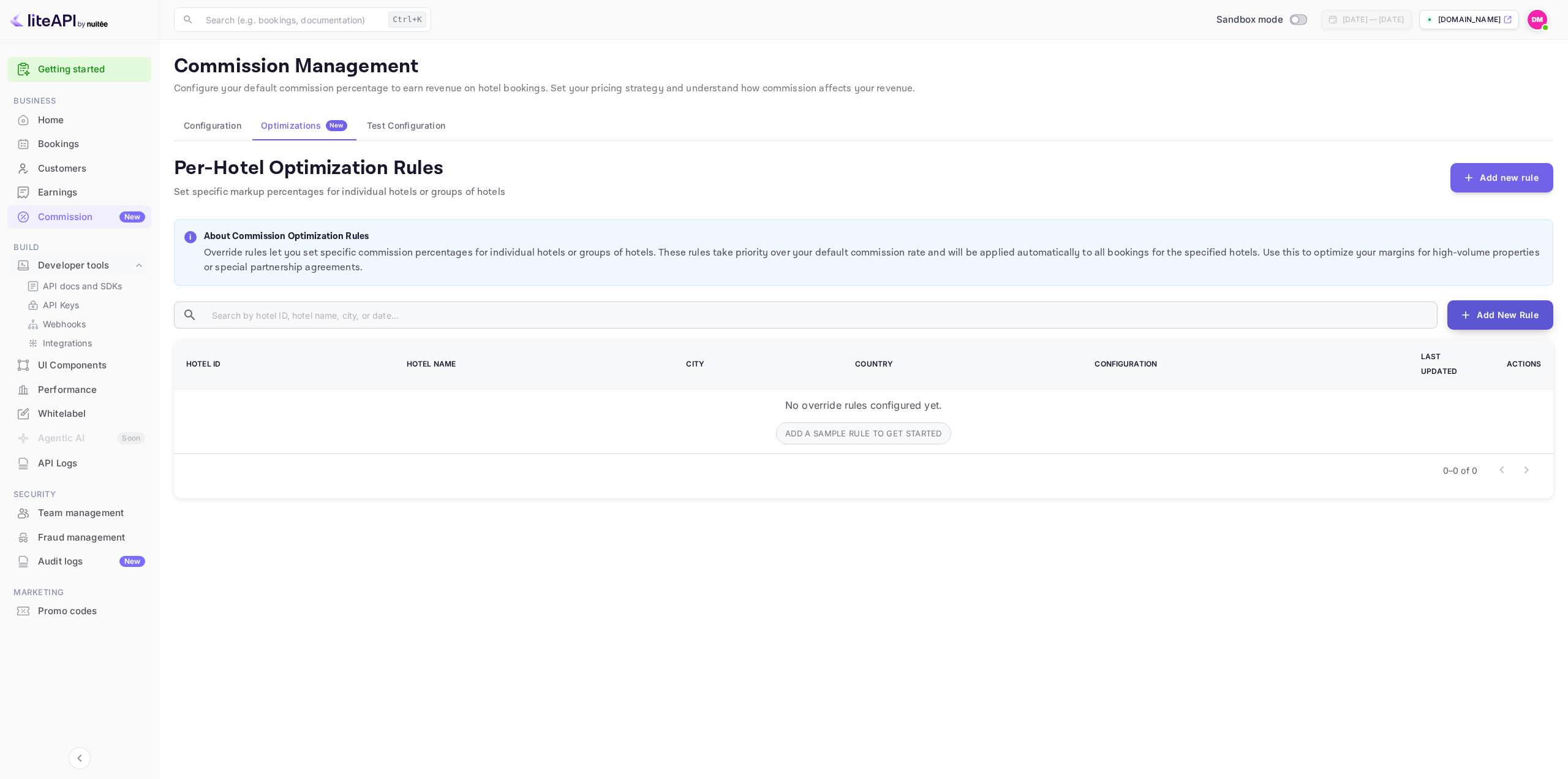
click at [1508, 322] on button "Add New Rule" at bounding box center [1501, 315] width 106 height 29
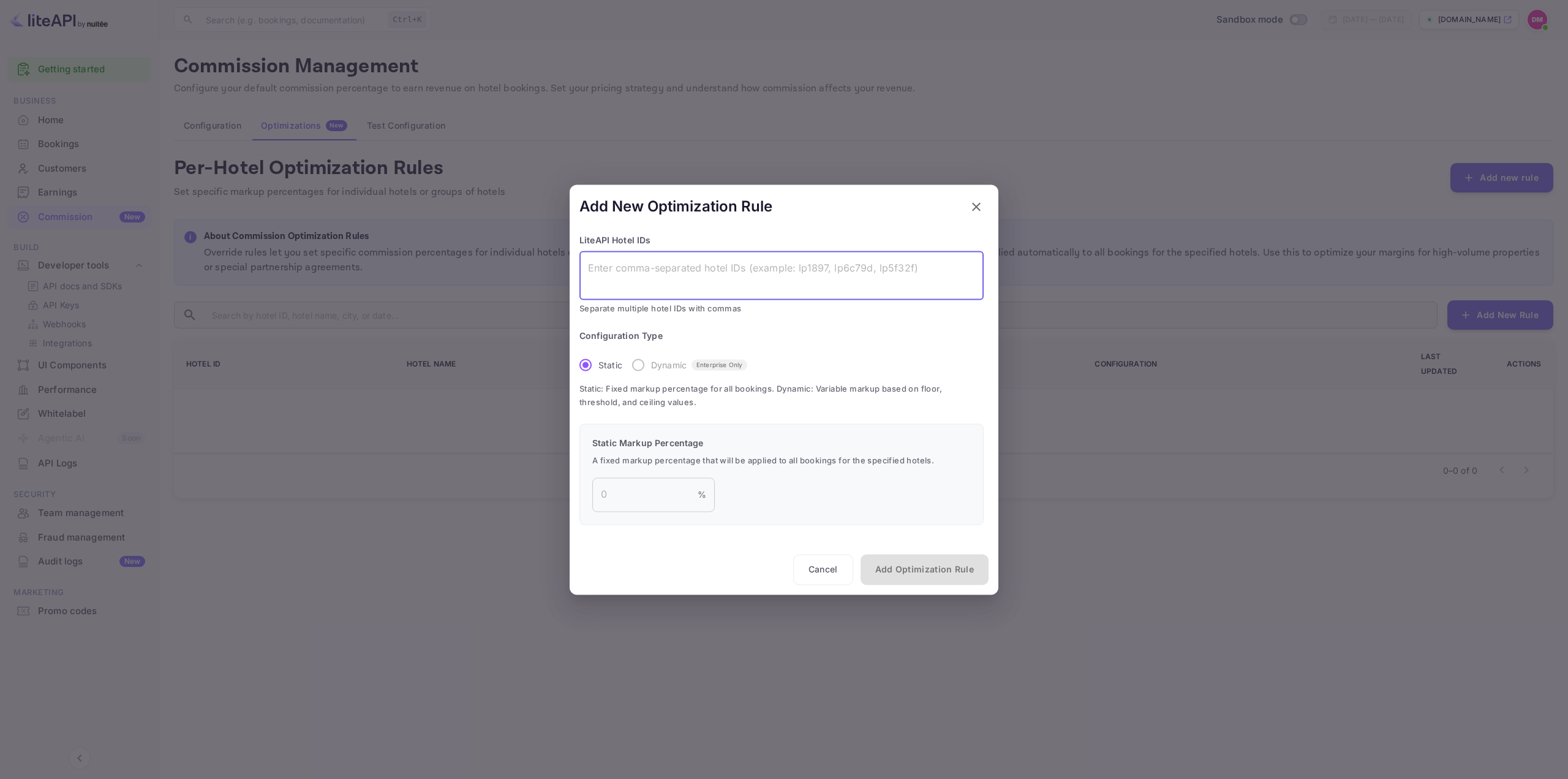
click at [647, 264] on textarea at bounding box center [781, 275] width 387 height 28
click at [642, 367] on label "Dynamic Enterprise Only" at bounding box center [686, 365] width 122 height 26
click at [634, 494] on input "number" at bounding box center [644, 494] width 105 height 34
click at [809, 569] on button "Cancel" at bounding box center [823, 569] width 60 height 30
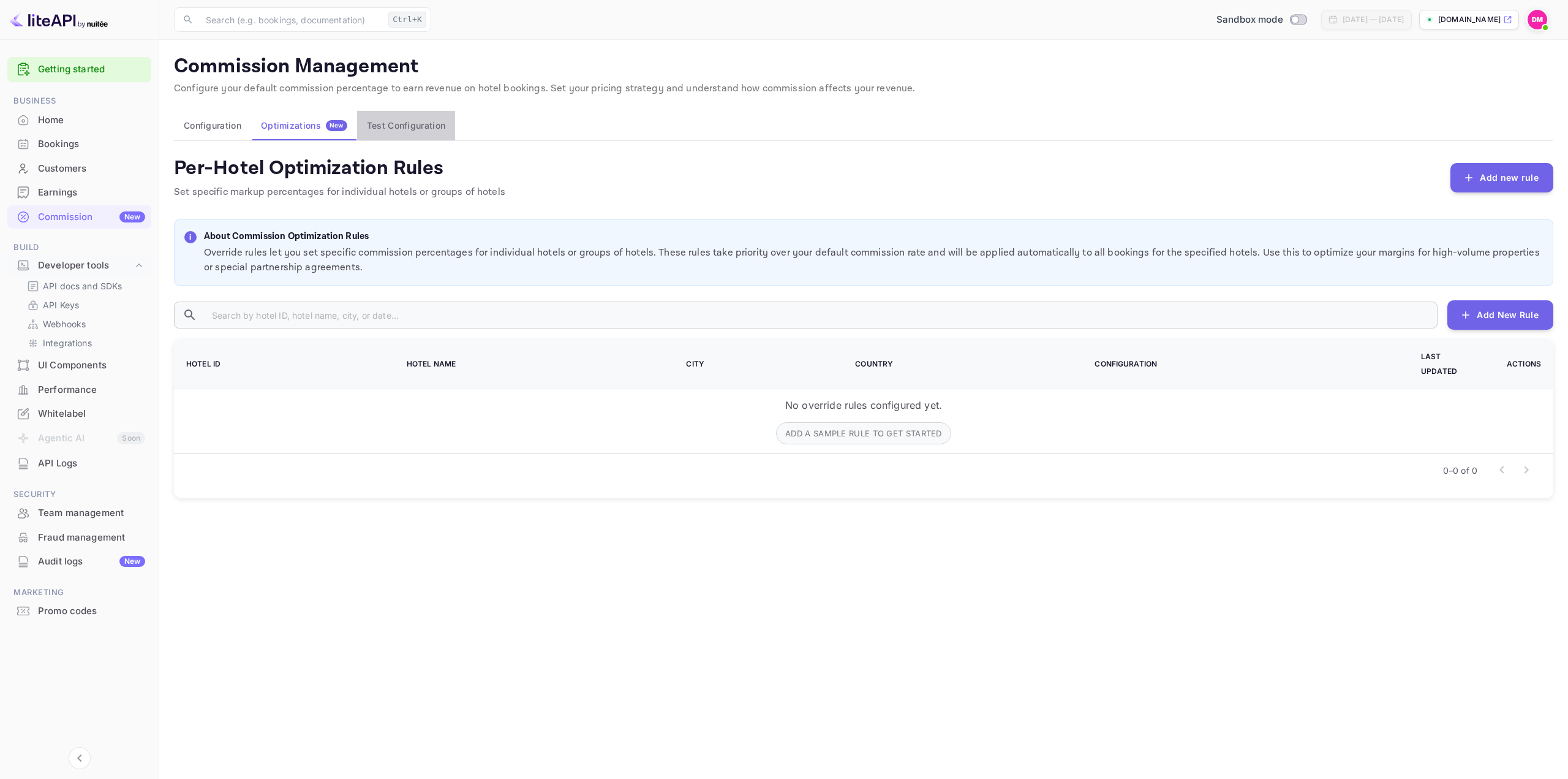
click at [403, 122] on button "Test Configuration" at bounding box center [406, 126] width 98 height 29
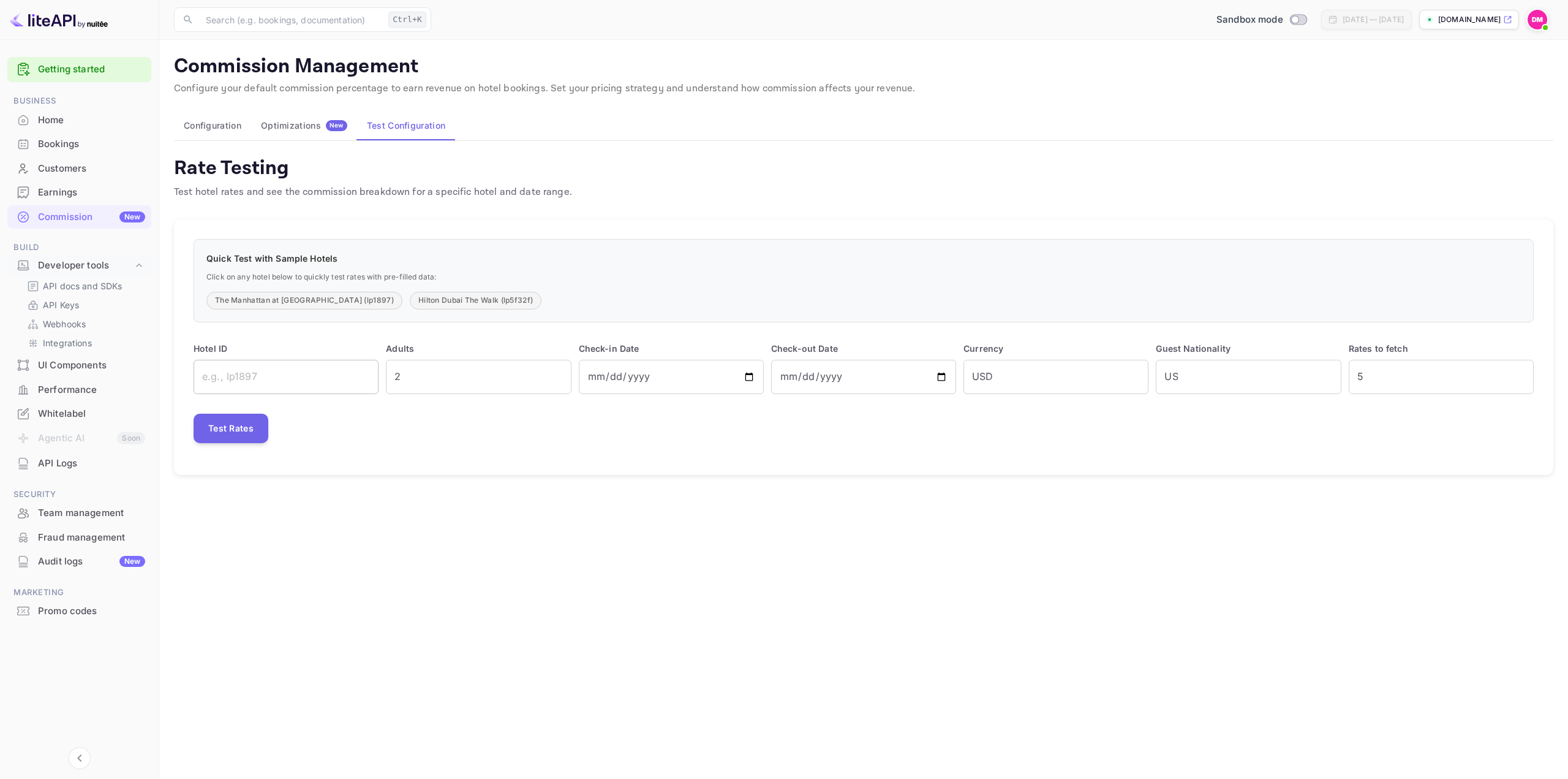
click at [322, 381] on input "text" at bounding box center [286, 377] width 185 height 34
click at [301, 130] on div "Optimizations New" at bounding box center [304, 125] width 87 height 11
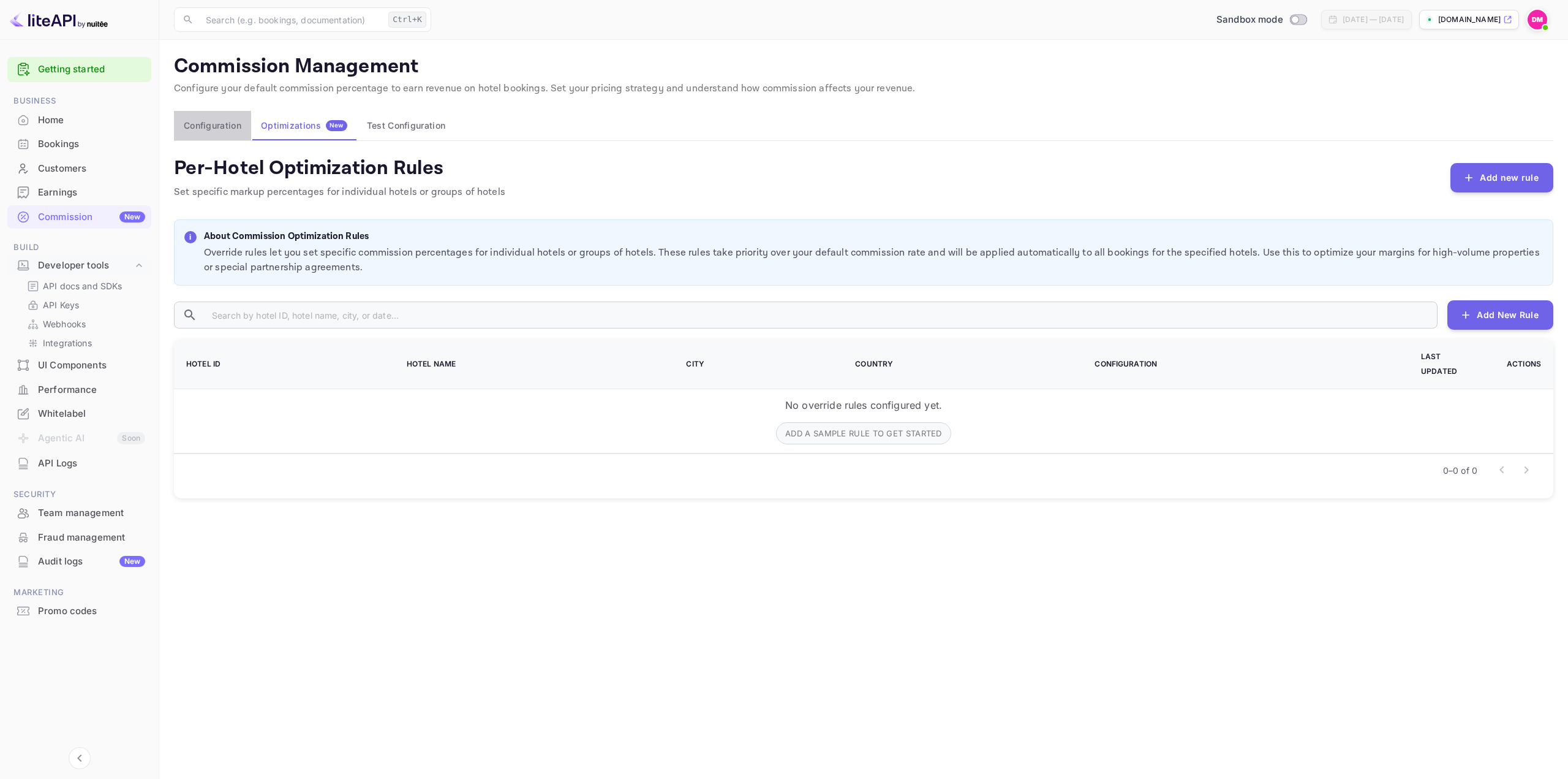
click at [198, 126] on button "Configuration" at bounding box center [212, 126] width 77 height 29
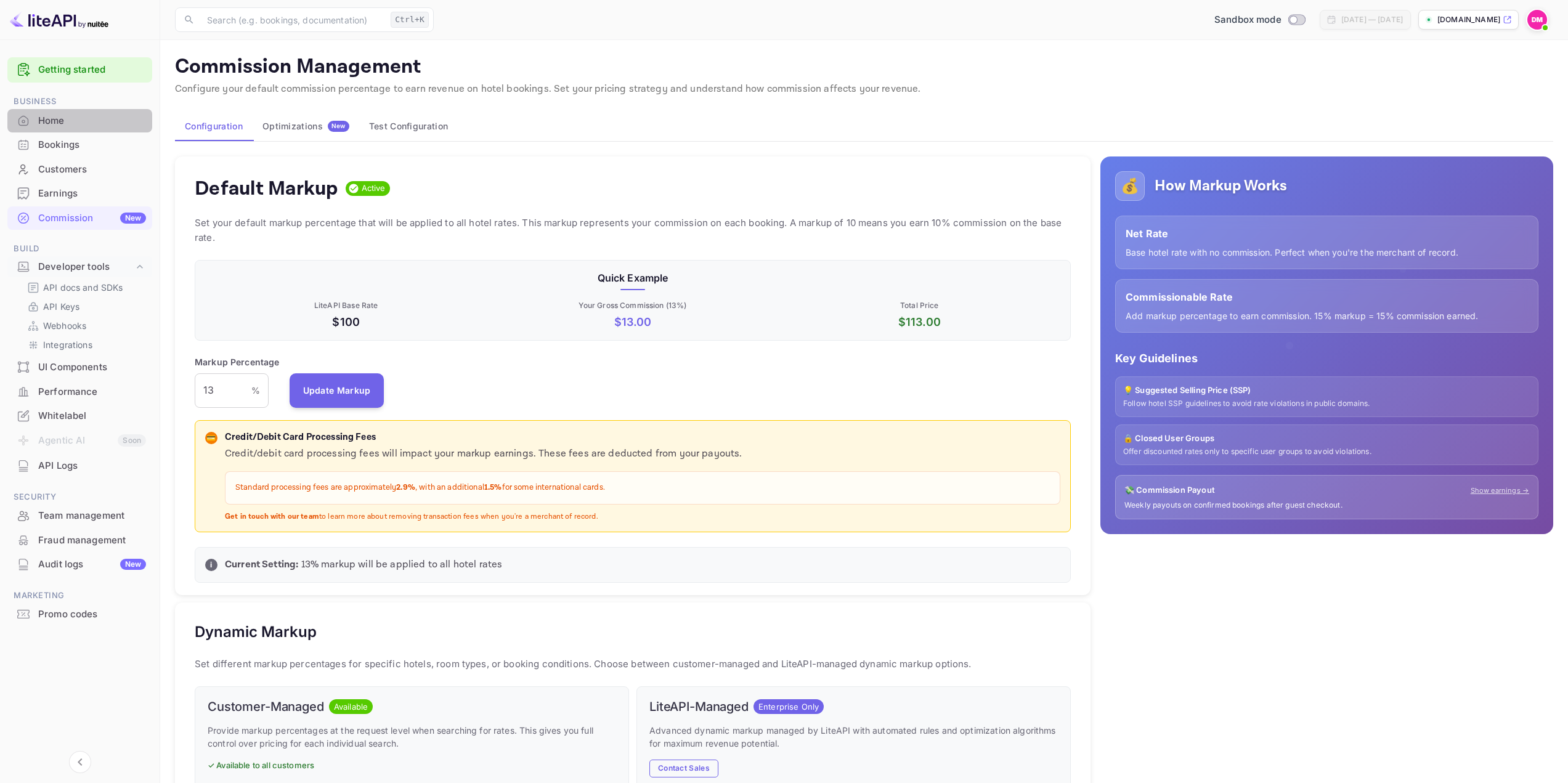
click at [82, 122] on div "Home" at bounding box center [92, 120] width 108 height 14
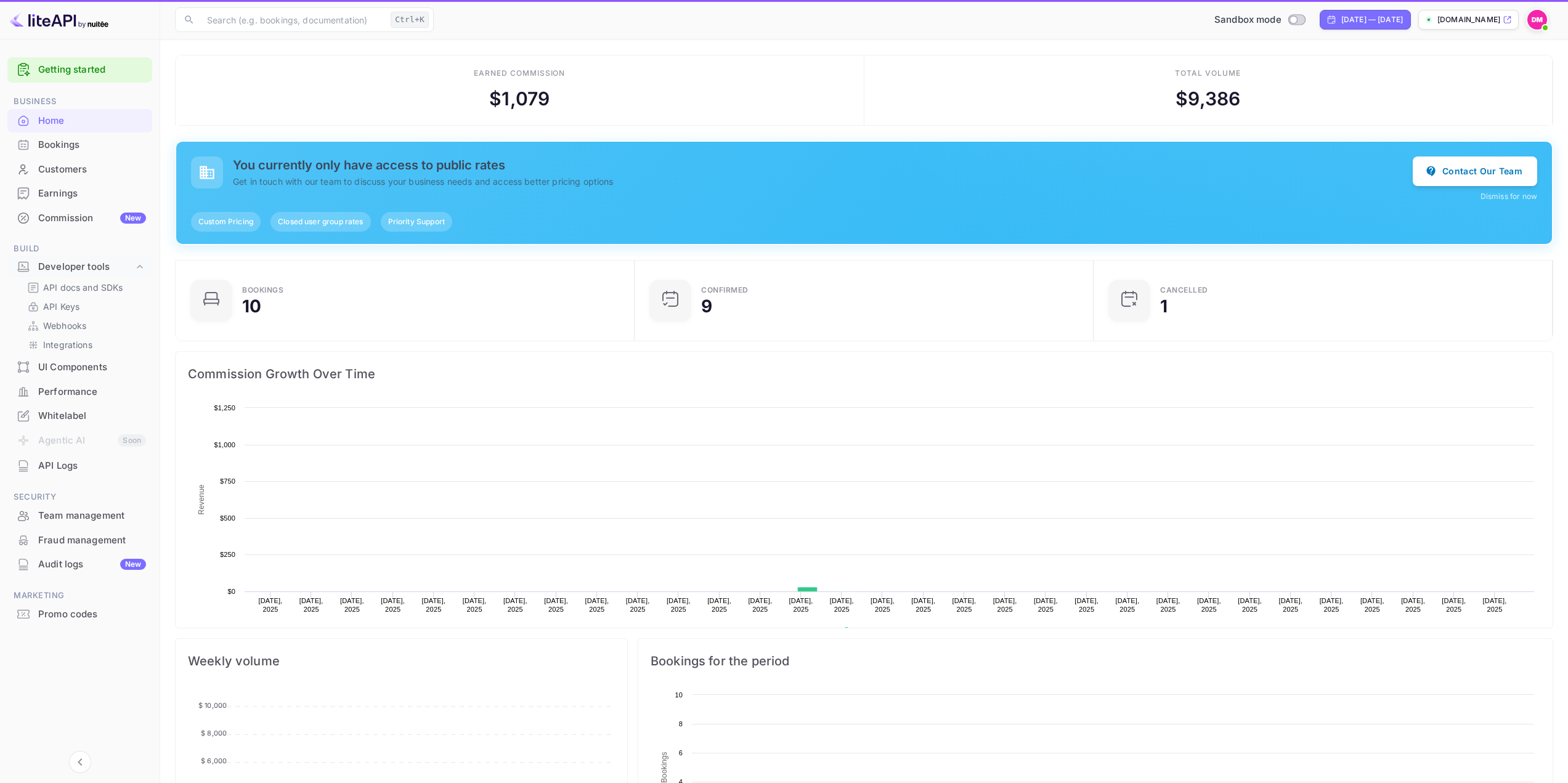
scroll to position [191, 443]
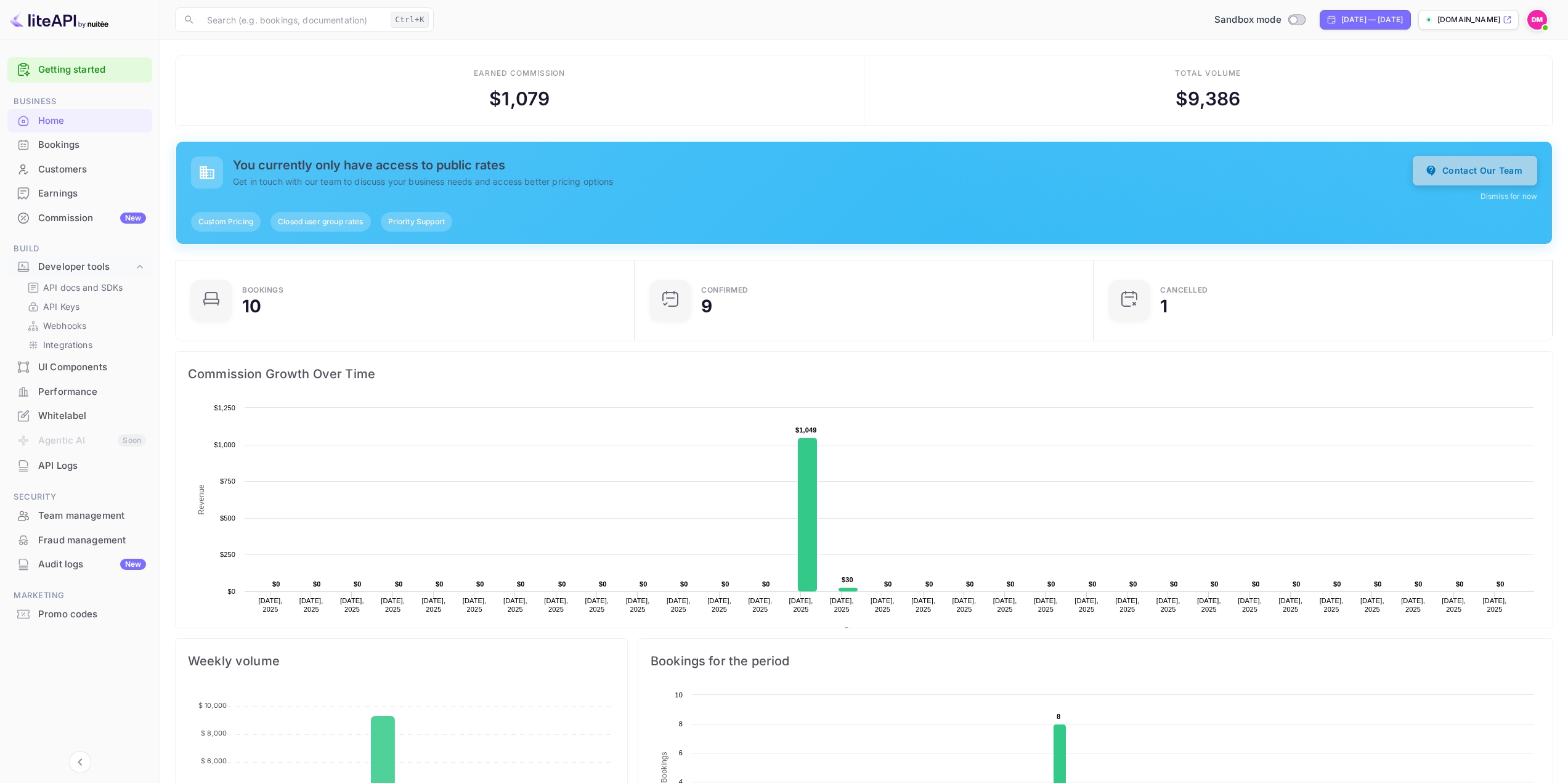
click at [1466, 162] on button "Contact Our Team" at bounding box center [1475, 170] width 124 height 29
click at [90, 148] on div "Bookings" at bounding box center [92, 144] width 108 height 14
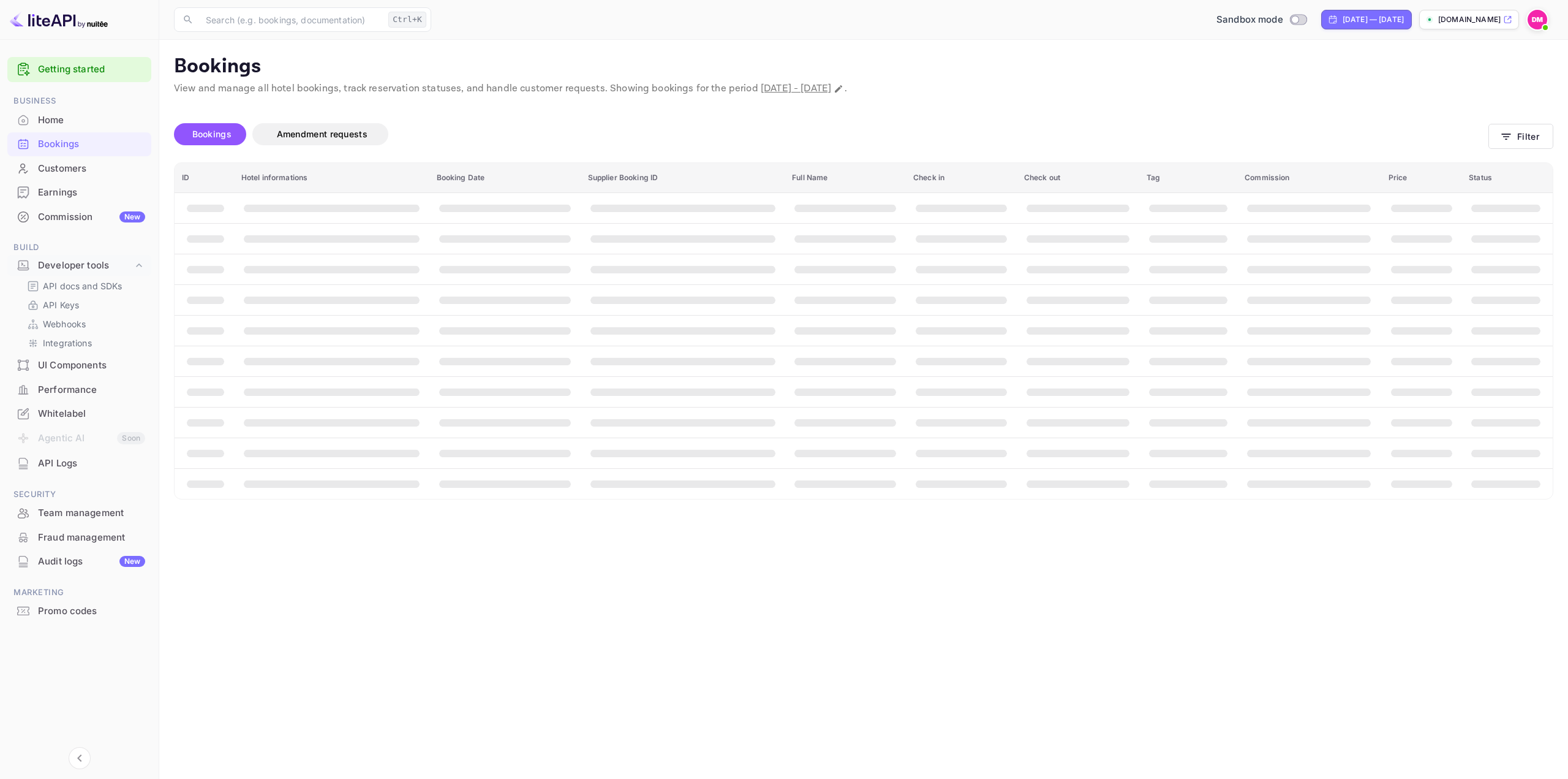
click at [89, 165] on div "Customers" at bounding box center [91, 168] width 107 height 14
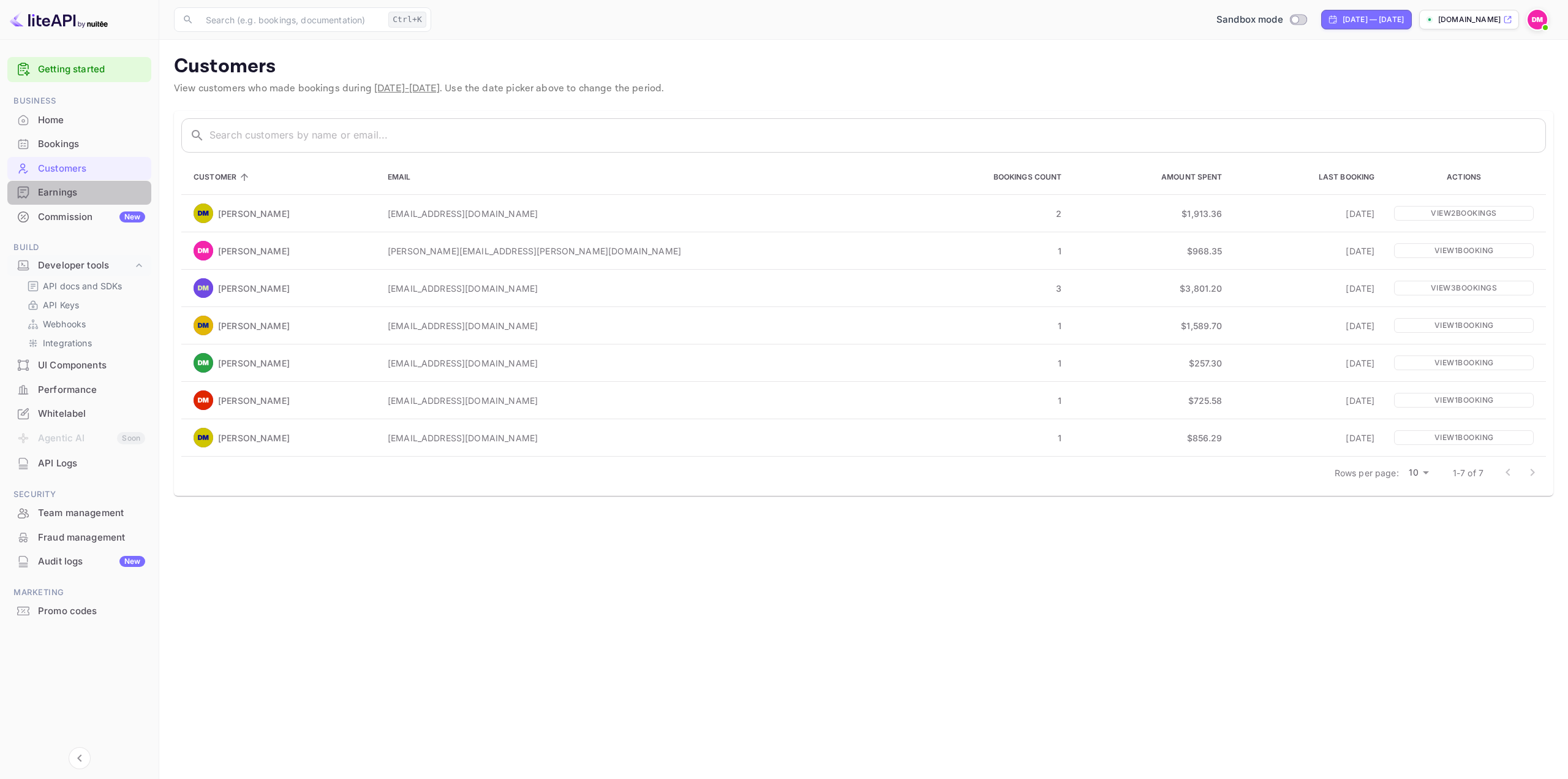
click at [99, 193] on div "Earnings" at bounding box center [91, 193] width 107 height 14
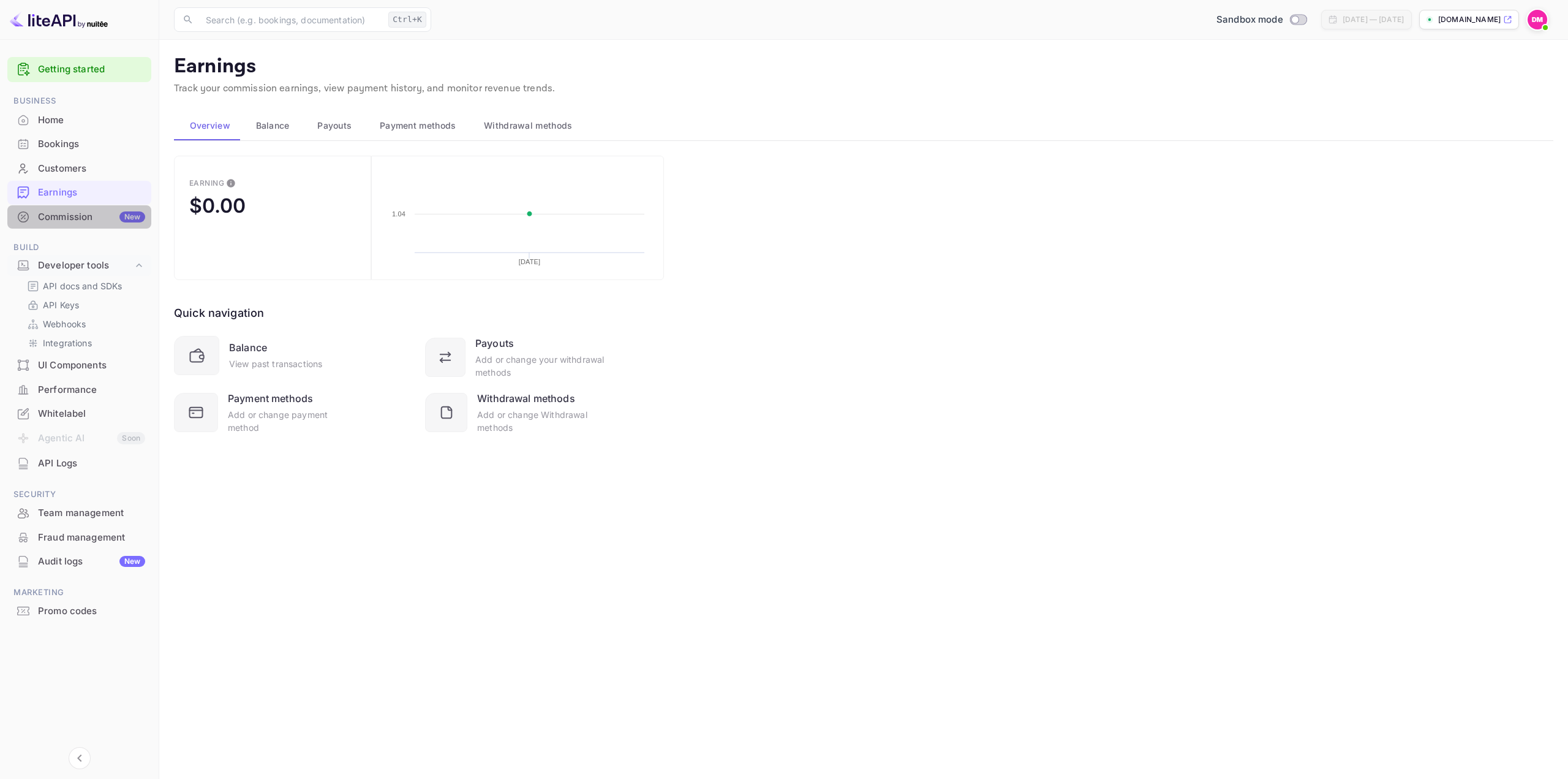
click at [103, 212] on div "Commission New" at bounding box center [91, 217] width 107 height 14
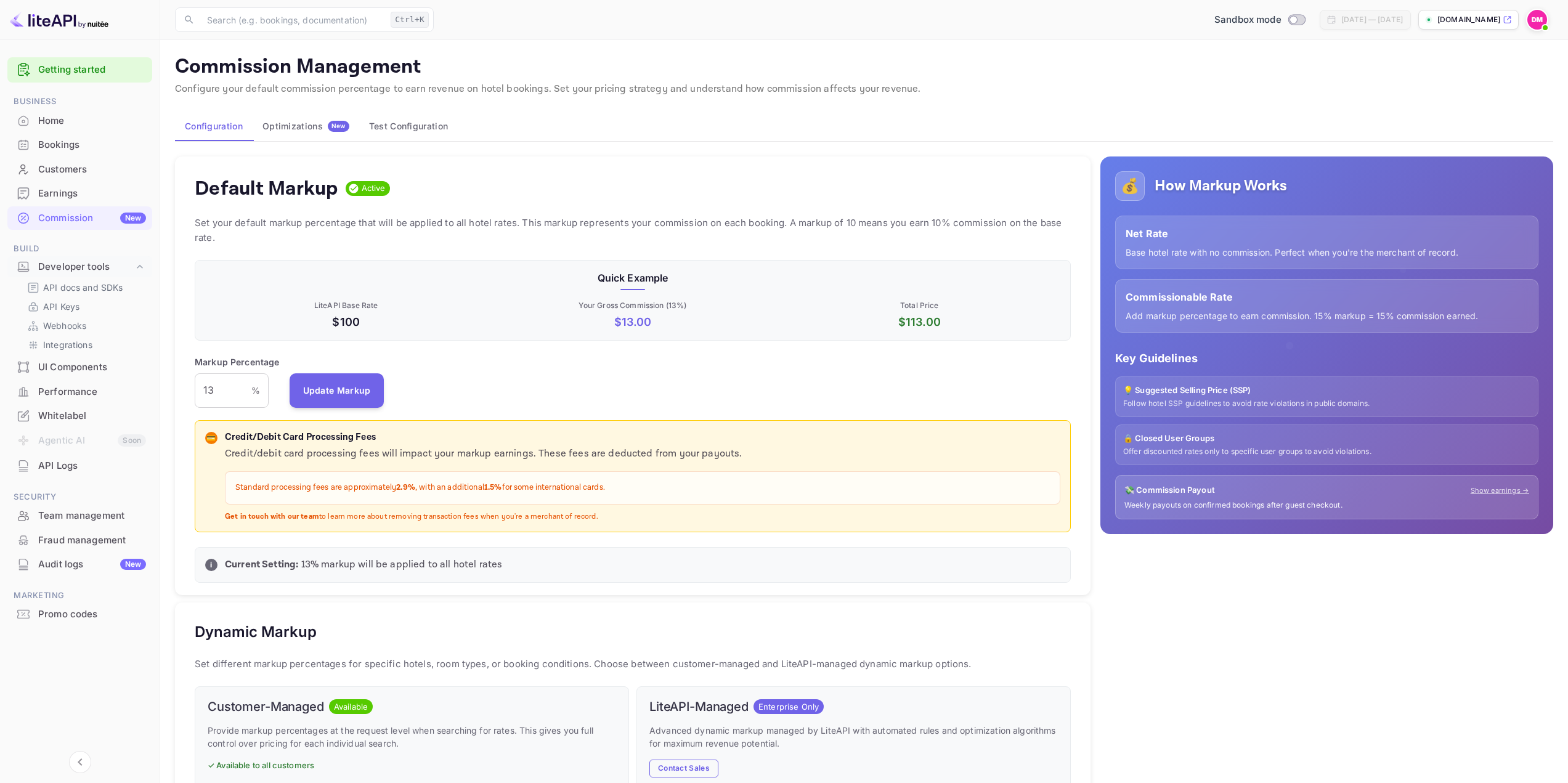
scroll to position [210, 867]
click at [307, 121] on div "Optimizations New" at bounding box center [305, 126] width 87 height 11
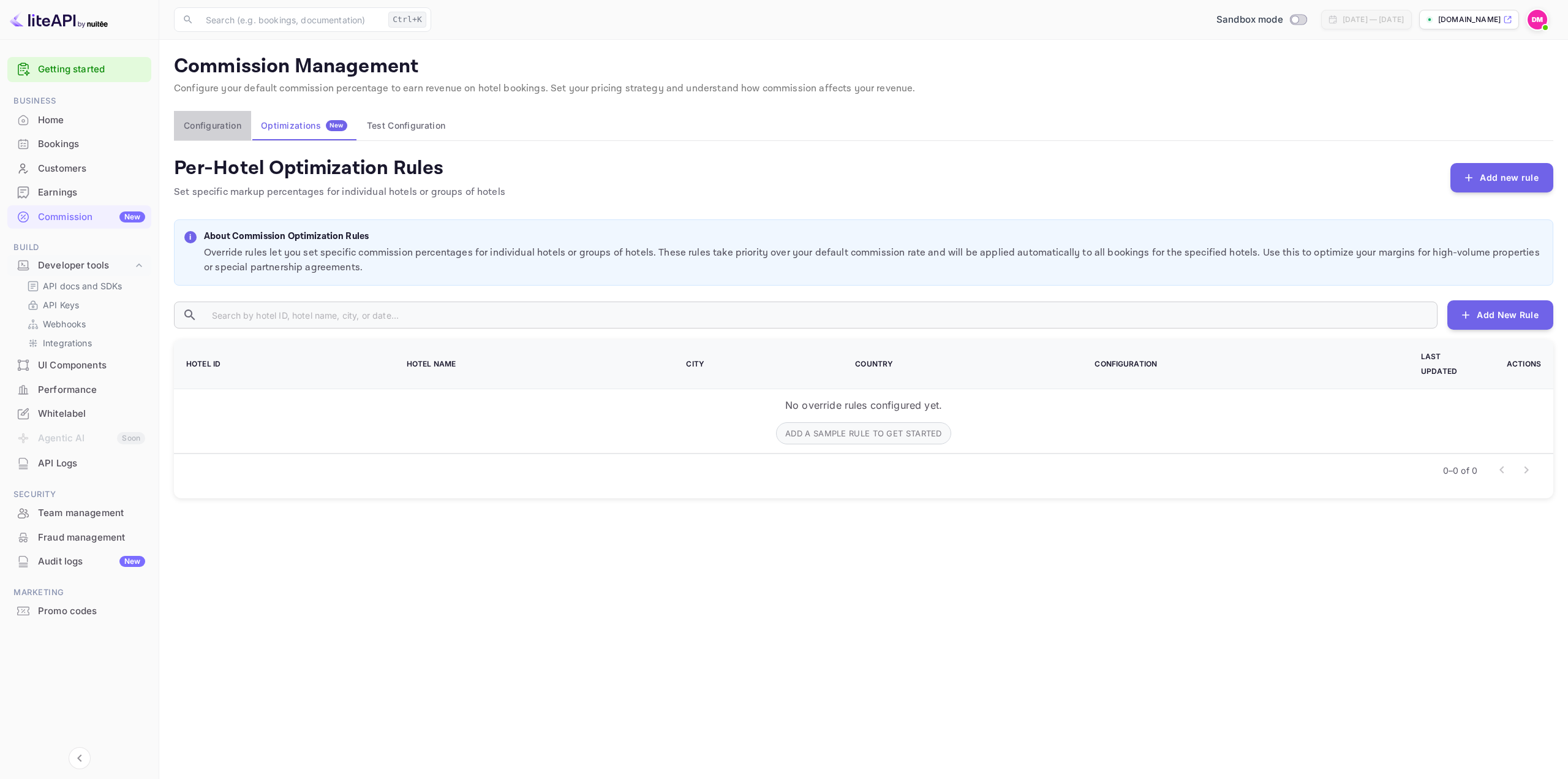
click at [215, 120] on button "Configuration" at bounding box center [212, 126] width 77 height 29
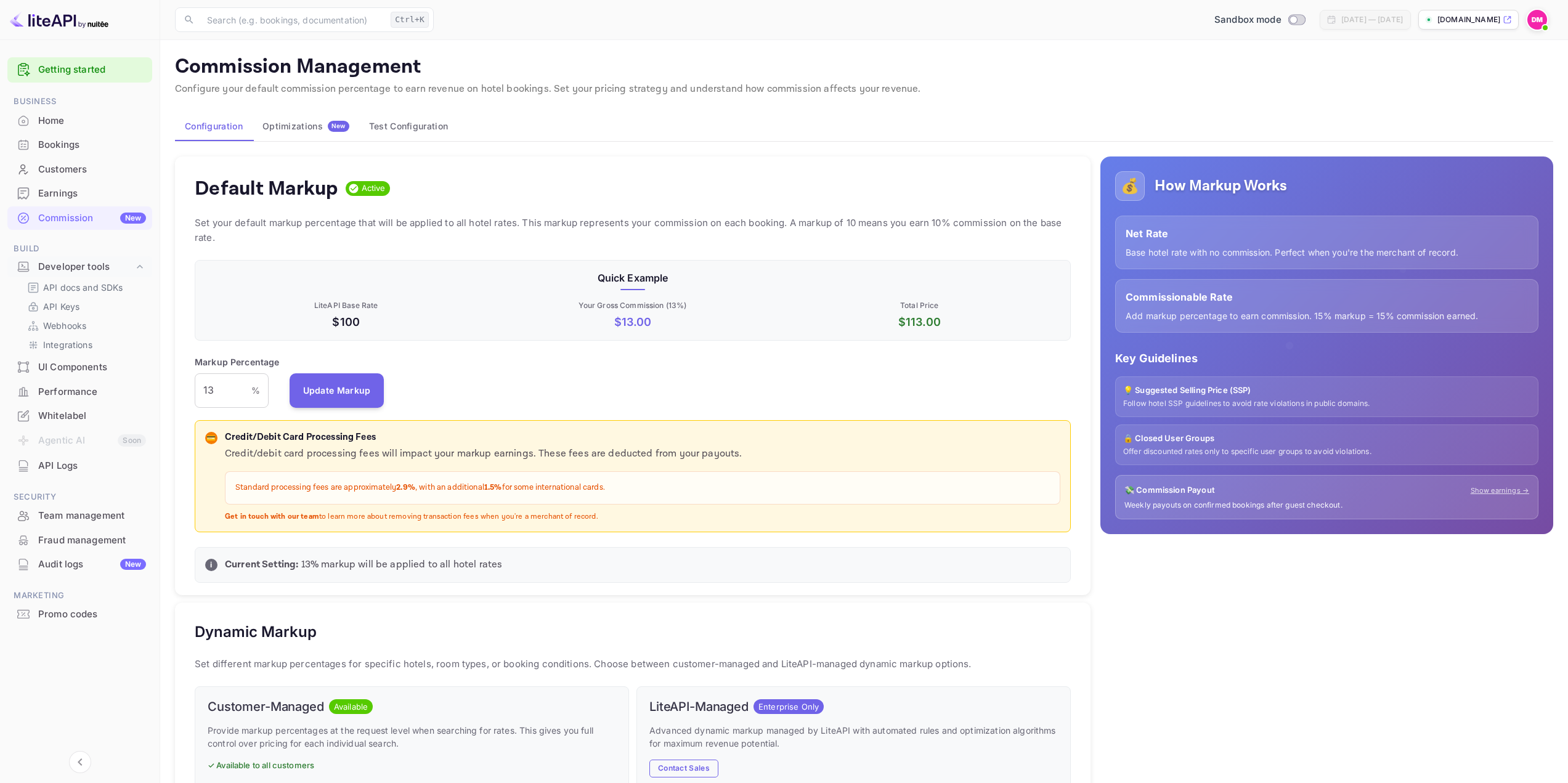
scroll to position [210, 867]
click at [60, 112] on div "Home" at bounding box center [80, 121] width 145 height 24
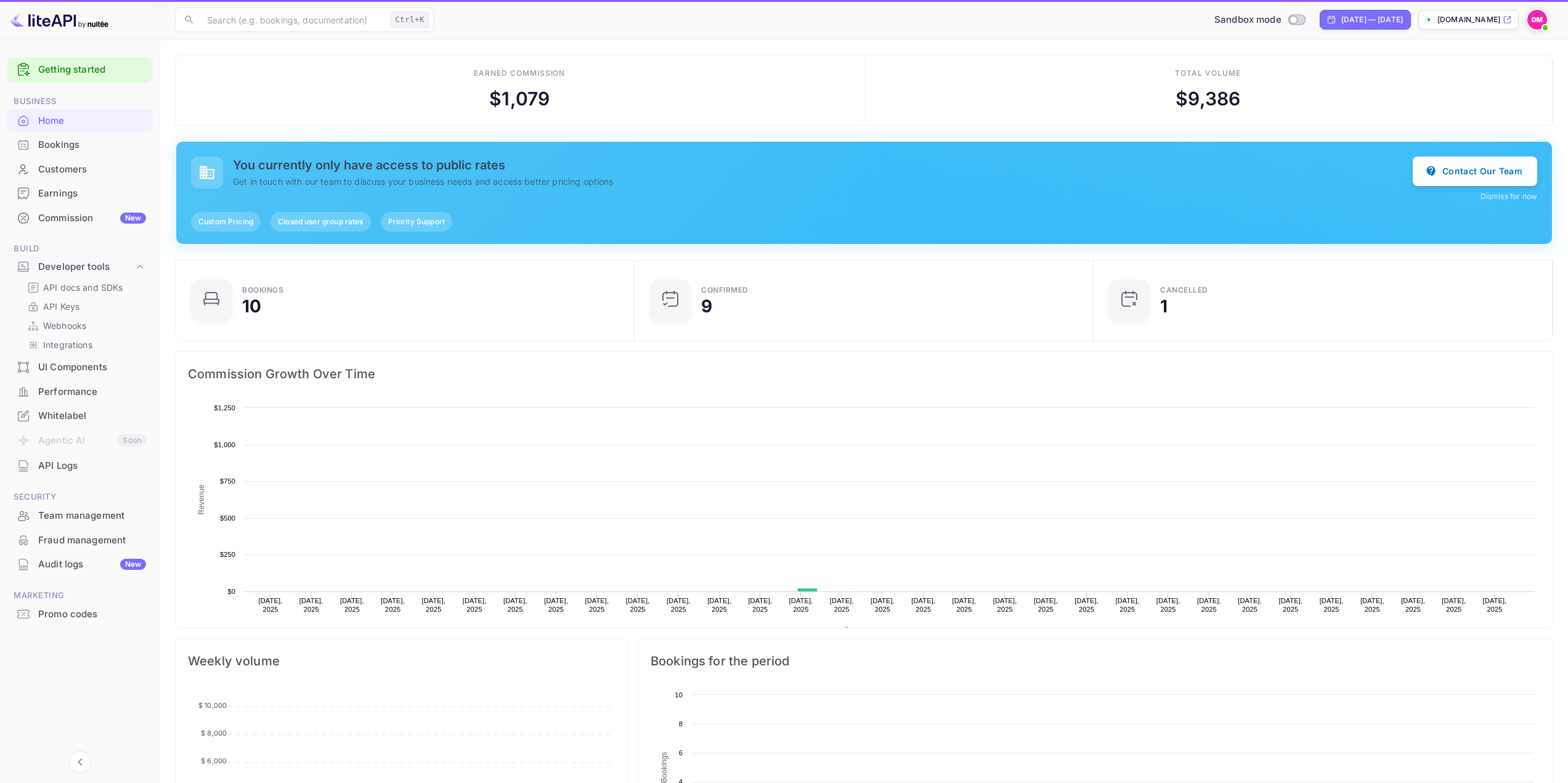
scroll to position [191, 443]
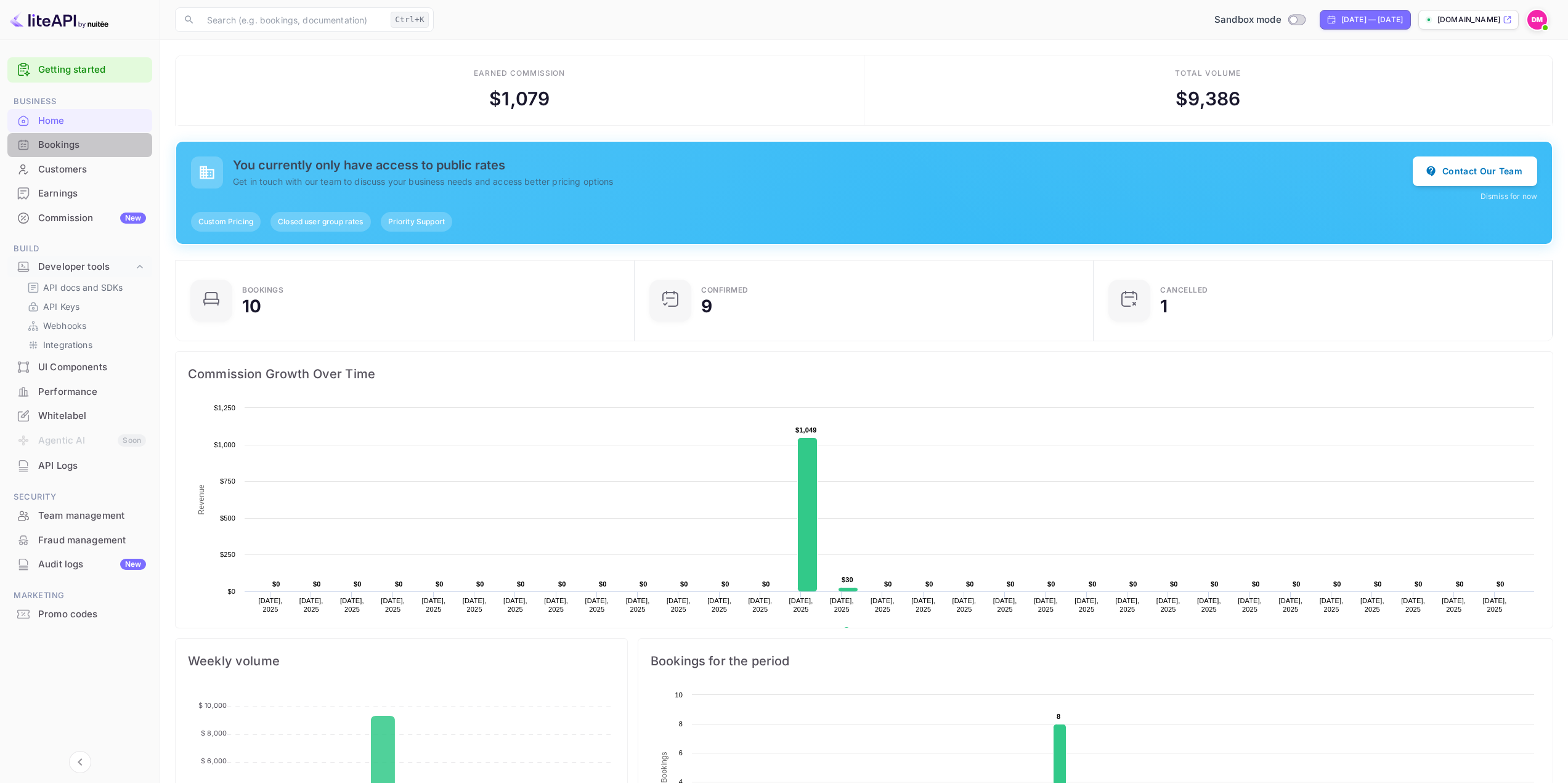
click at [43, 146] on div "Bookings" at bounding box center [92, 144] width 108 height 14
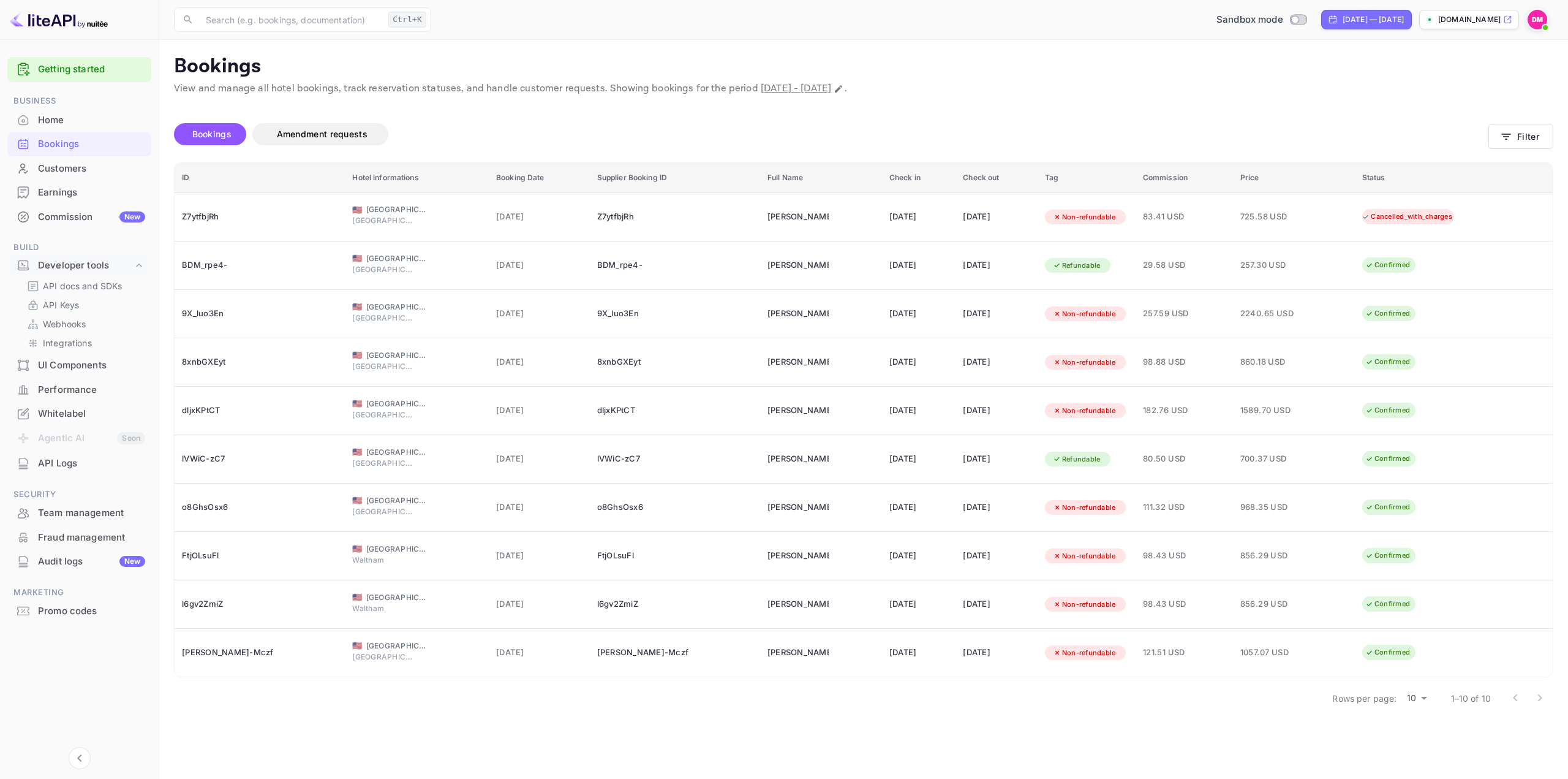
click at [67, 122] on div "Home" at bounding box center [91, 120] width 107 height 14
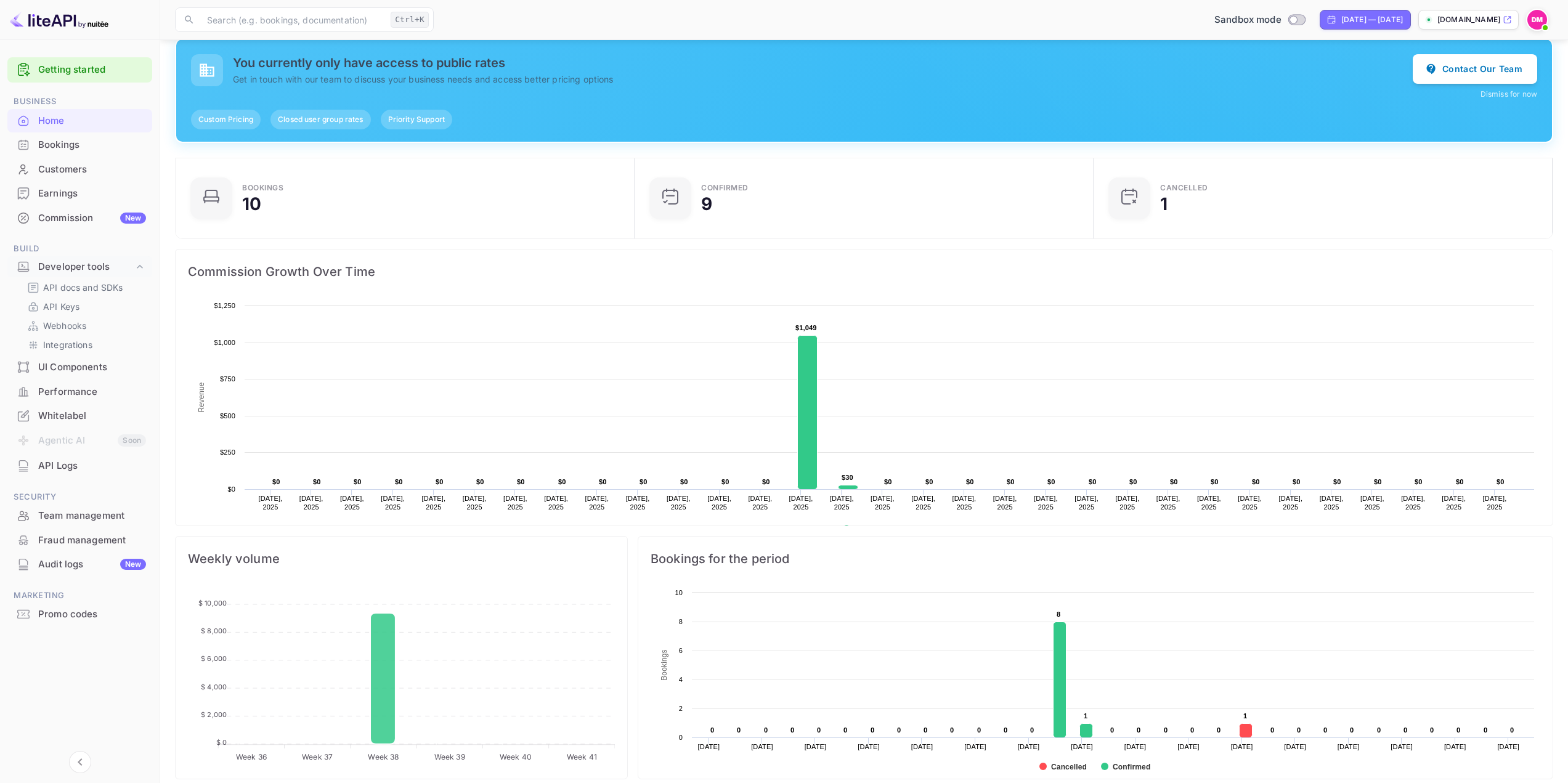
scroll to position [77, 0]
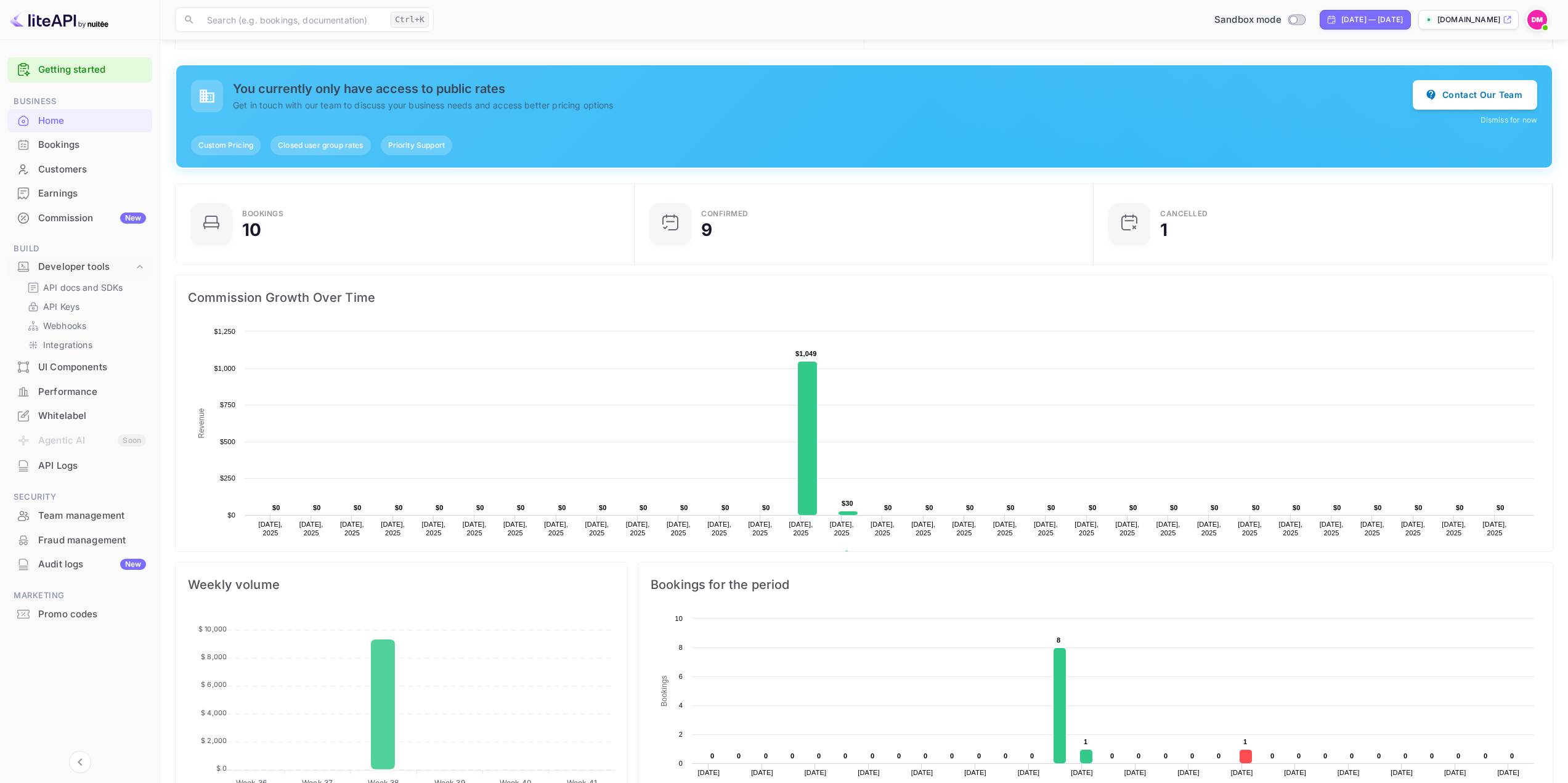
click at [330, 141] on span "Closed user group rates" at bounding box center [320, 145] width 100 height 11
click at [232, 145] on span "Custom Pricing" at bounding box center [226, 145] width 70 height 11
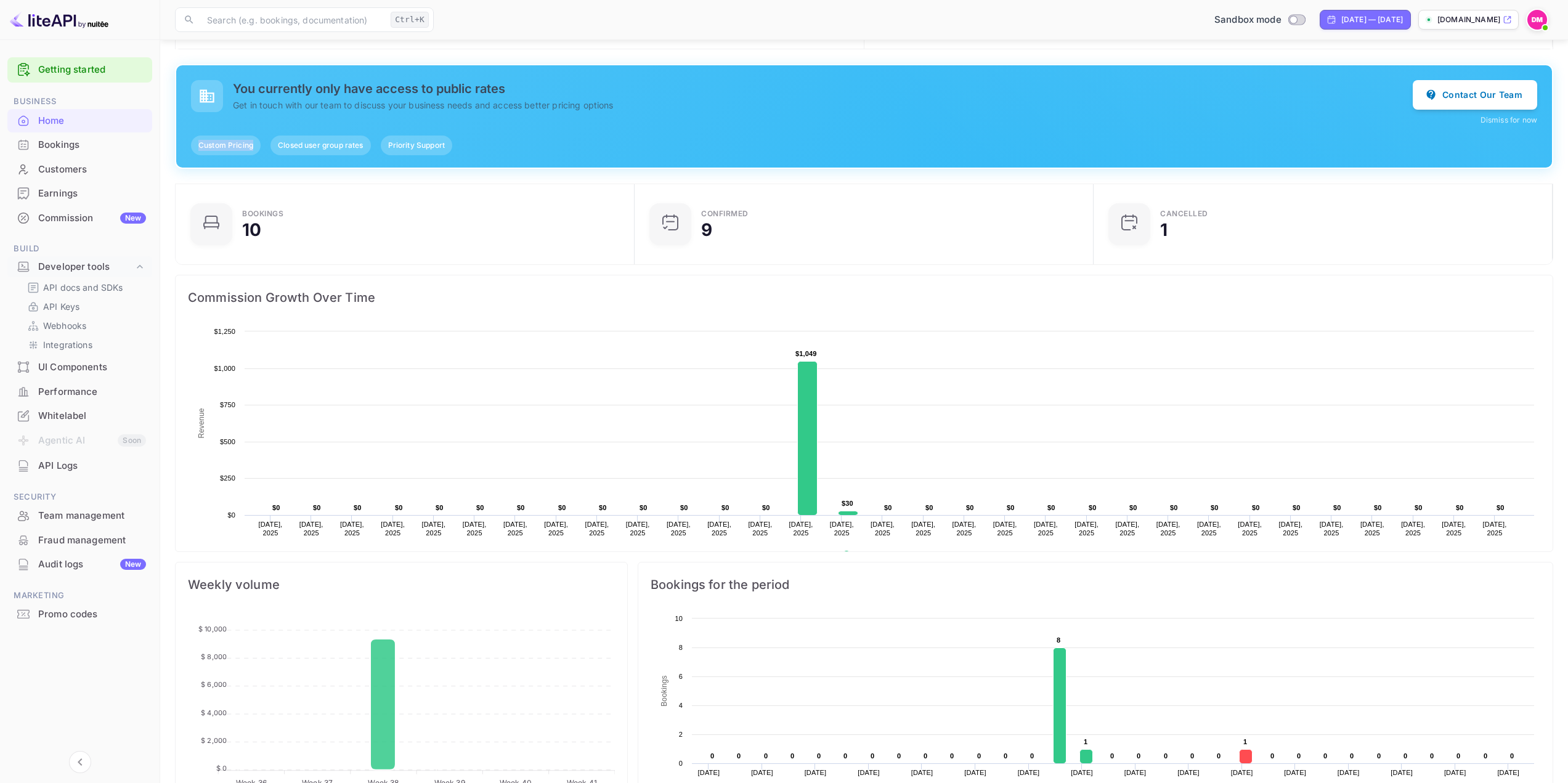
click at [232, 145] on span "Custom Pricing" at bounding box center [226, 145] width 70 height 11
click at [427, 145] on span "Priority Support" at bounding box center [416, 145] width 71 height 11
click at [493, 136] on div "Custom Pricing Closed user group rates Priority Support" at bounding box center [864, 146] width 1346 height 20
